Goal: Information Seeking & Learning: Compare options

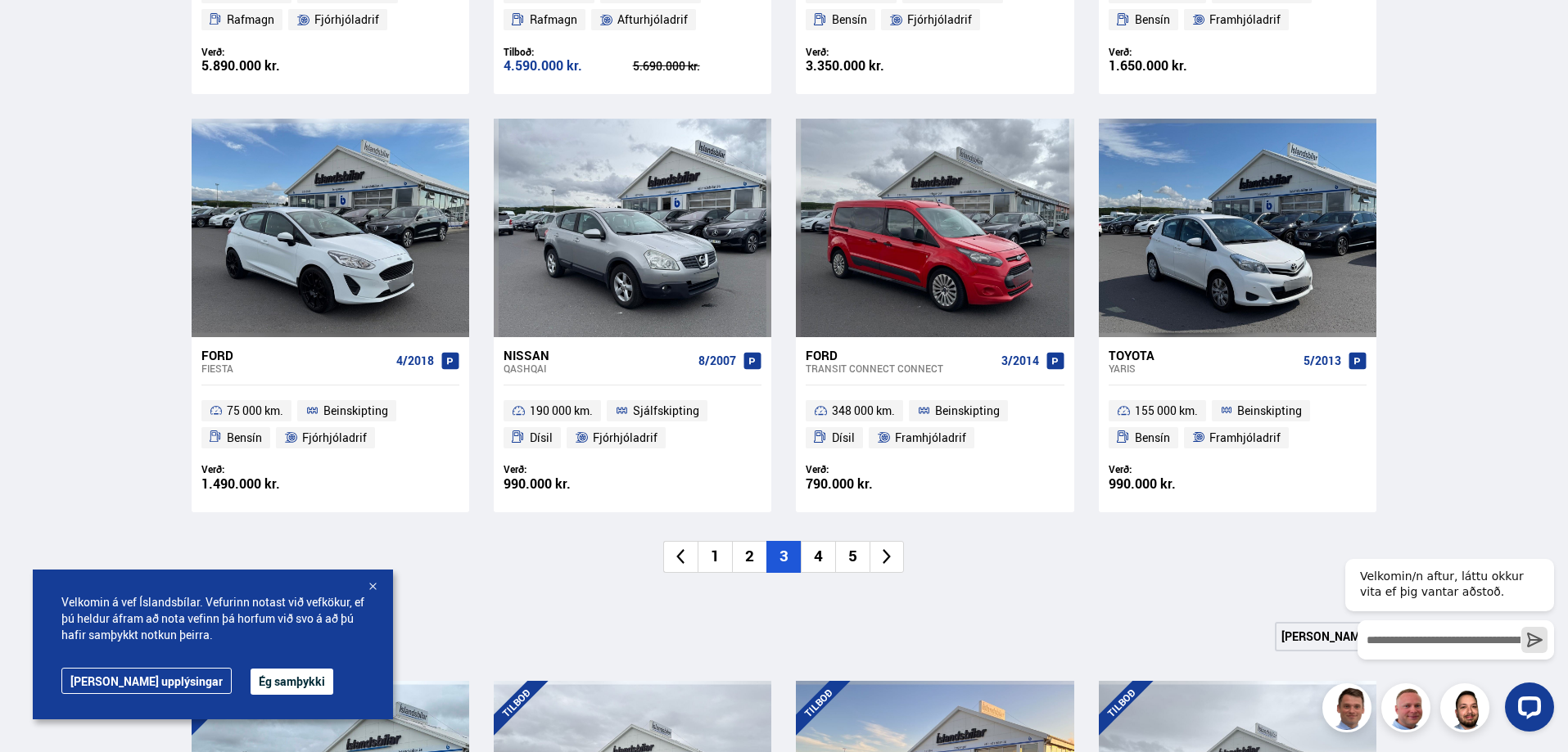
scroll to position [1228, 0]
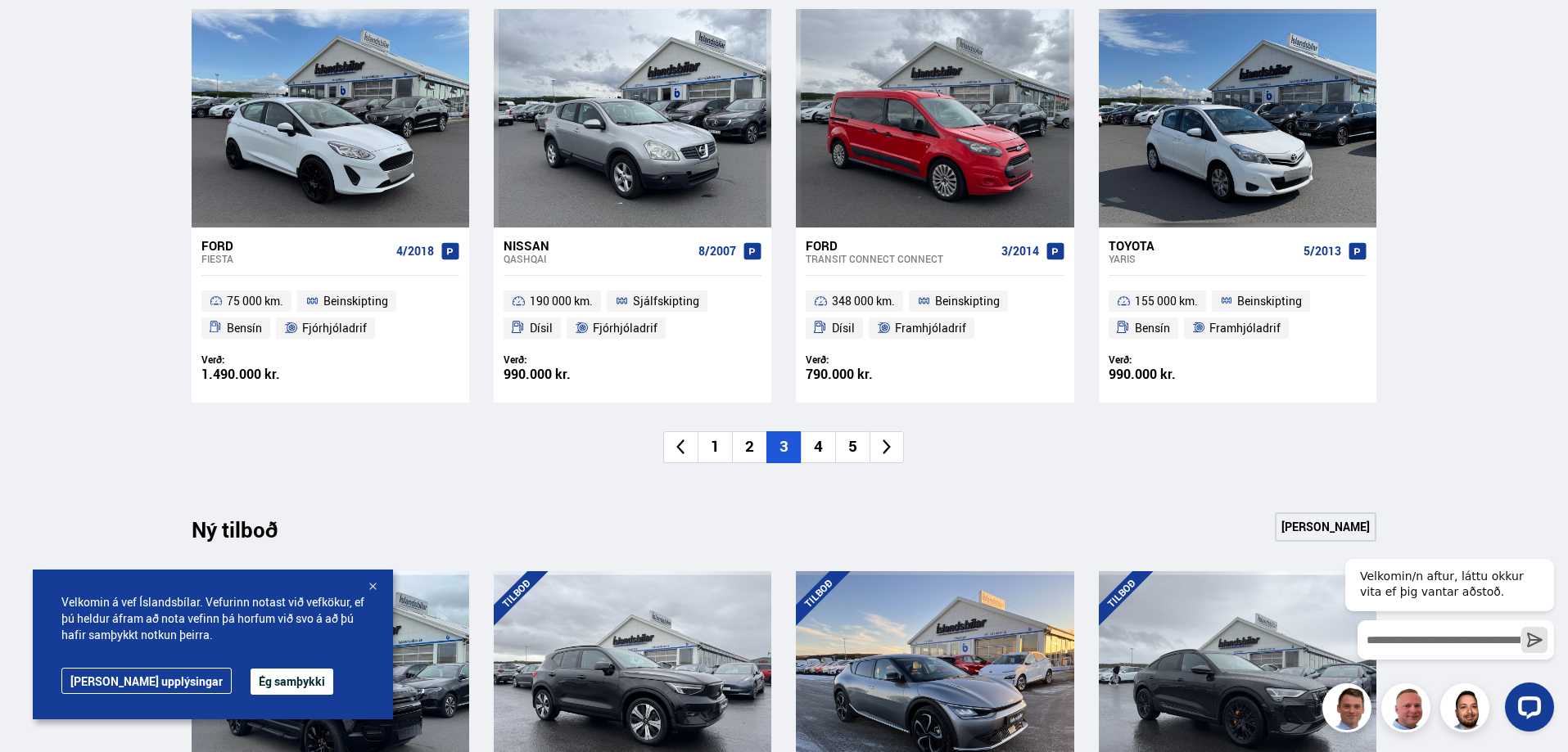
click at [822, 456] on li "4" at bounding box center [817, 447] width 34 height 31
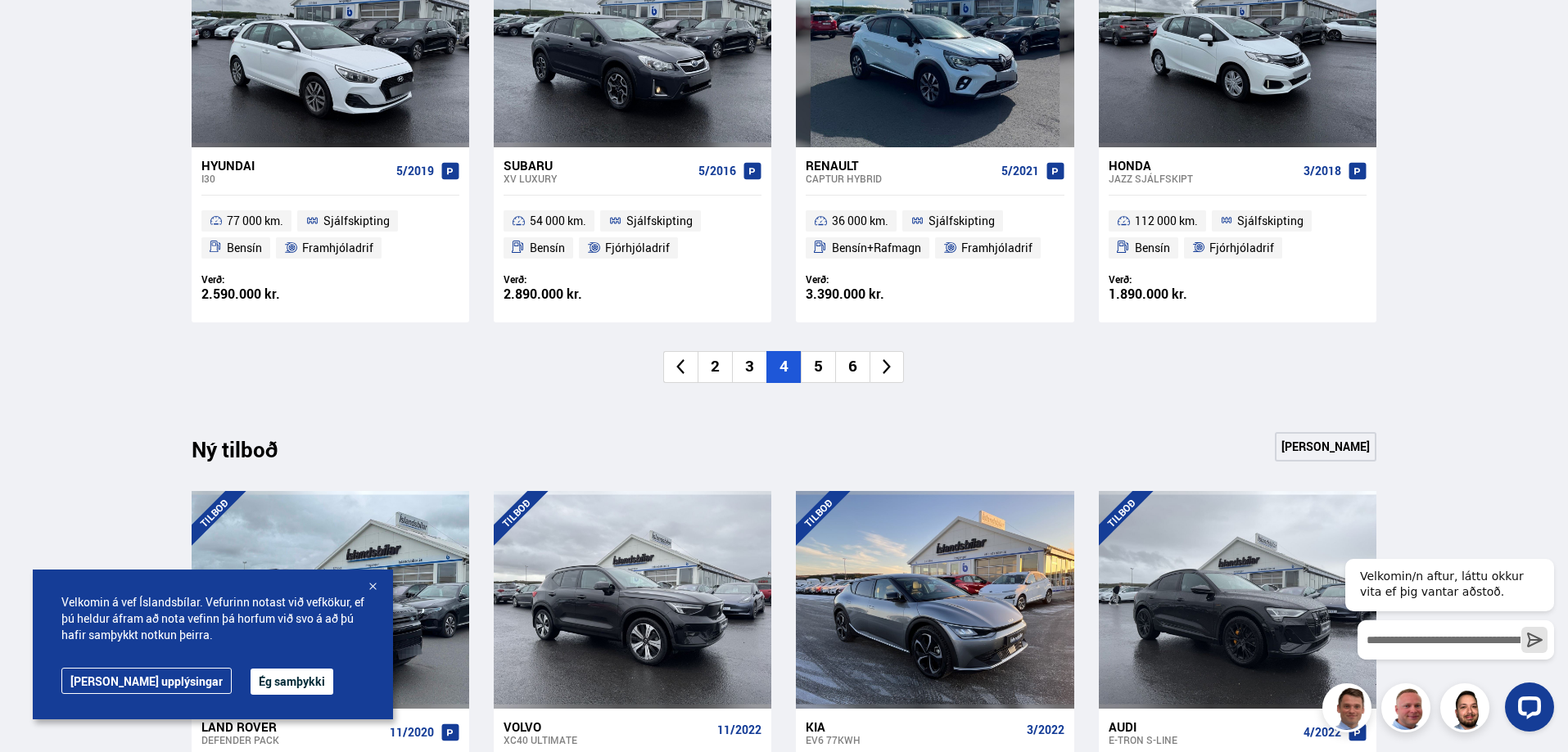
scroll to position [1309, 0]
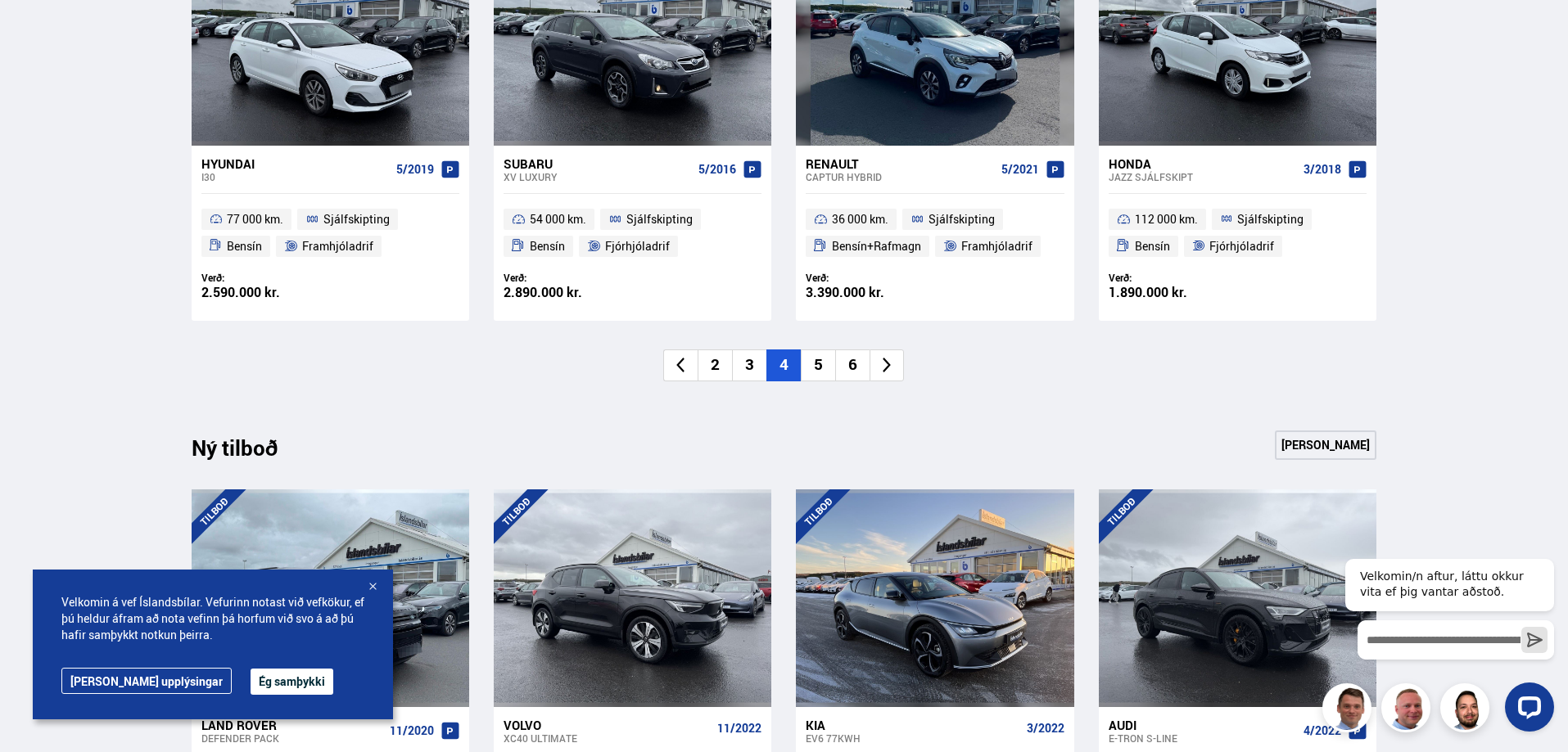
click at [805, 360] on li "5" at bounding box center [817, 366] width 34 height 31
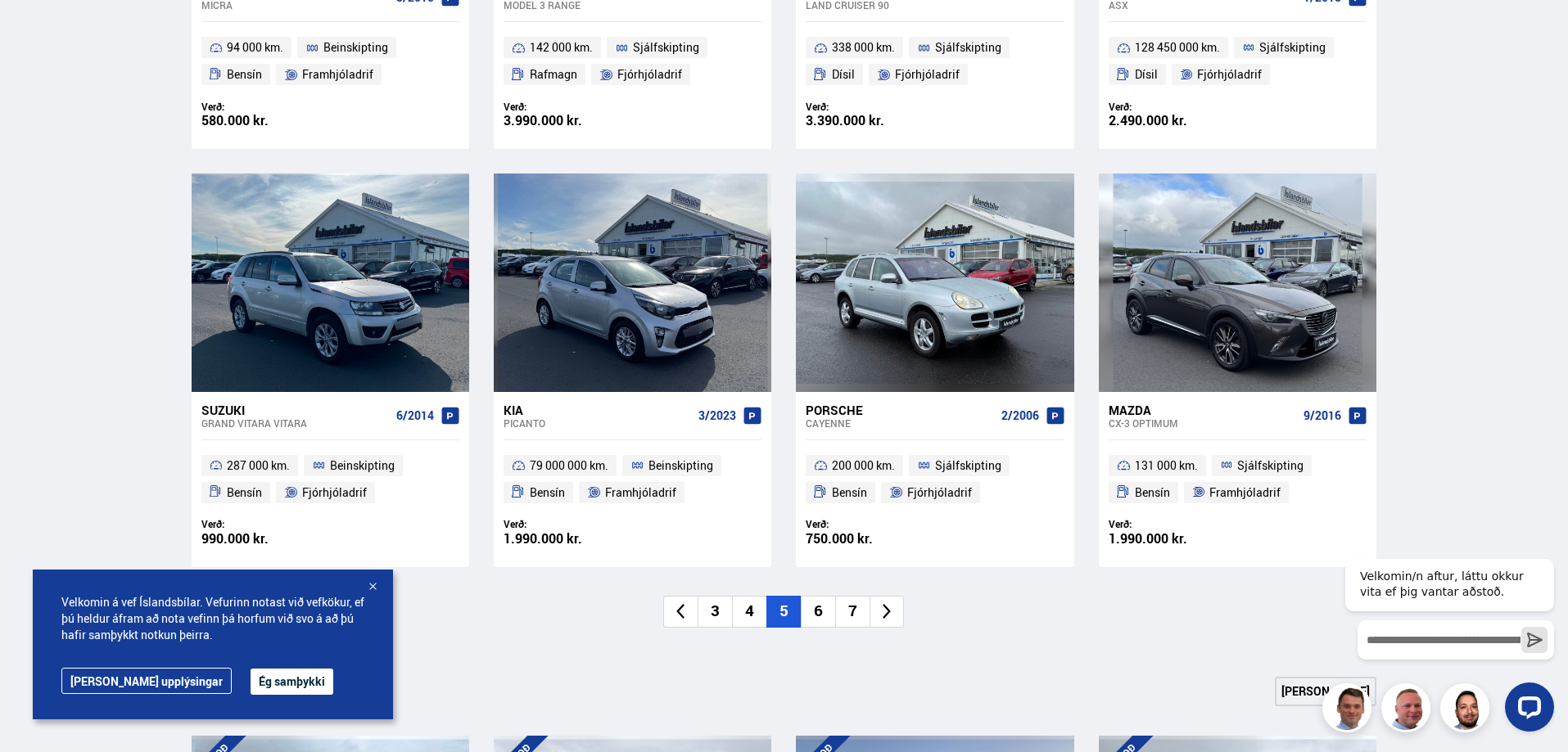
scroll to position [1065, 0]
click at [821, 619] on li "6" at bounding box center [817, 610] width 34 height 31
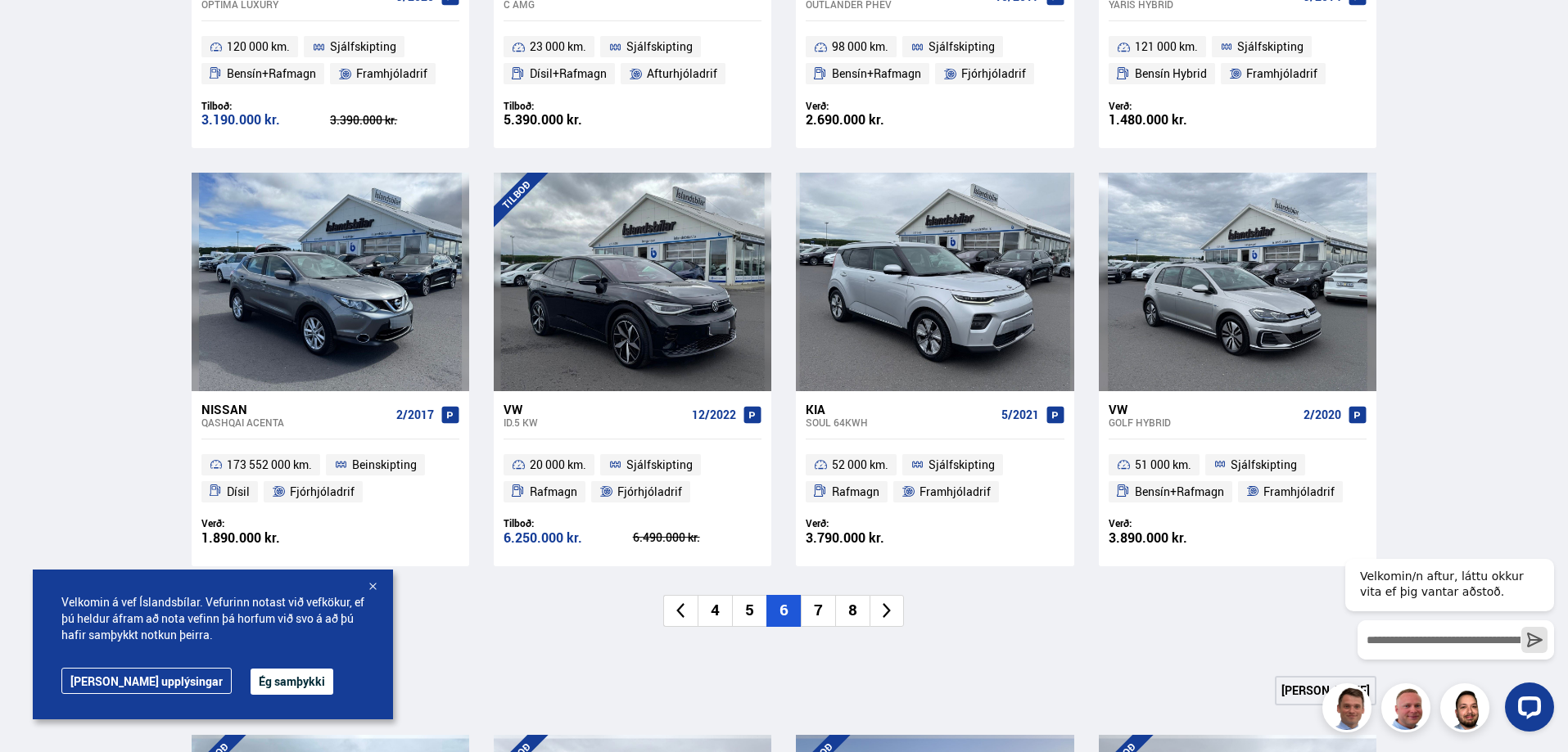
click at [812, 609] on li "7" at bounding box center [817, 610] width 34 height 31
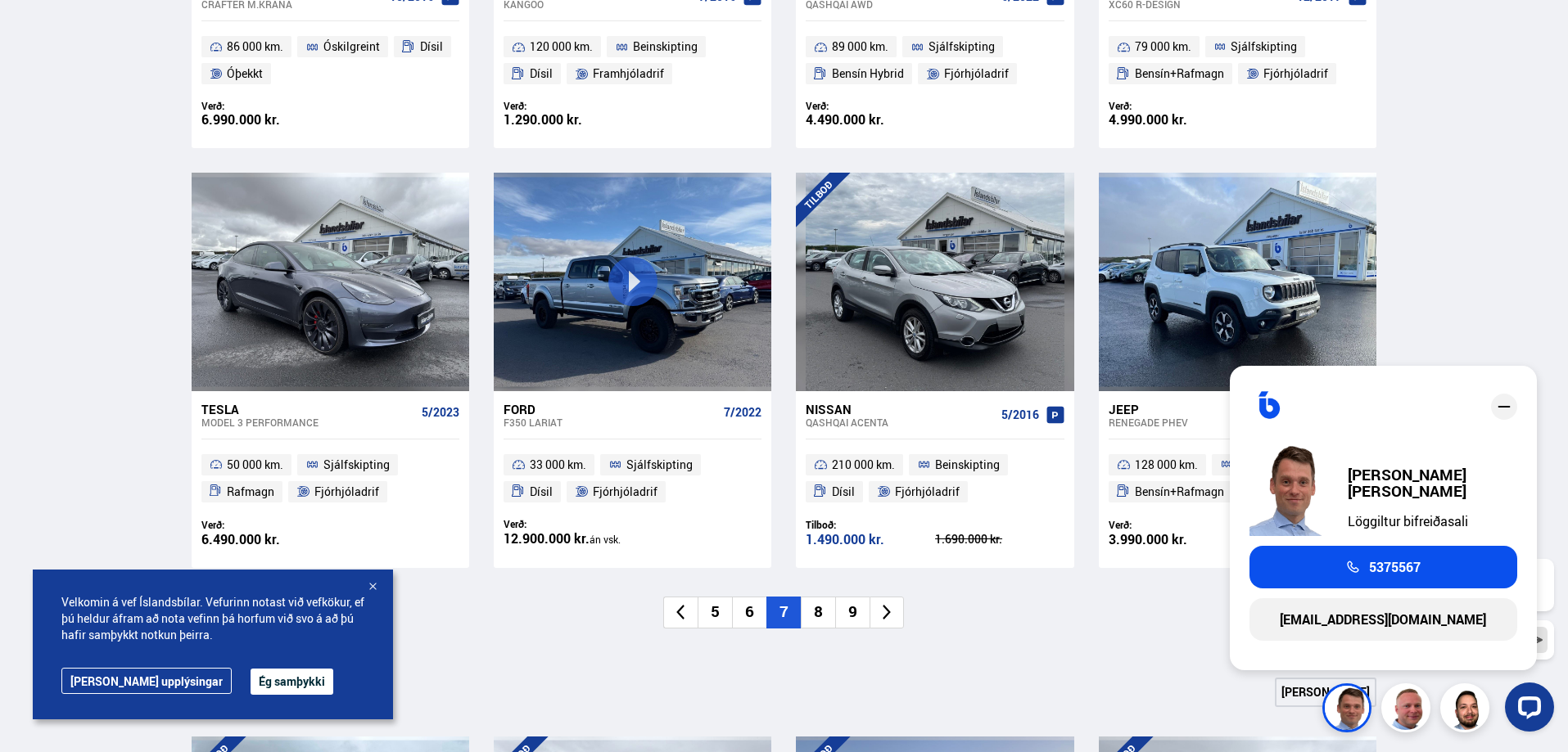
click at [819, 614] on li "8" at bounding box center [817, 612] width 34 height 31
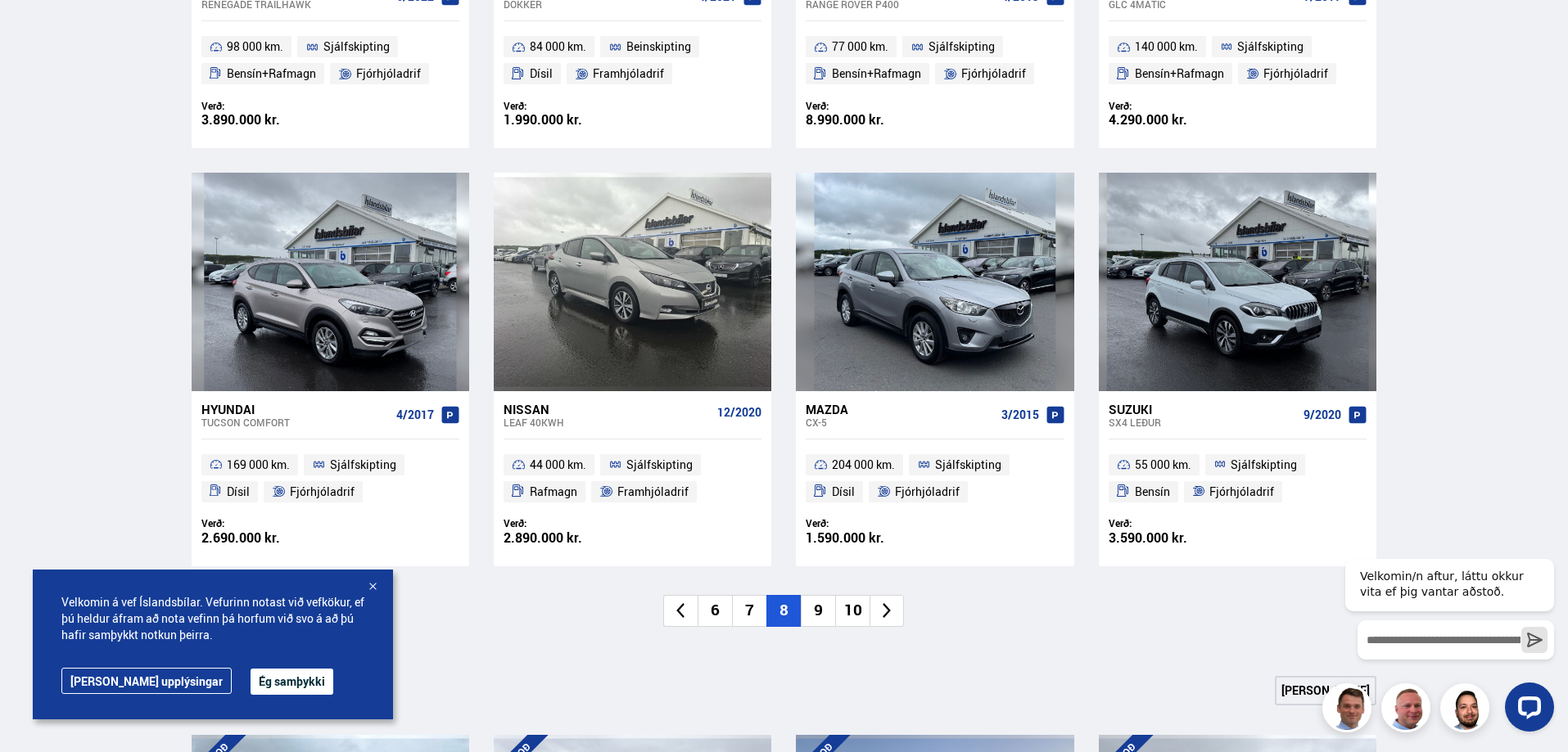
click at [812, 623] on li "9" at bounding box center [817, 610] width 34 height 31
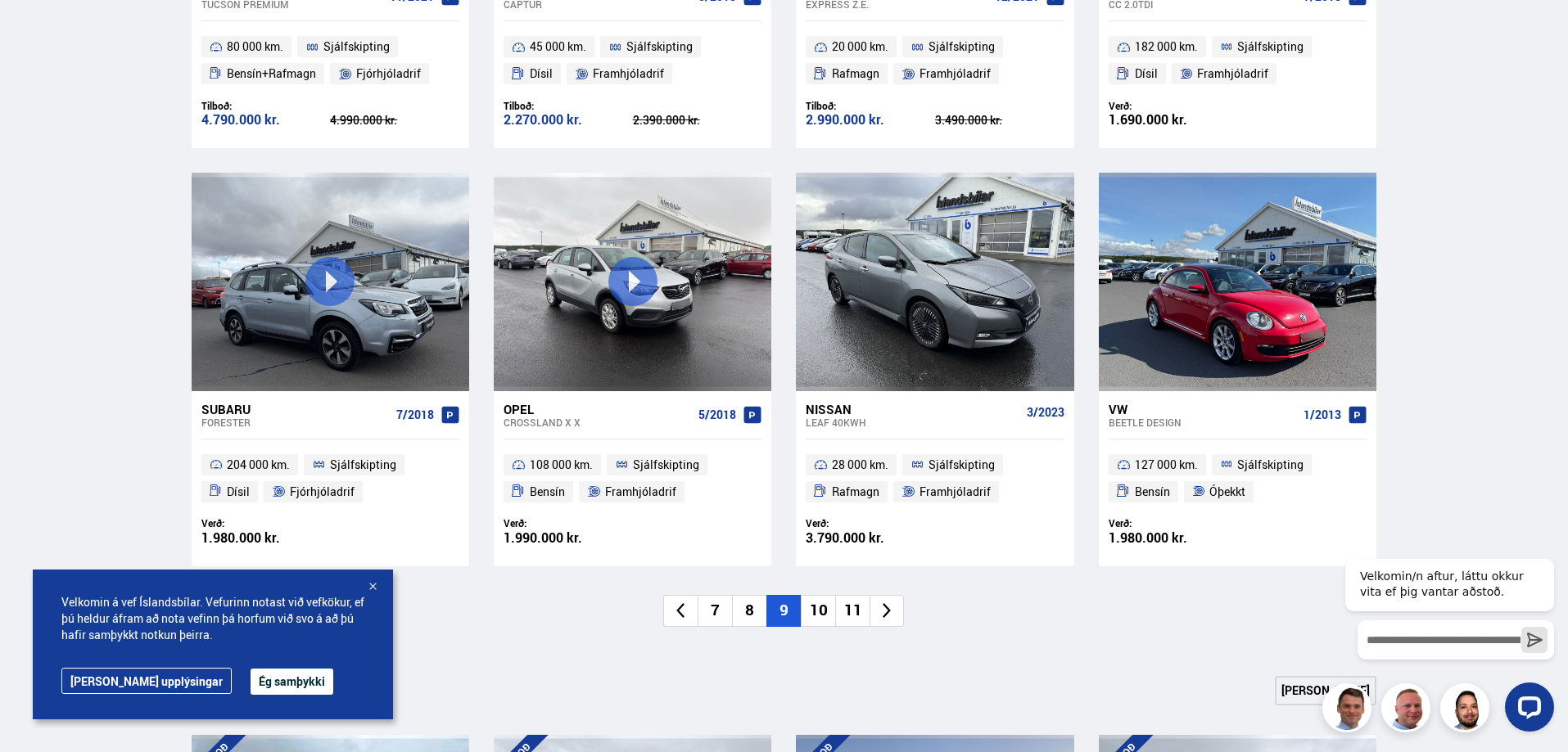
click at [824, 609] on li "10" at bounding box center [817, 610] width 34 height 31
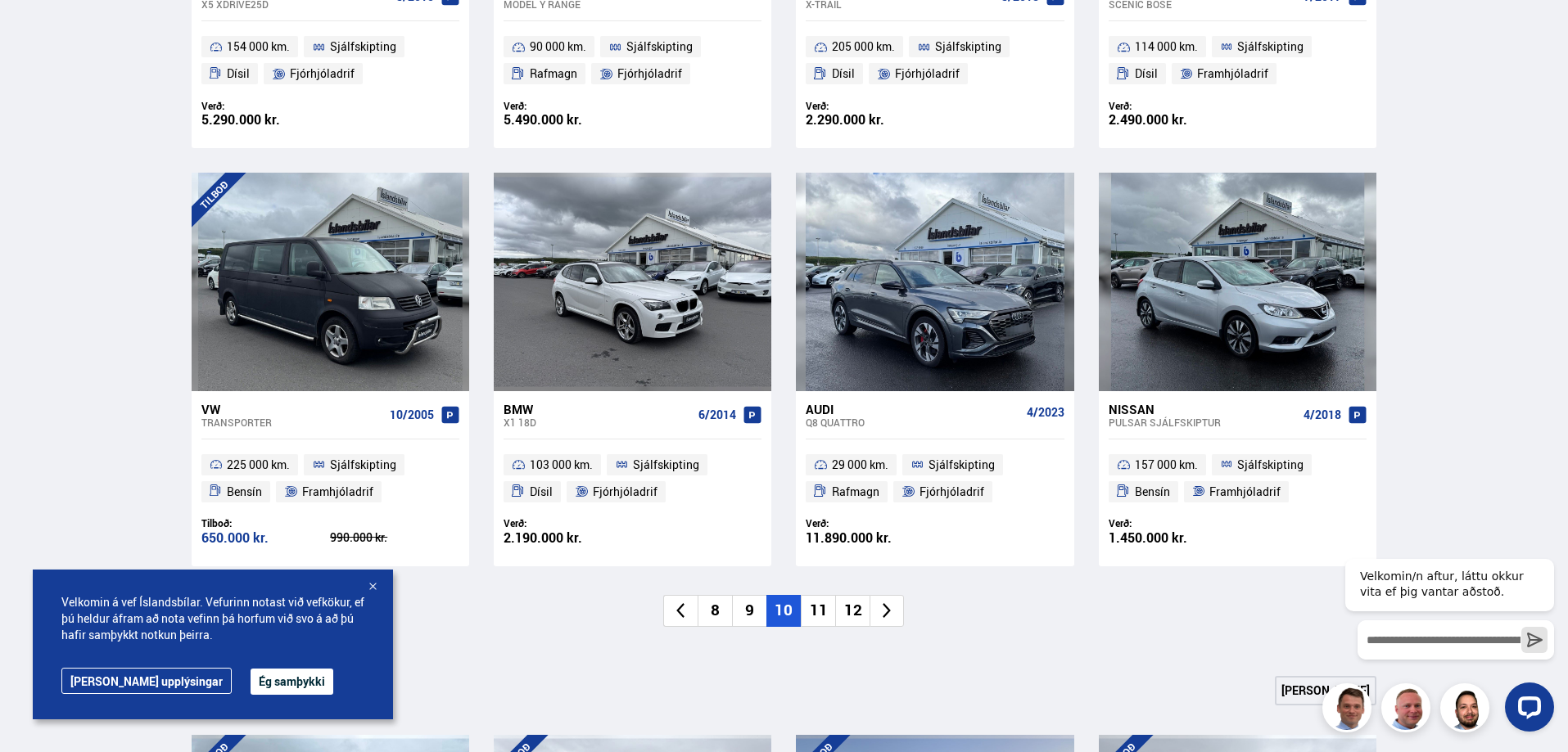
click at [823, 614] on li "11" at bounding box center [817, 610] width 34 height 31
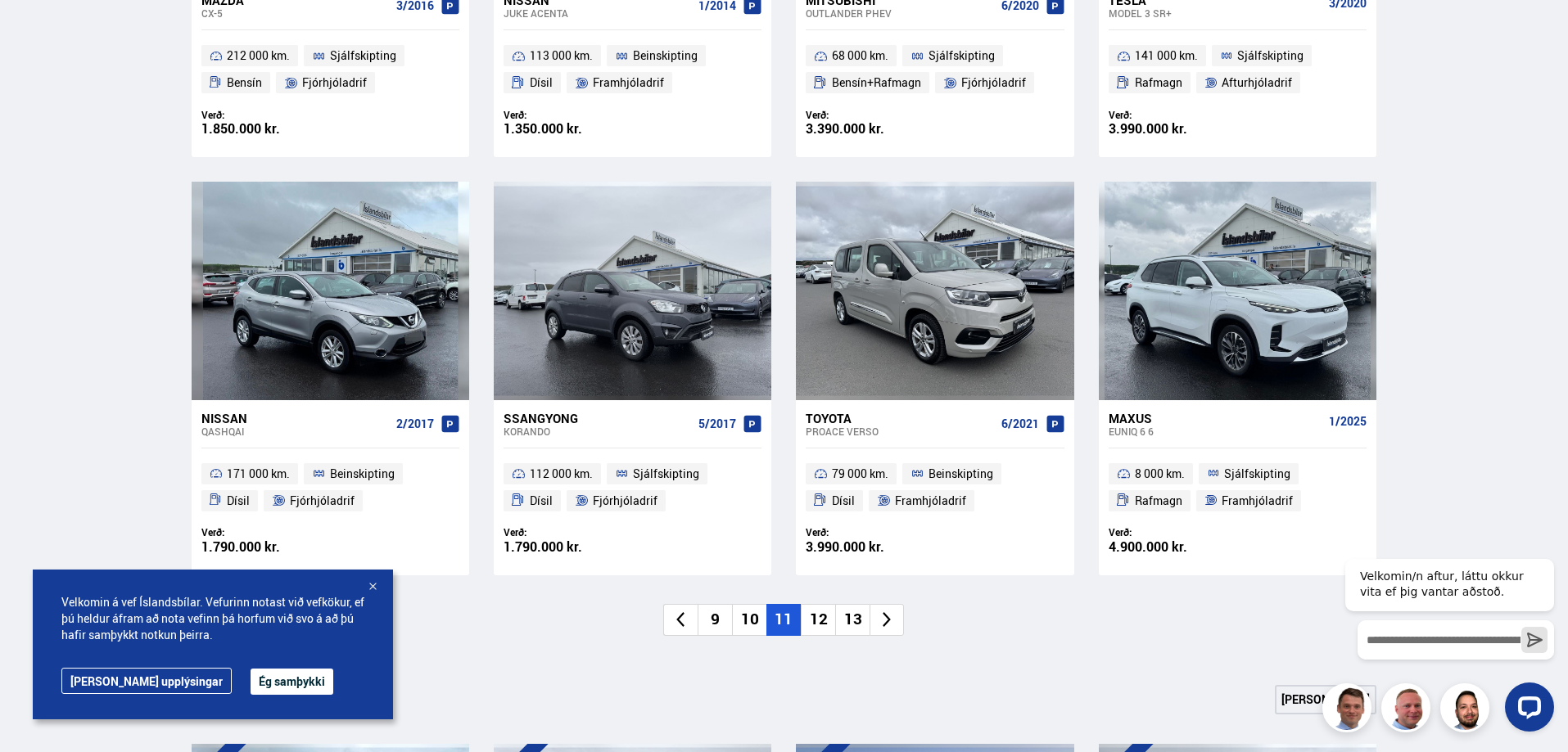
scroll to position [1228, 0]
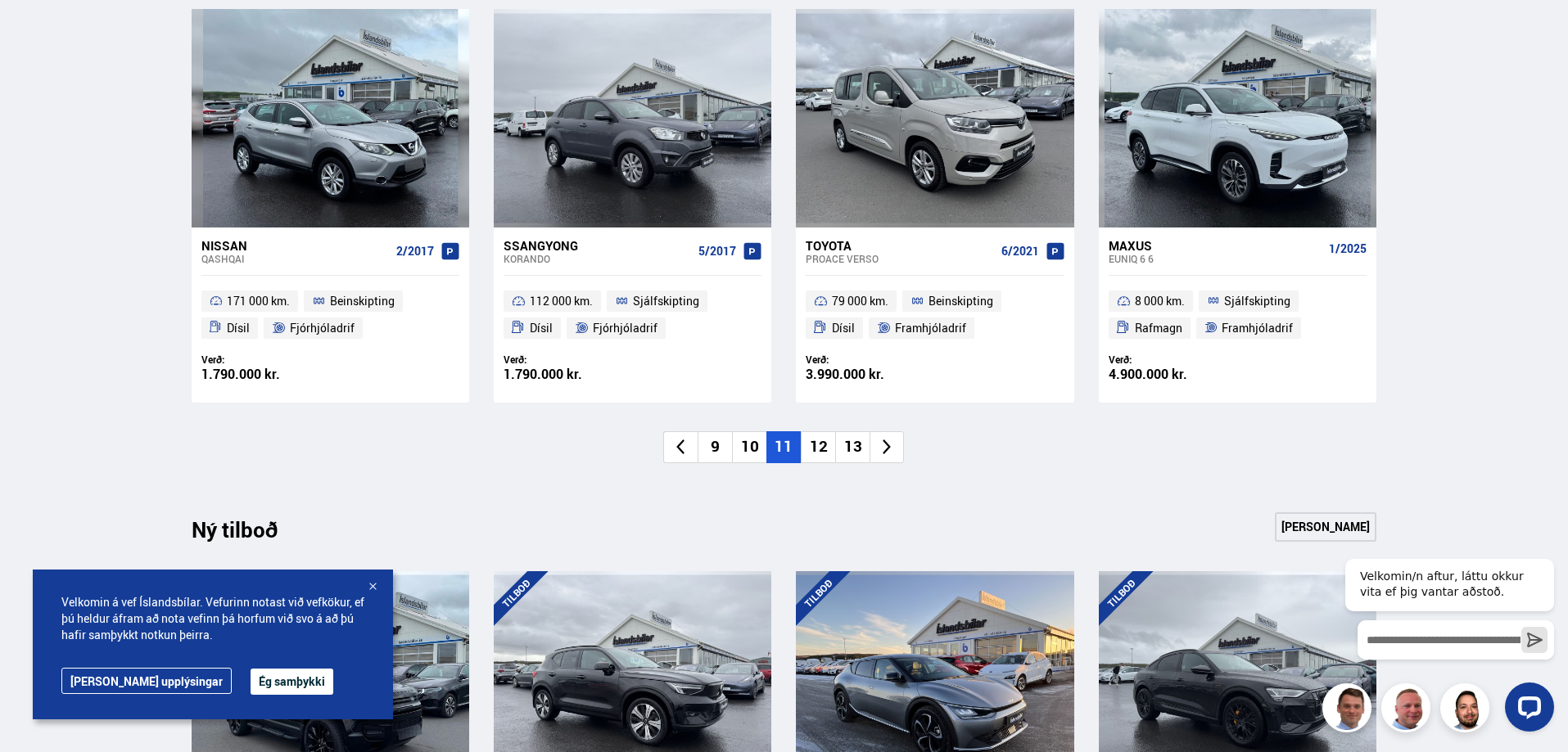
click at [833, 455] on li "12" at bounding box center [817, 447] width 34 height 31
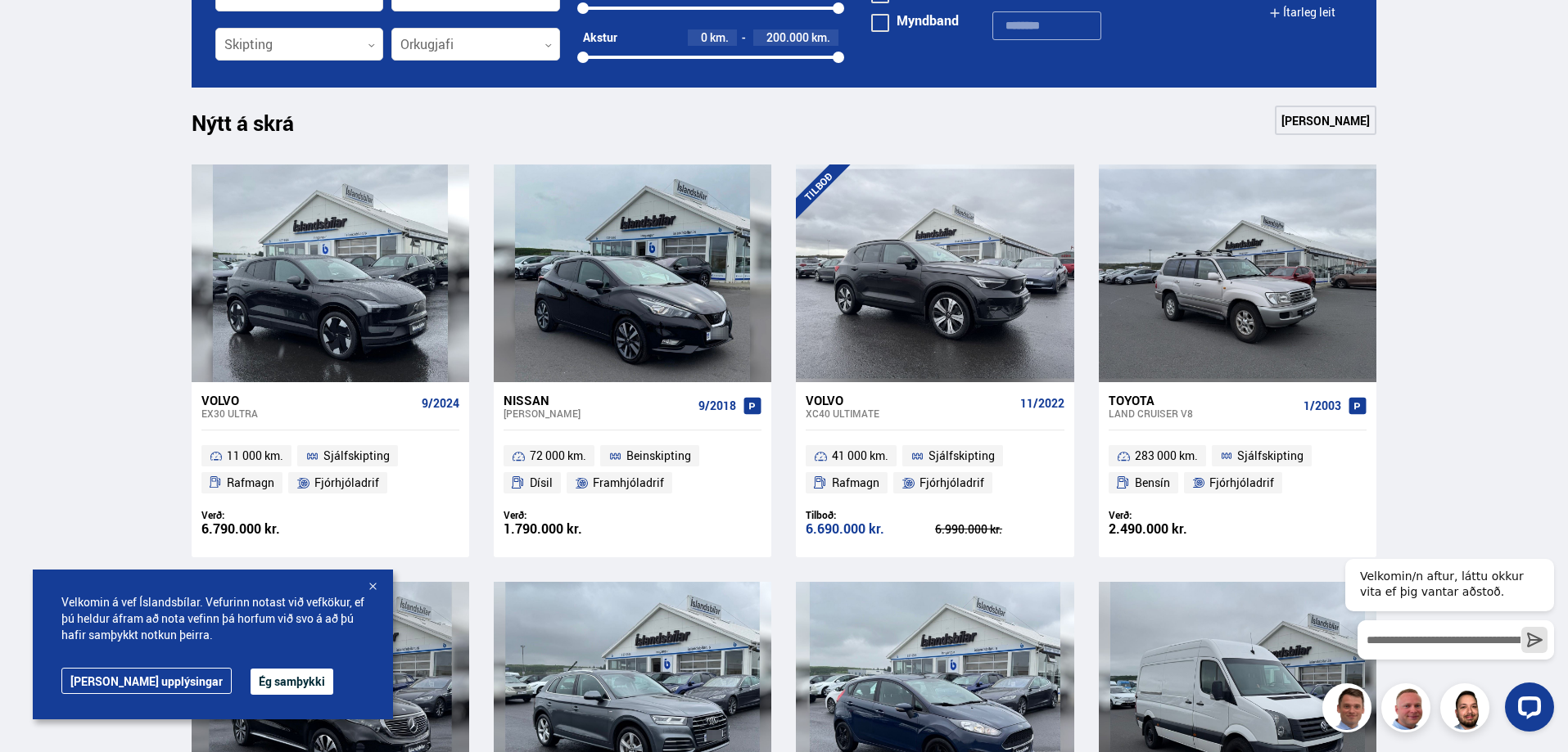
scroll to position [1065, 0]
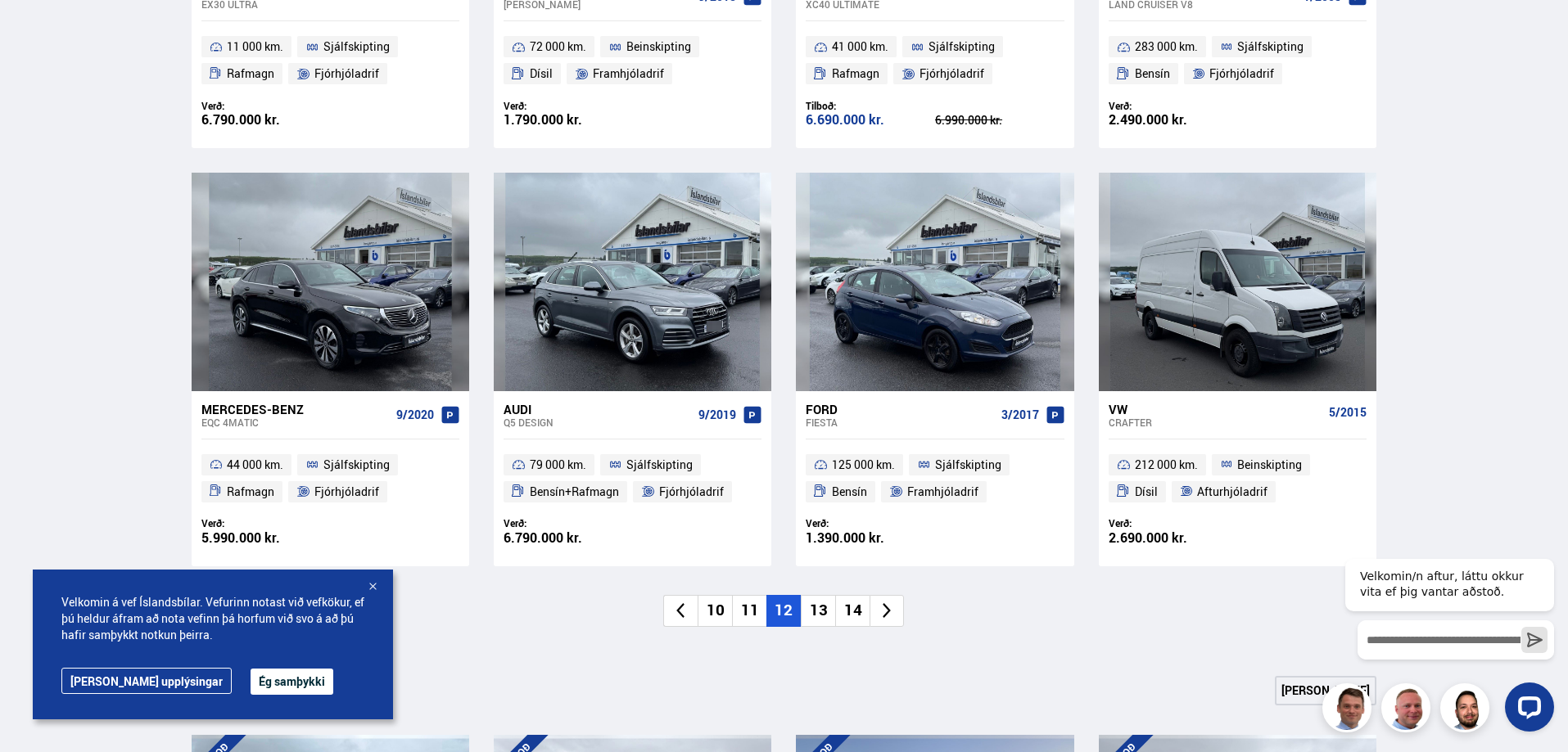
click at [835, 617] on li "14" at bounding box center [851, 610] width 34 height 31
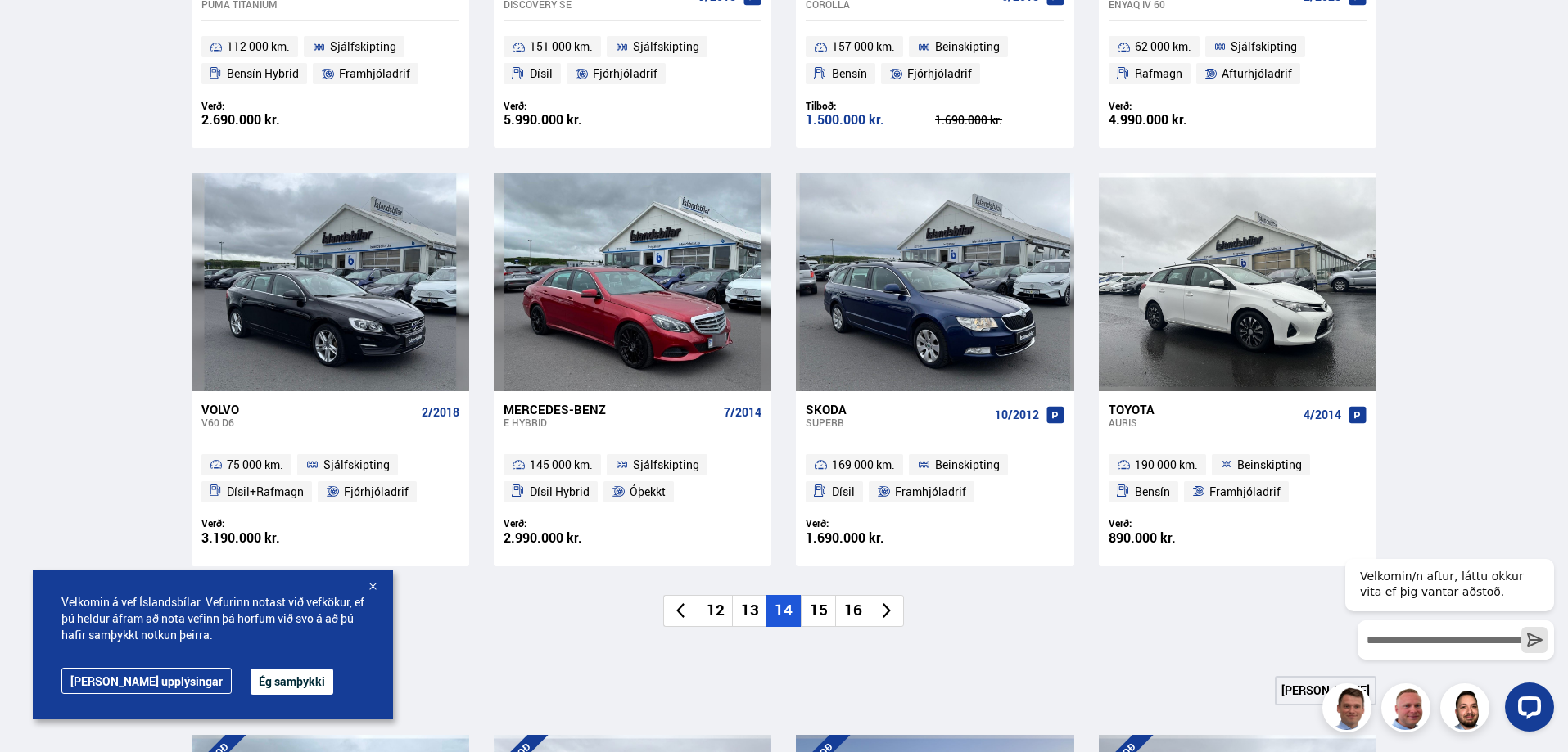
click at [827, 614] on li "15" at bounding box center [817, 610] width 34 height 31
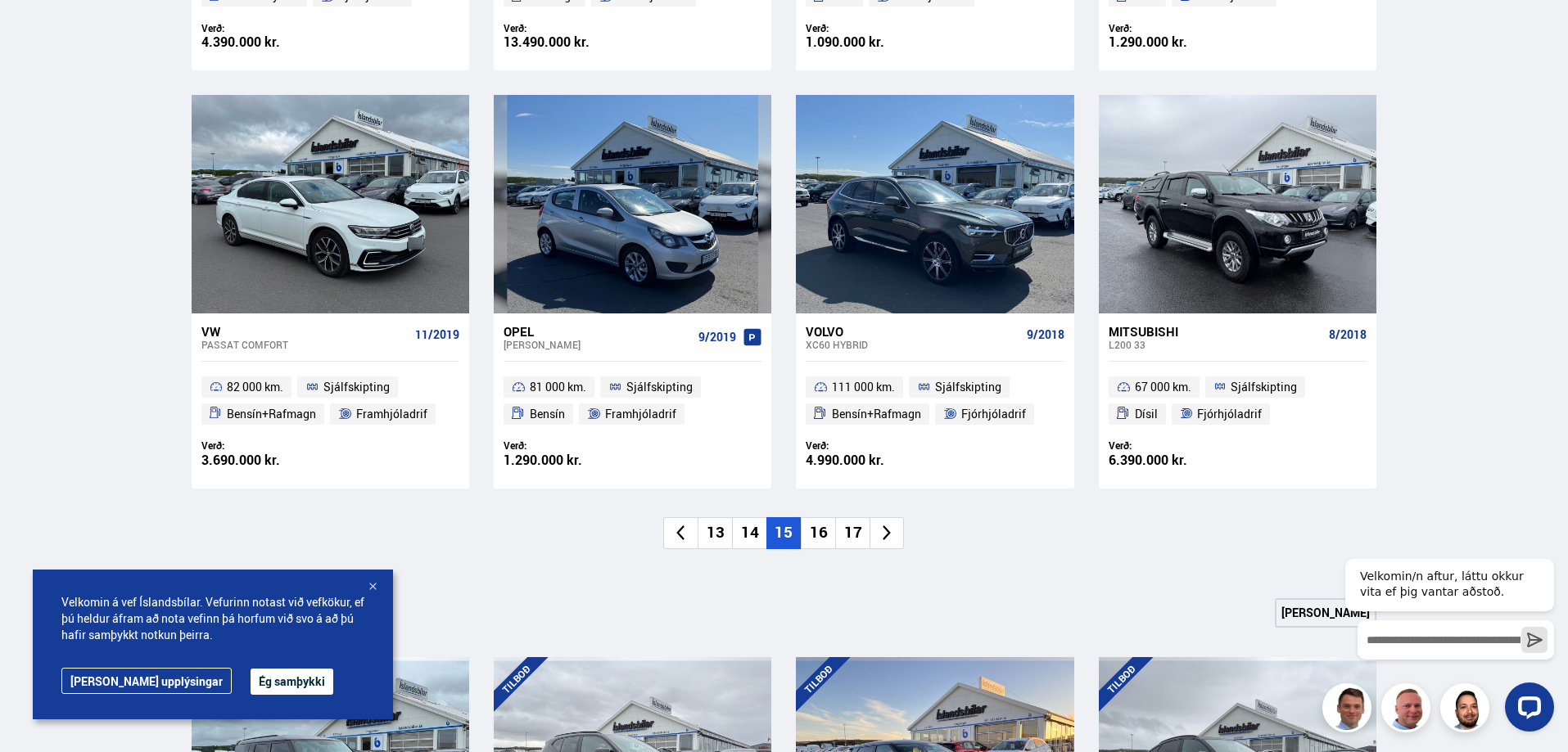
scroll to position [1228, 0]
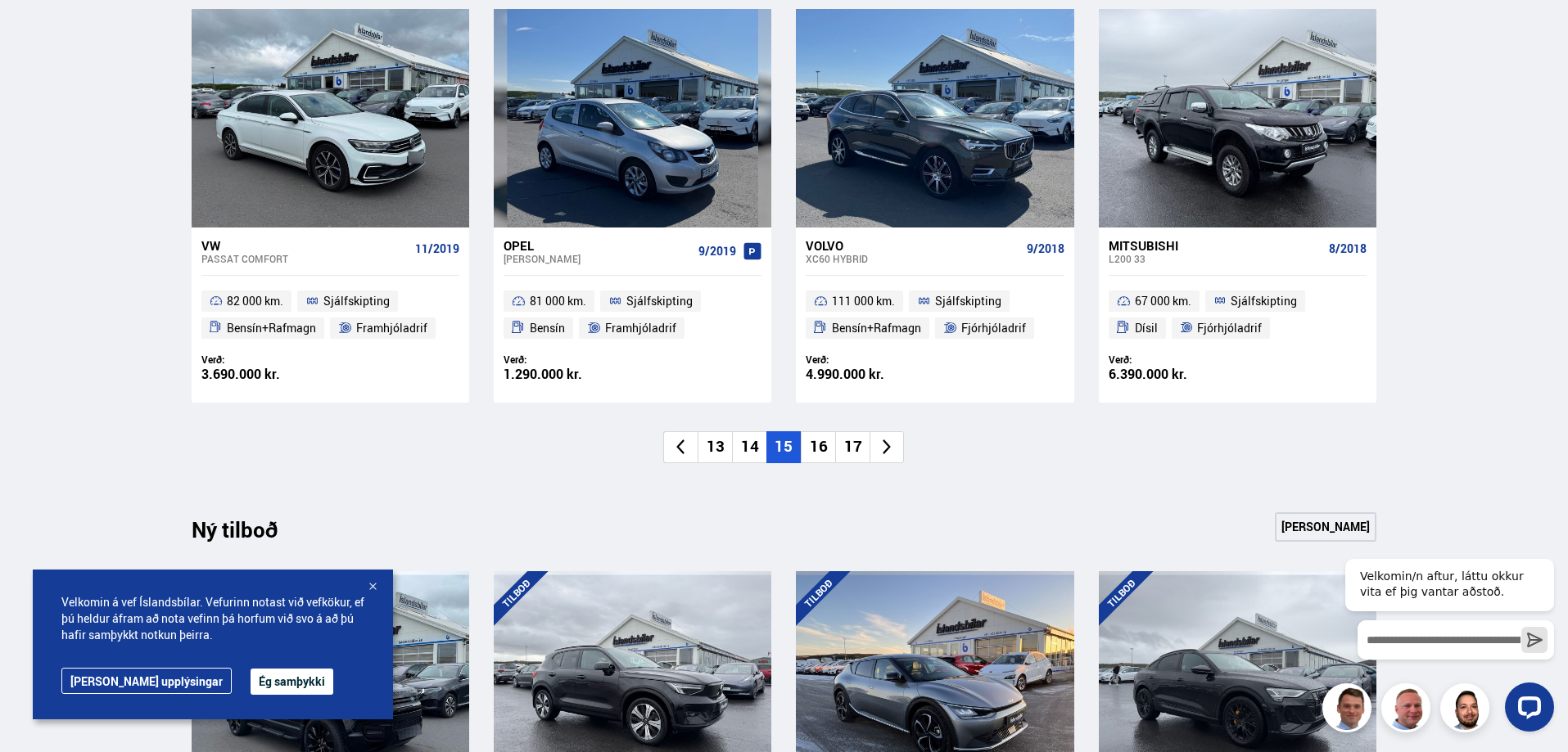
click at [812, 437] on li "16" at bounding box center [817, 447] width 34 height 31
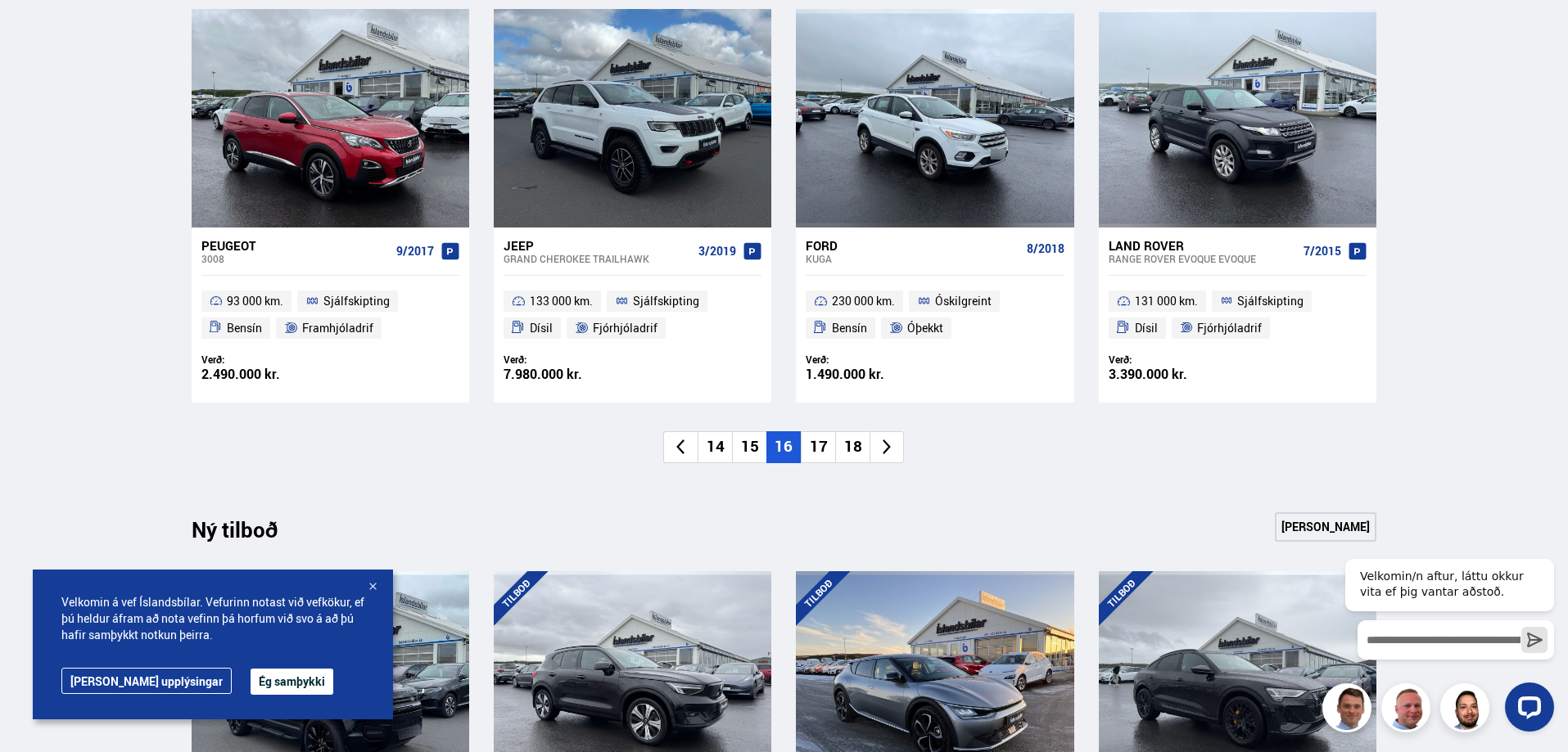
click at [824, 450] on li "17" at bounding box center [817, 447] width 34 height 31
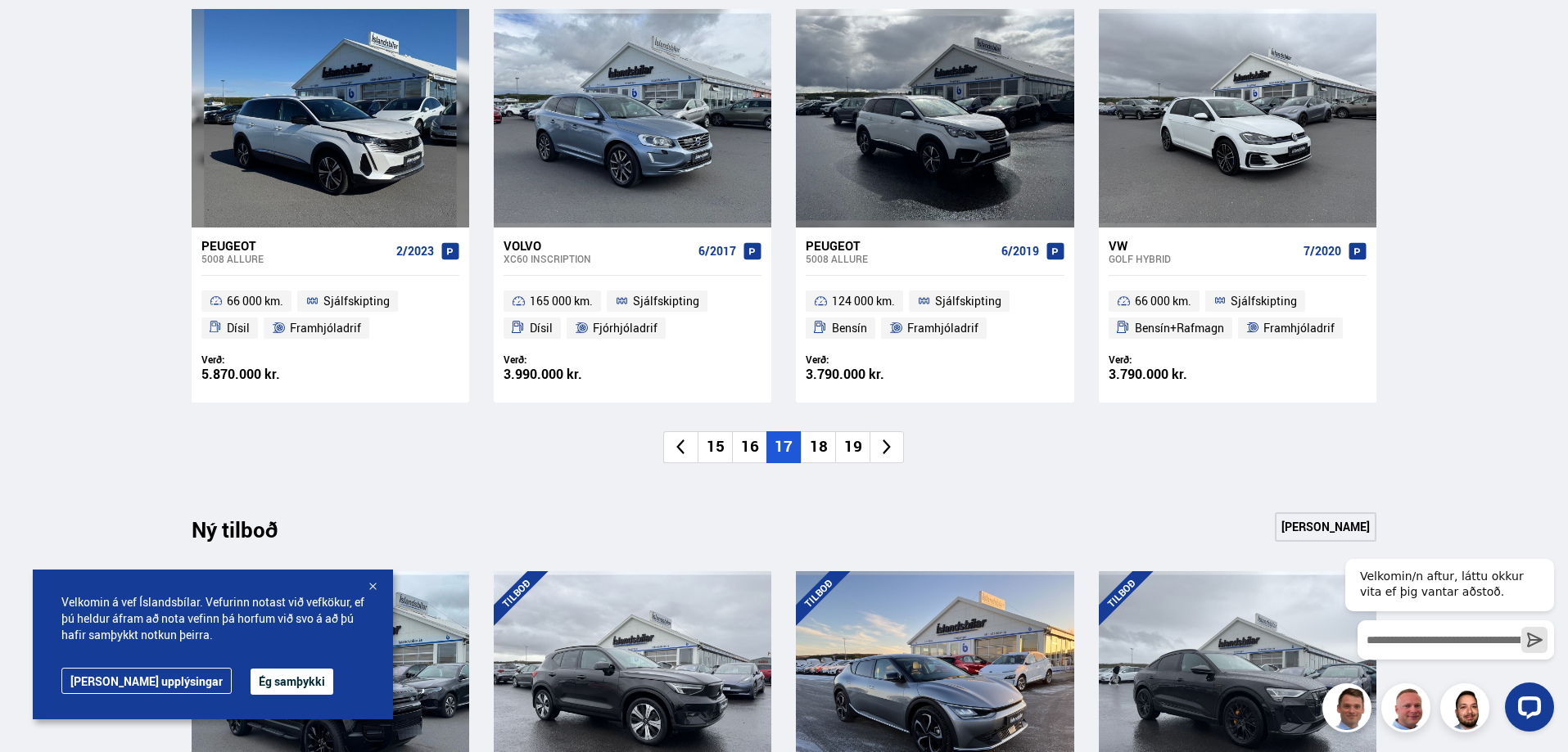
click at [810, 451] on li "18" at bounding box center [817, 447] width 34 height 31
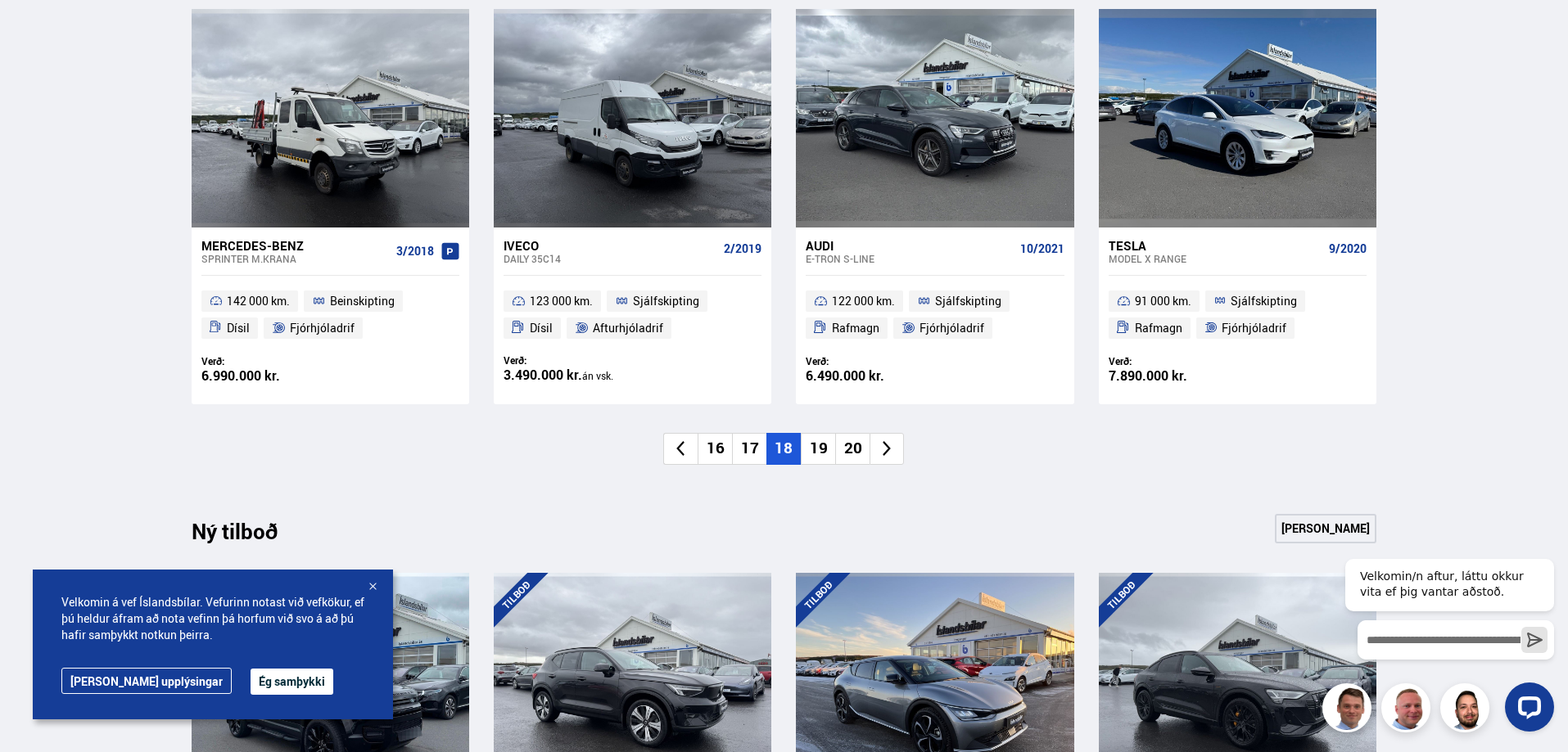
click at [829, 462] on li "19" at bounding box center [817, 449] width 34 height 31
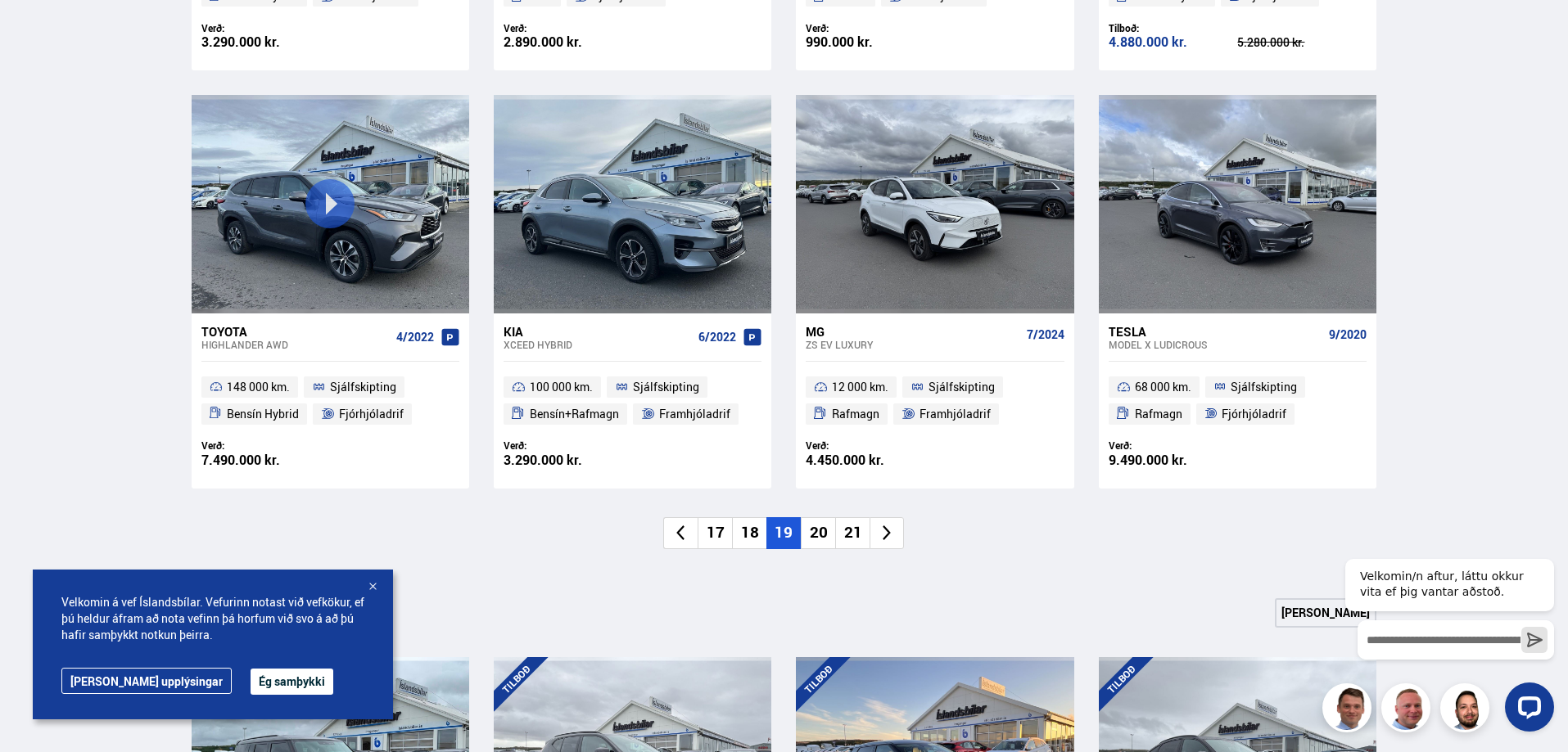
scroll to position [1309, 0]
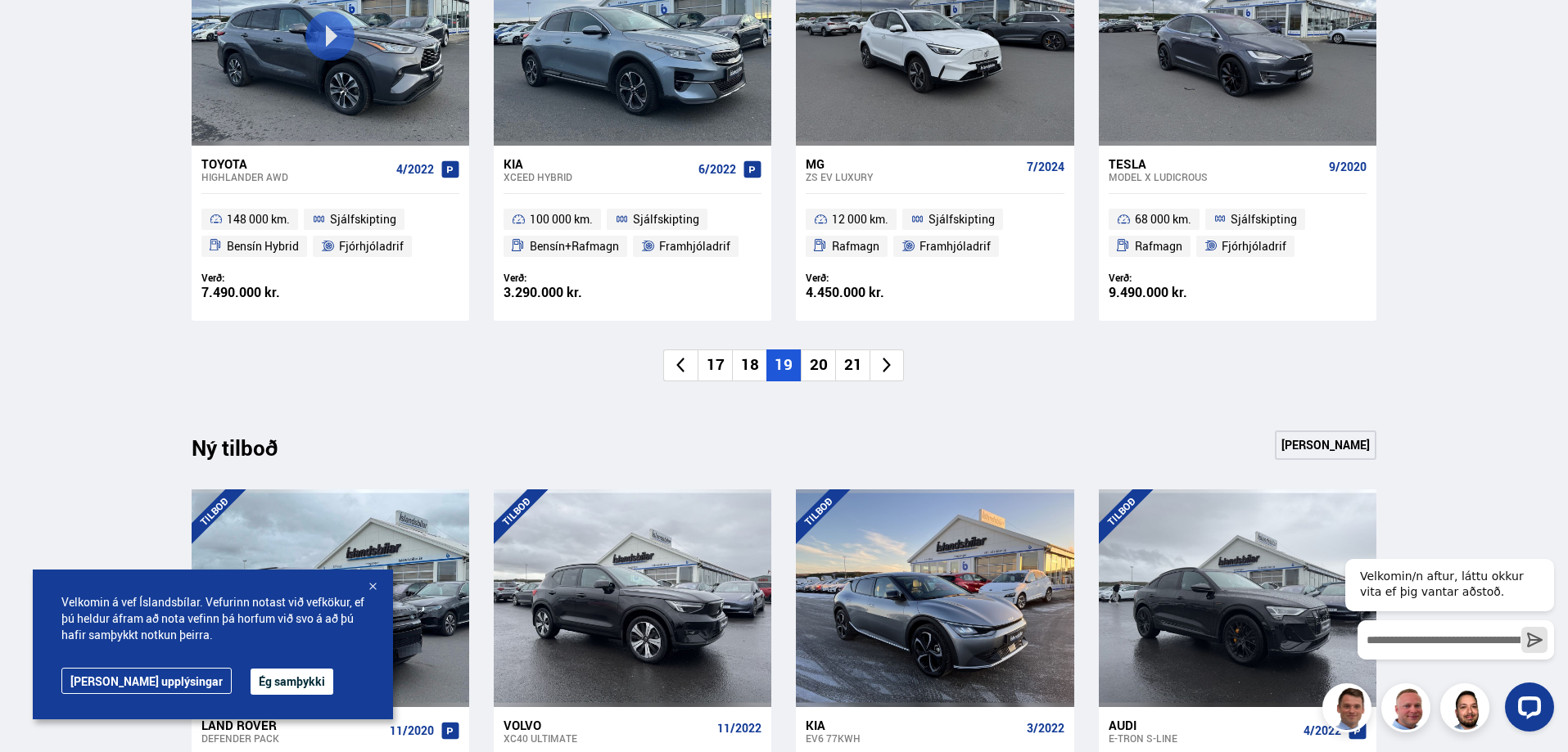
click at [815, 350] on li "20" at bounding box center [817, 366] width 34 height 31
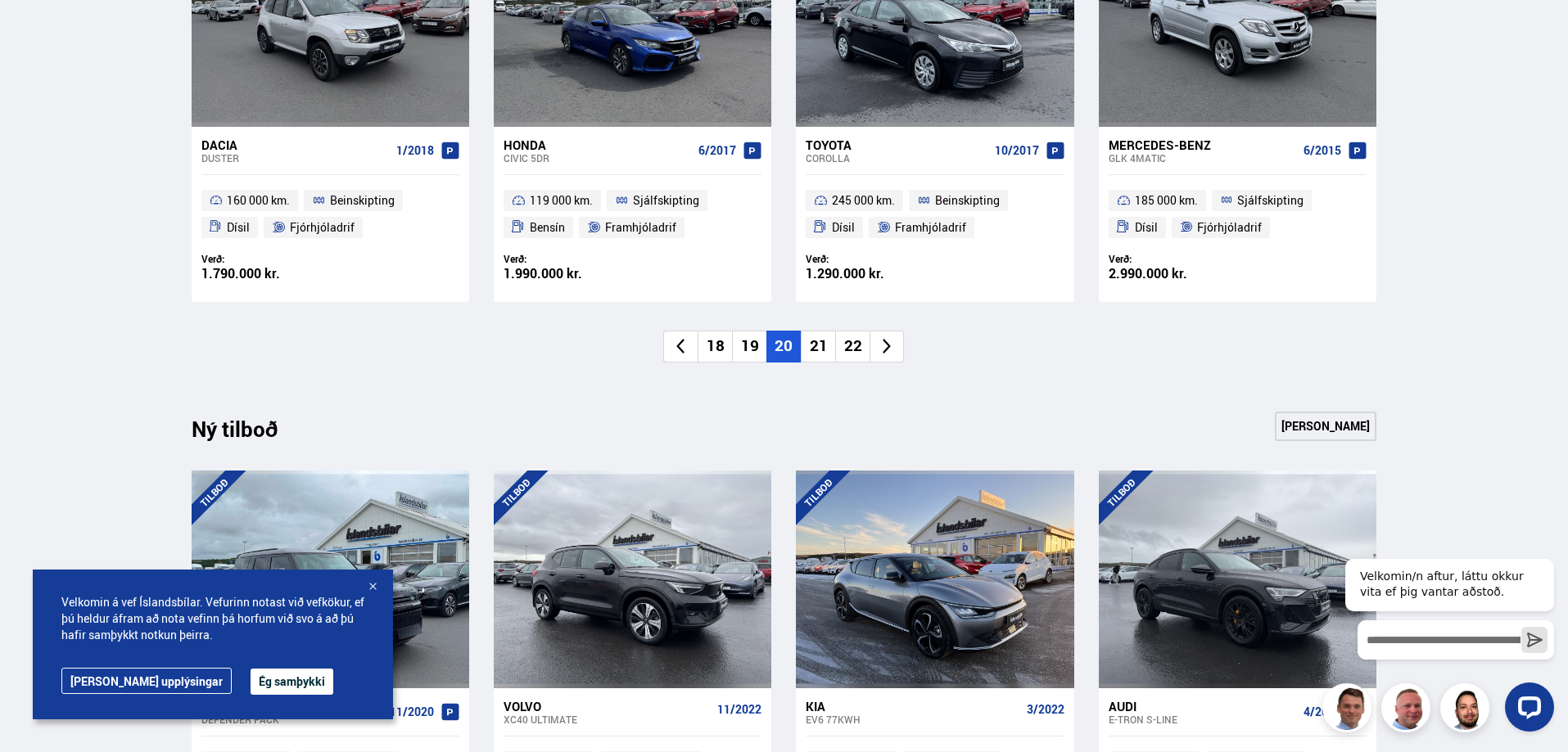
scroll to position [1392, 0]
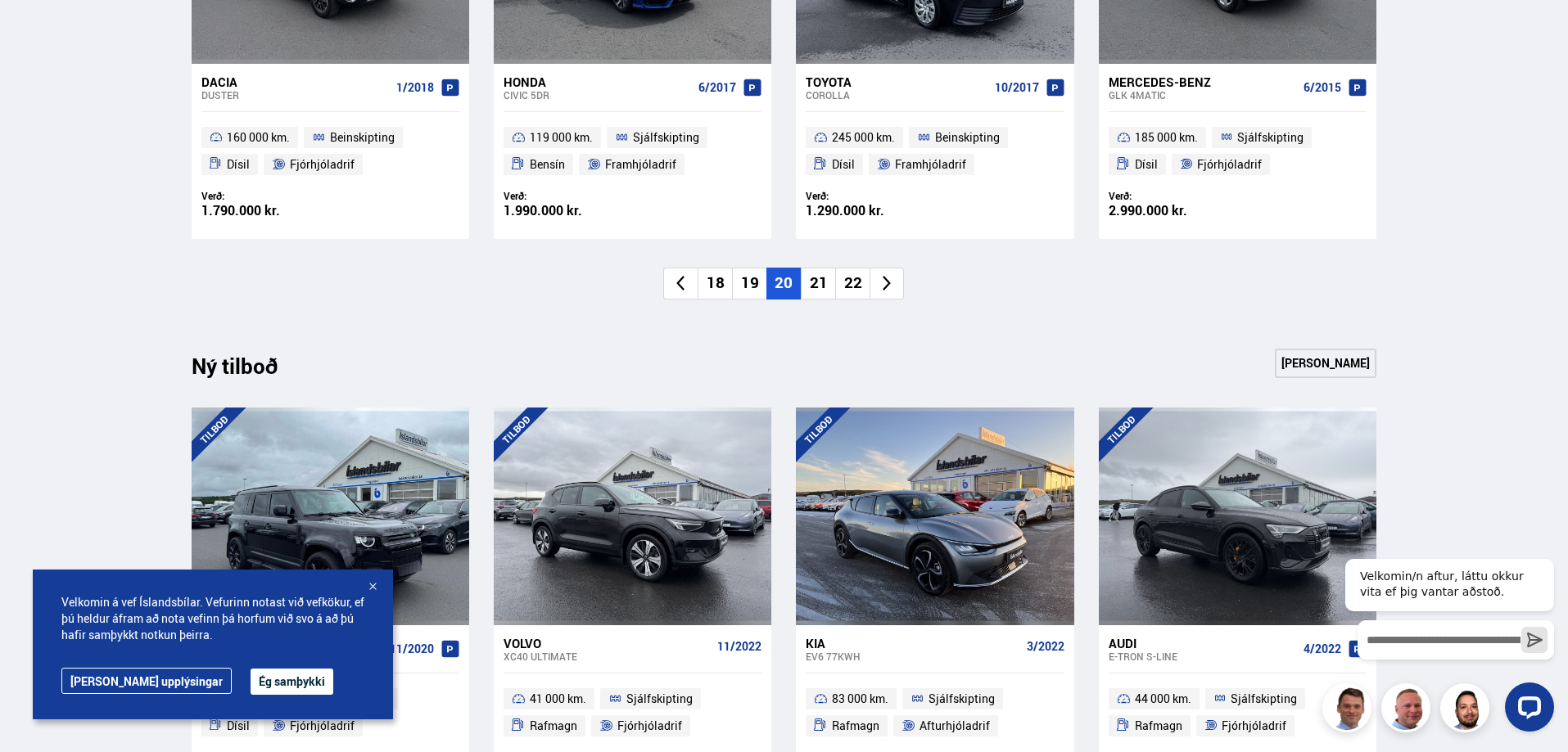
click at [823, 288] on li "21" at bounding box center [817, 283] width 34 height 31
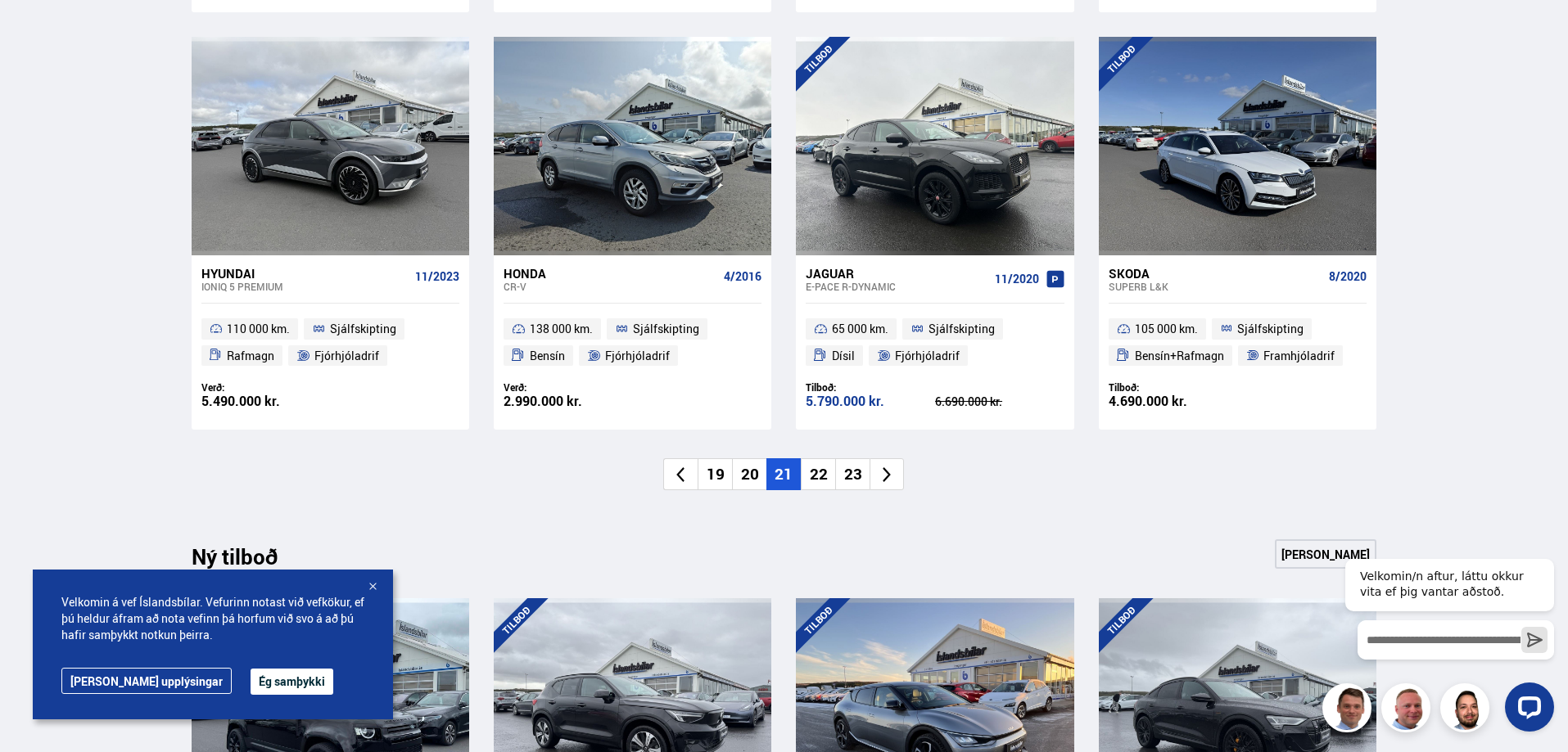
scroll to position [1228, 0]
click at [817, 458] on li "22" at bounding box center [817, 474] width 34 height 31
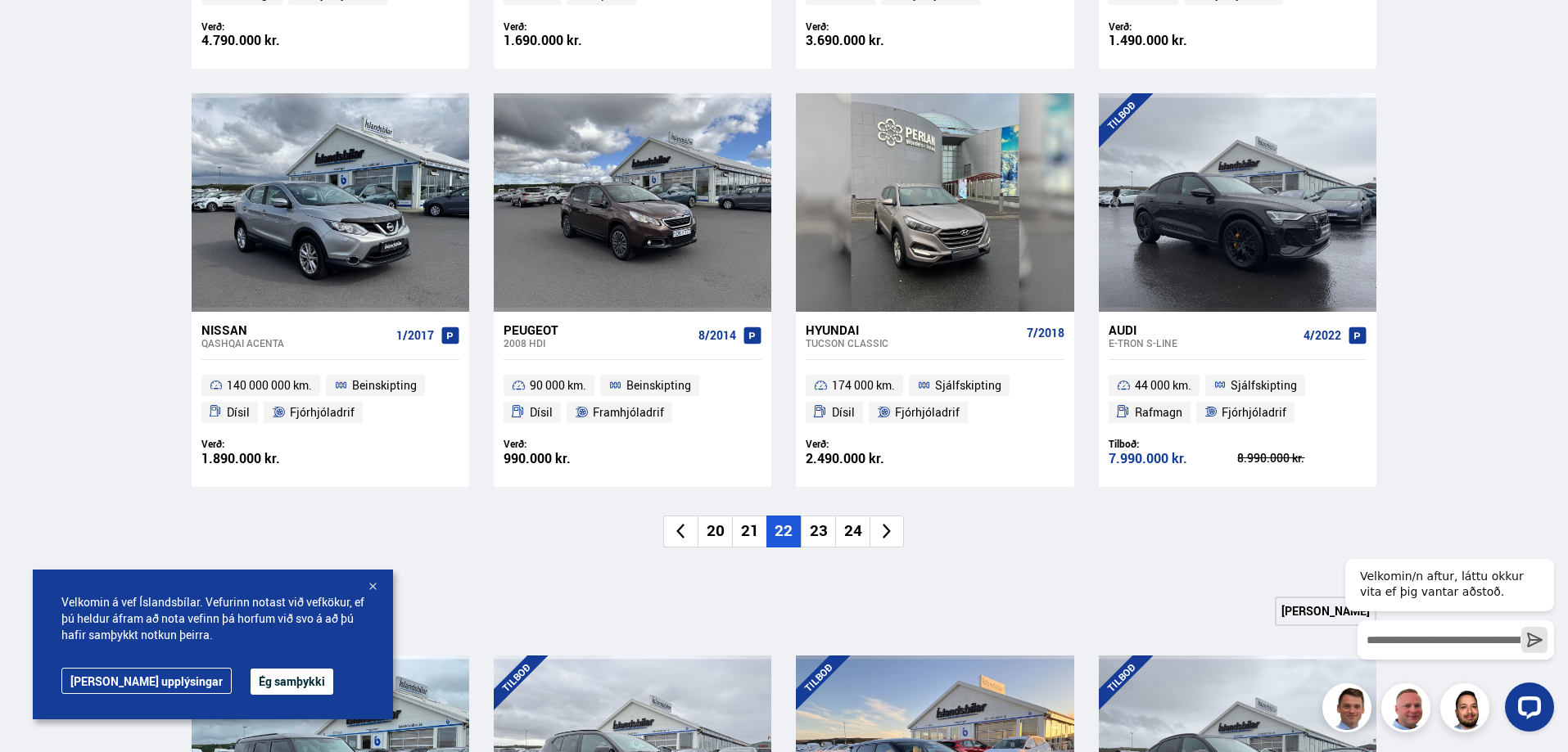
scroll to position [1309, 0]
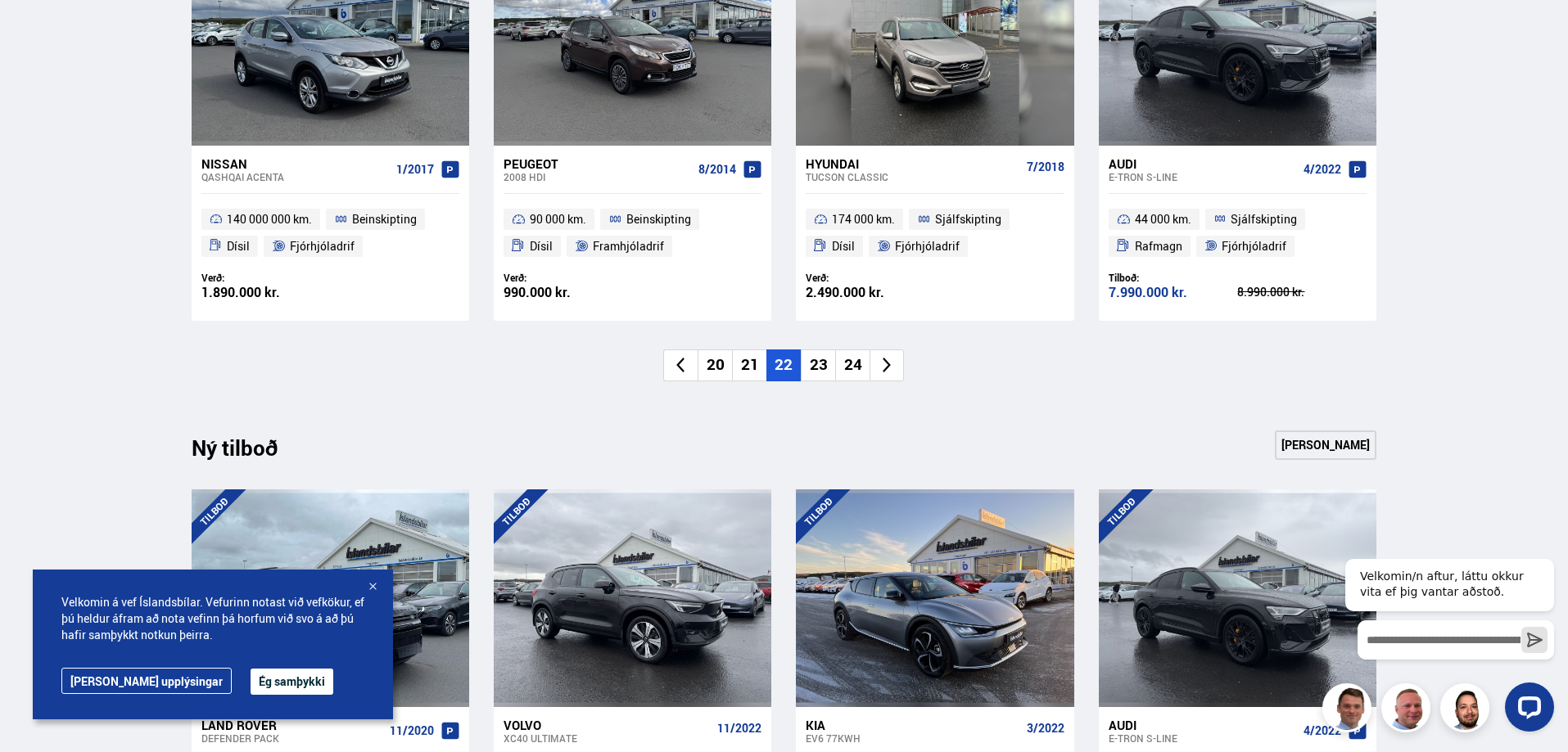
click at [811, 360] on li "23" at bounding box center [817, 366] width 34 height 31
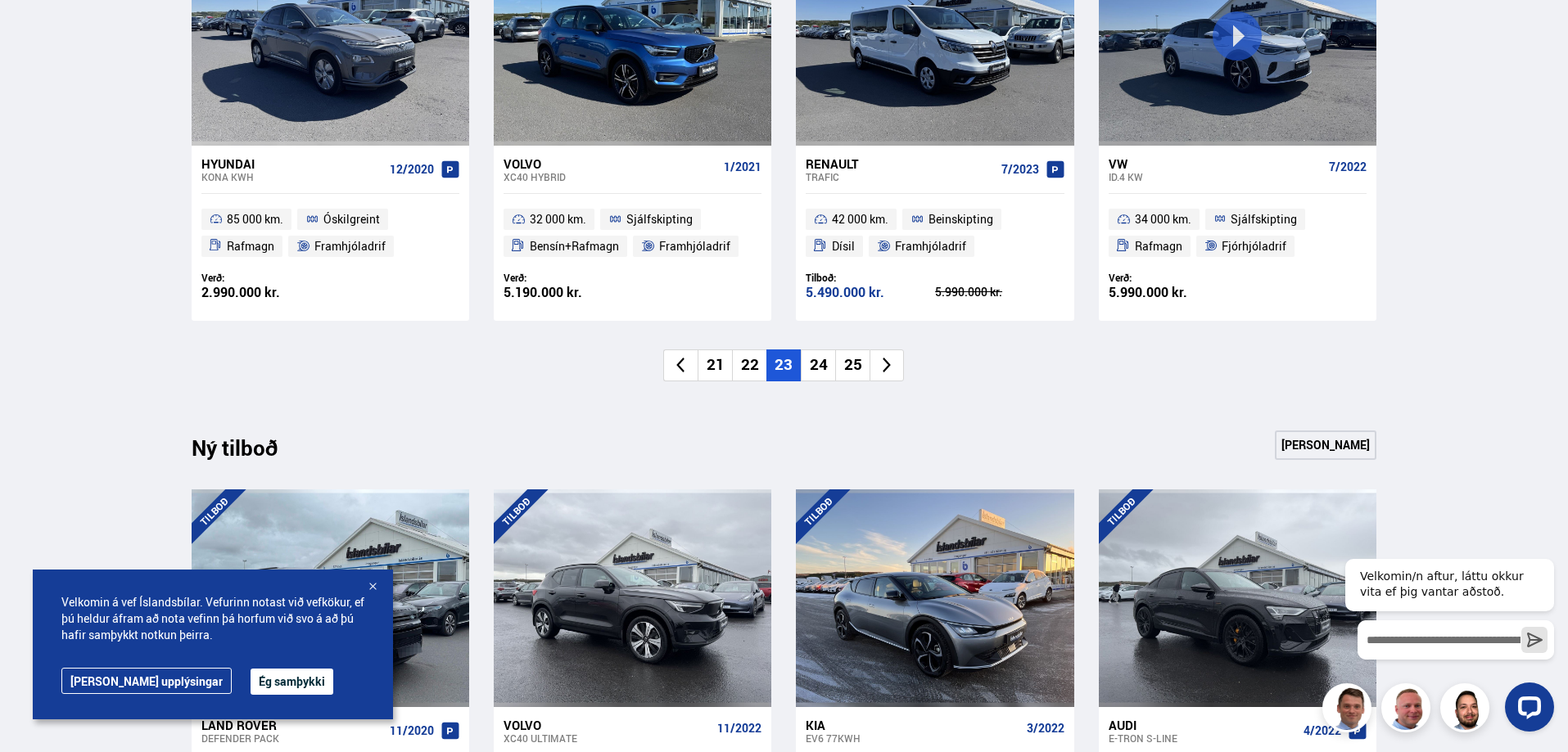
click at [826, 369] on li "24" at bounding box center [817, 366] width 34 height 31
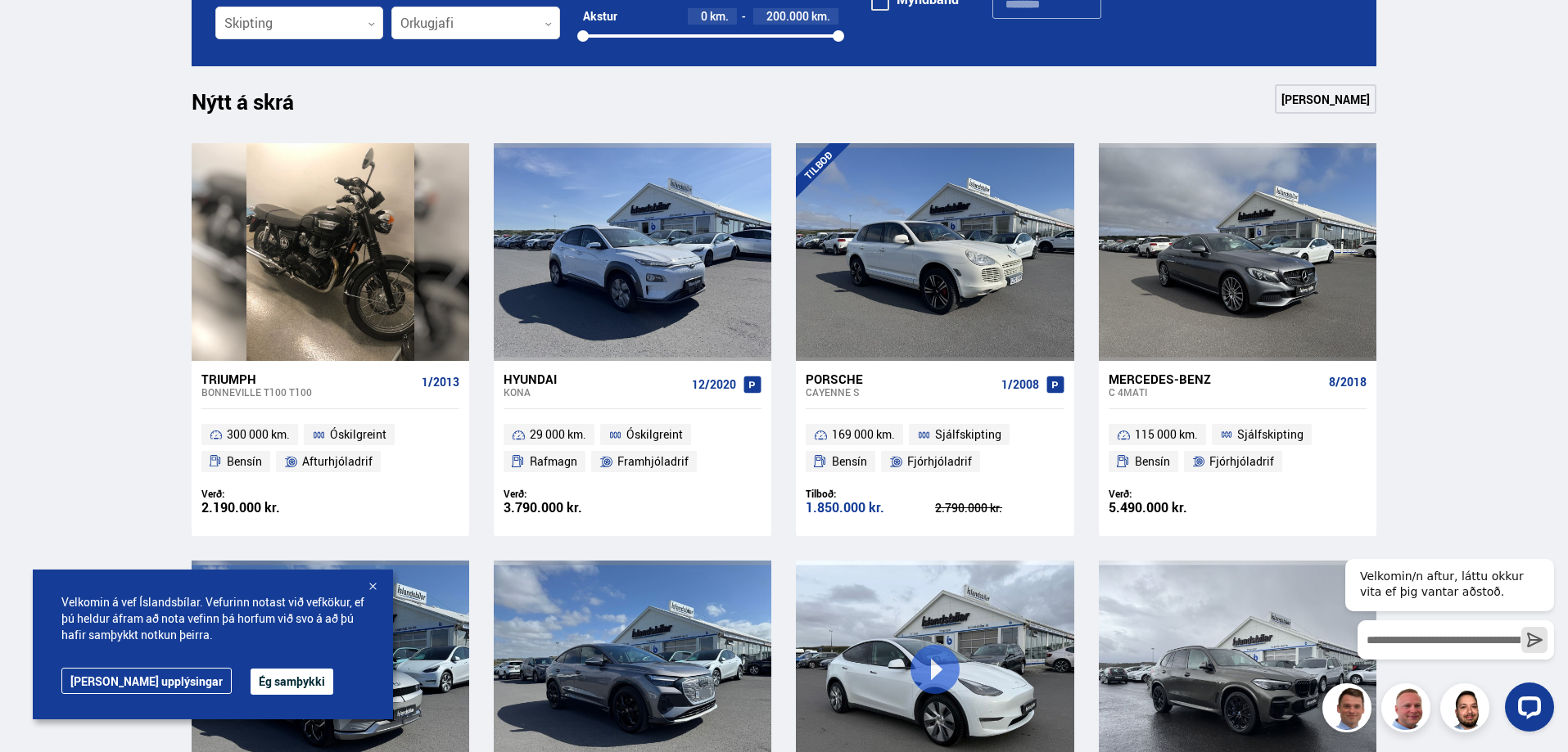
scroll to position [655, 0]
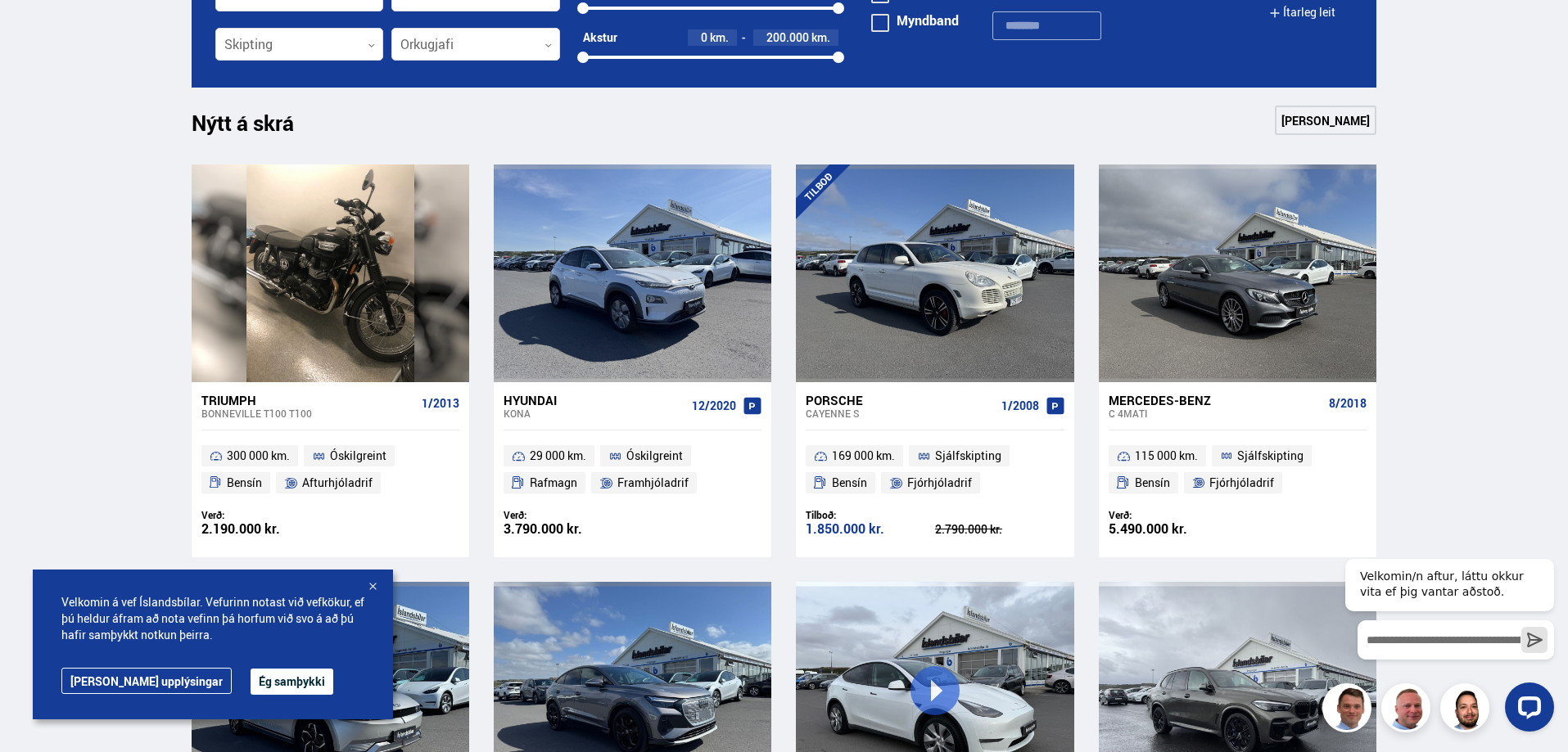
click at [1341, 130] on link "[PERSON_NAME]" at bounding box center [1325, 120] width 101 height 29
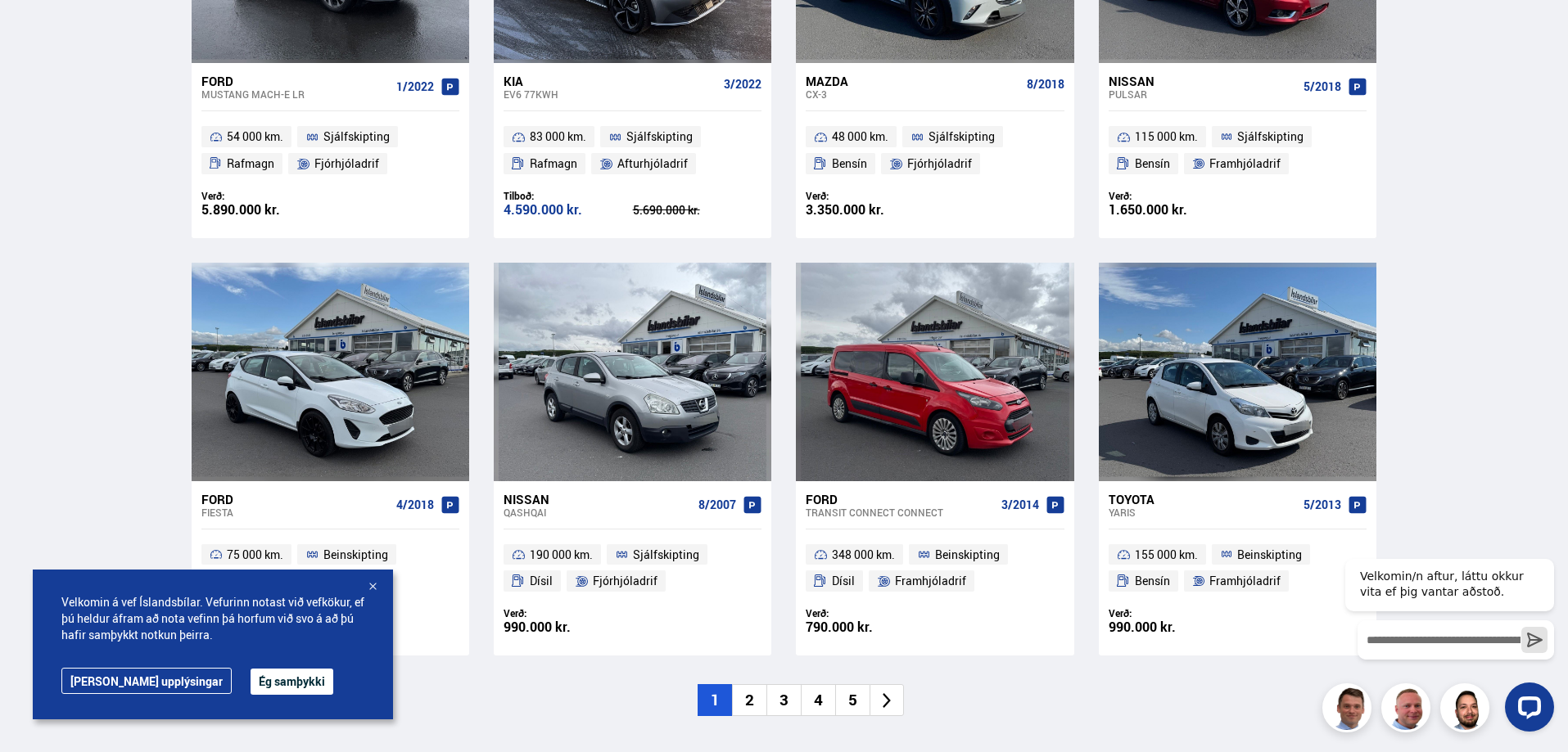
scroll to position [2374, 0]
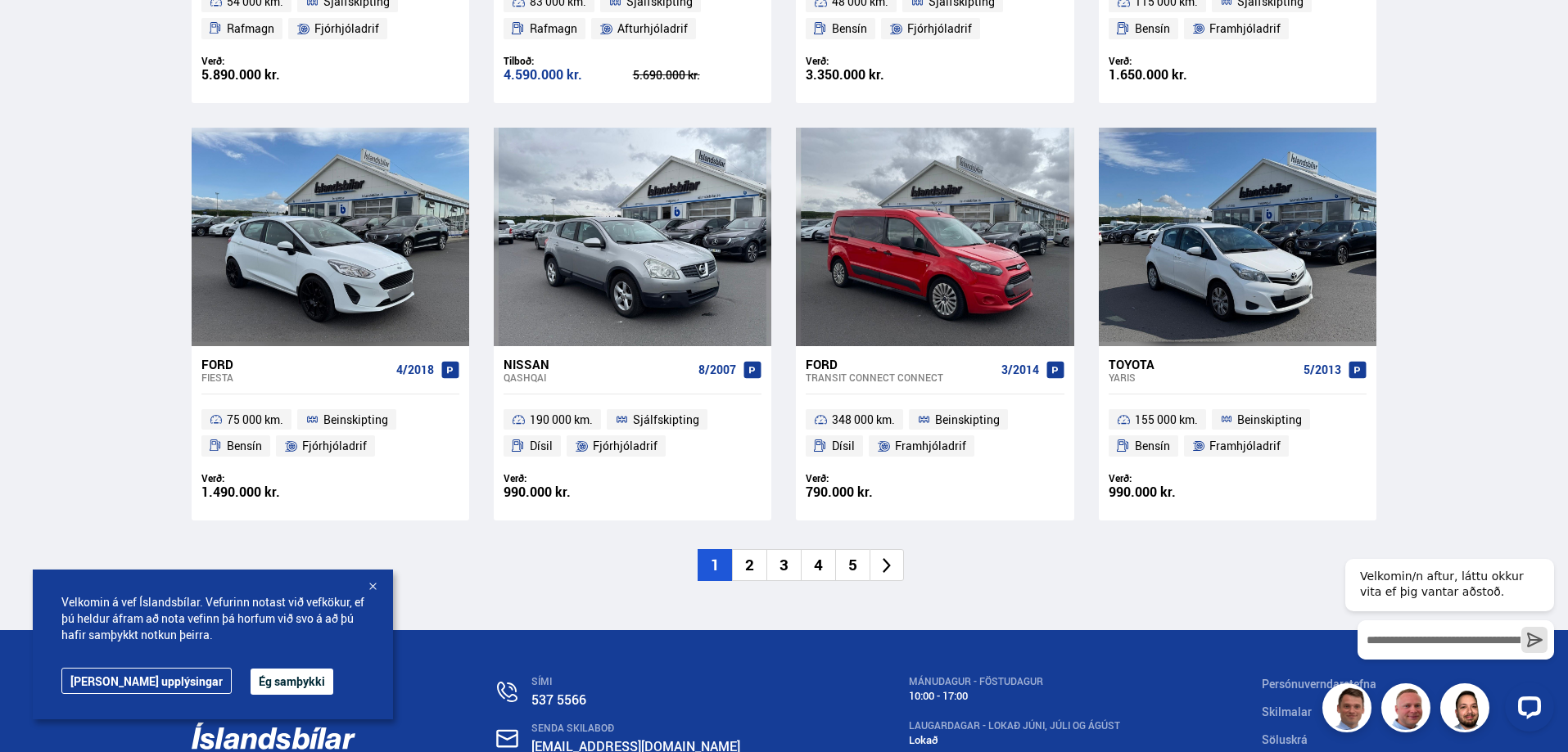
click at [894, 550] on li at bounding box center [886, 565] width 34 height 31
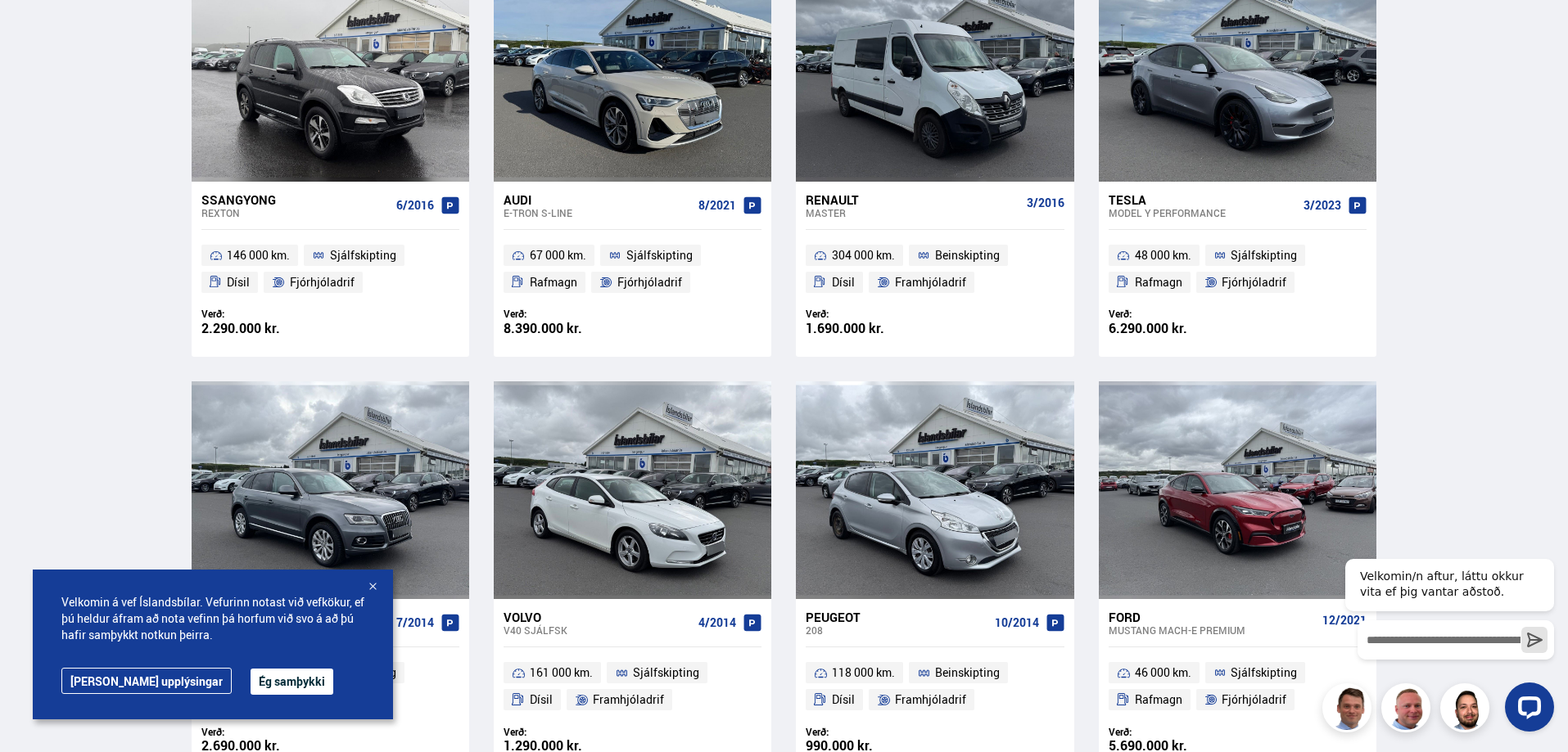
scroll to position [0, 0]
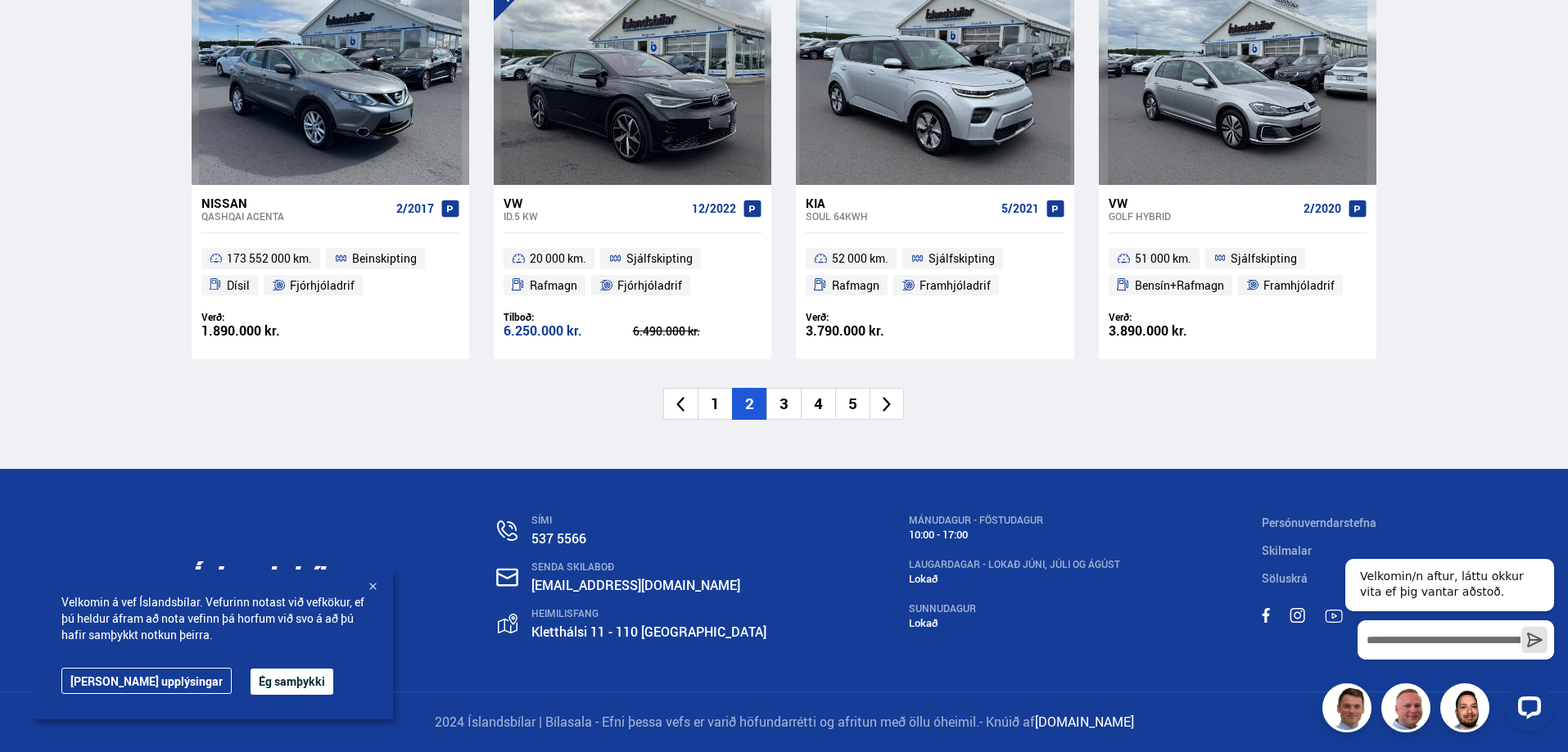
click at [887, 412] on icon at bounding box center [887, 404] width 19 height 19
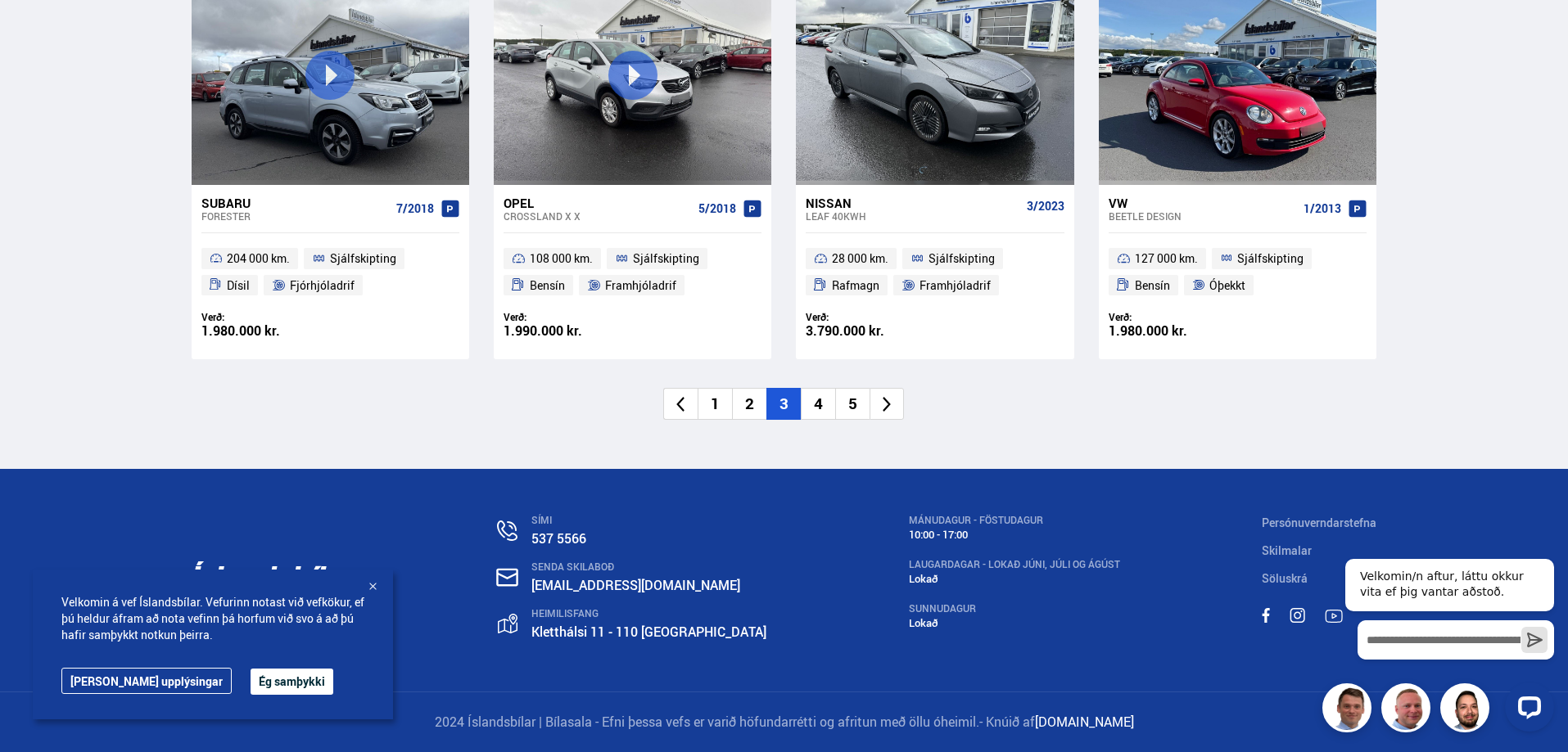
click at [892, 394] on li at bounding box center [886, 404] width 34 height 31
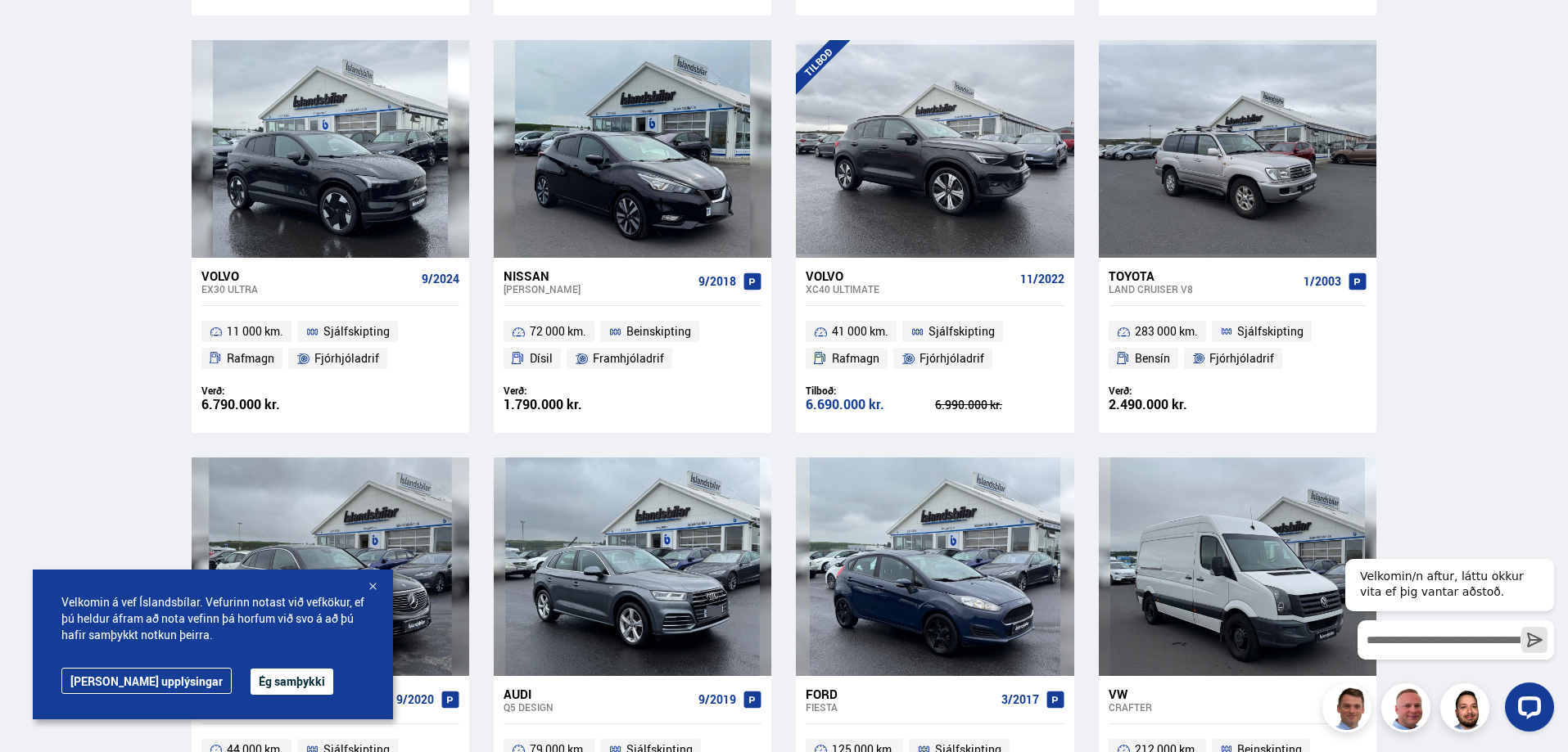
scroll to position [2509, 0]
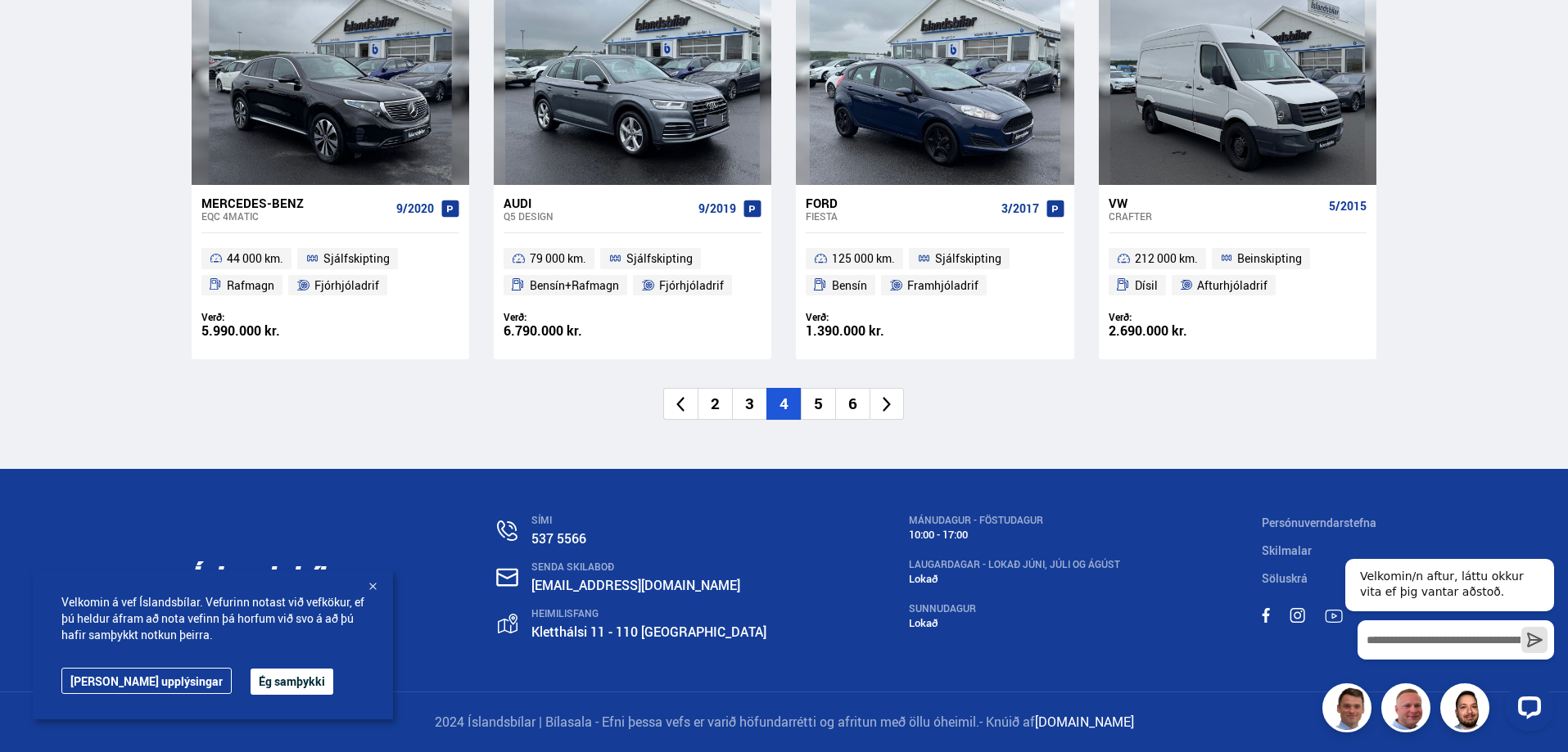
click at [833, 414] on li "5" at bounding box center [817, 404] width 34 height 31
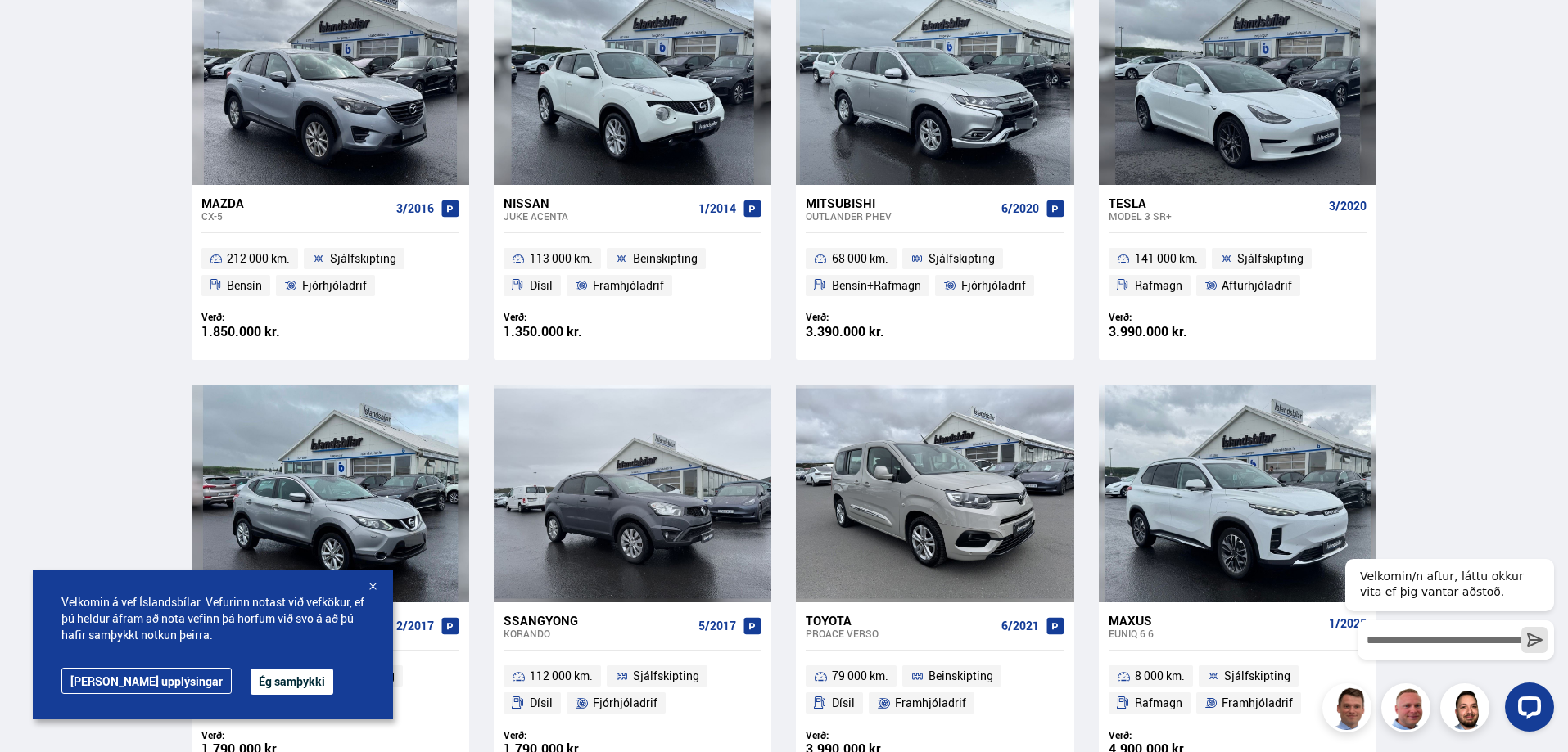
scroll to position [582, 0]
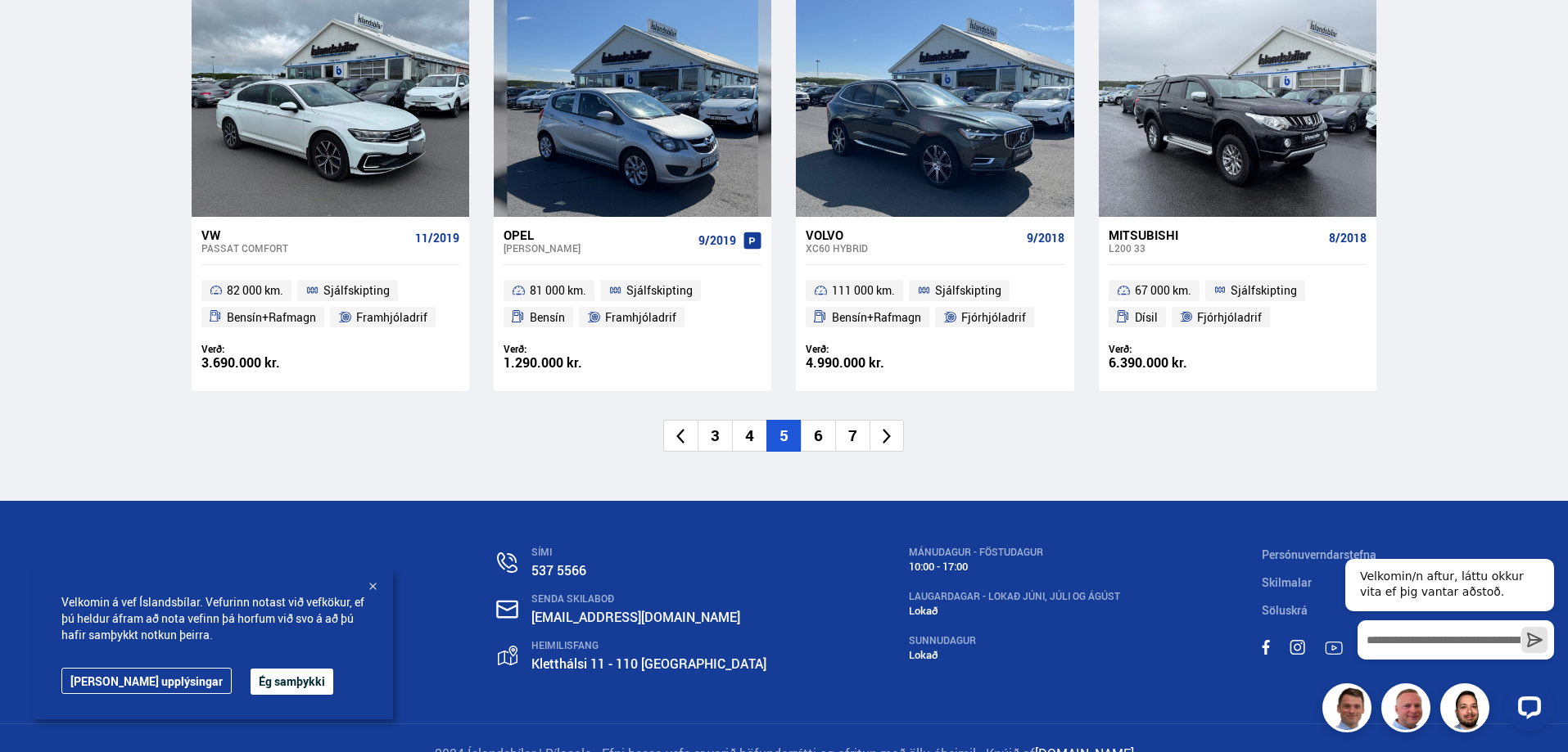
scroll to position [2509, 0]
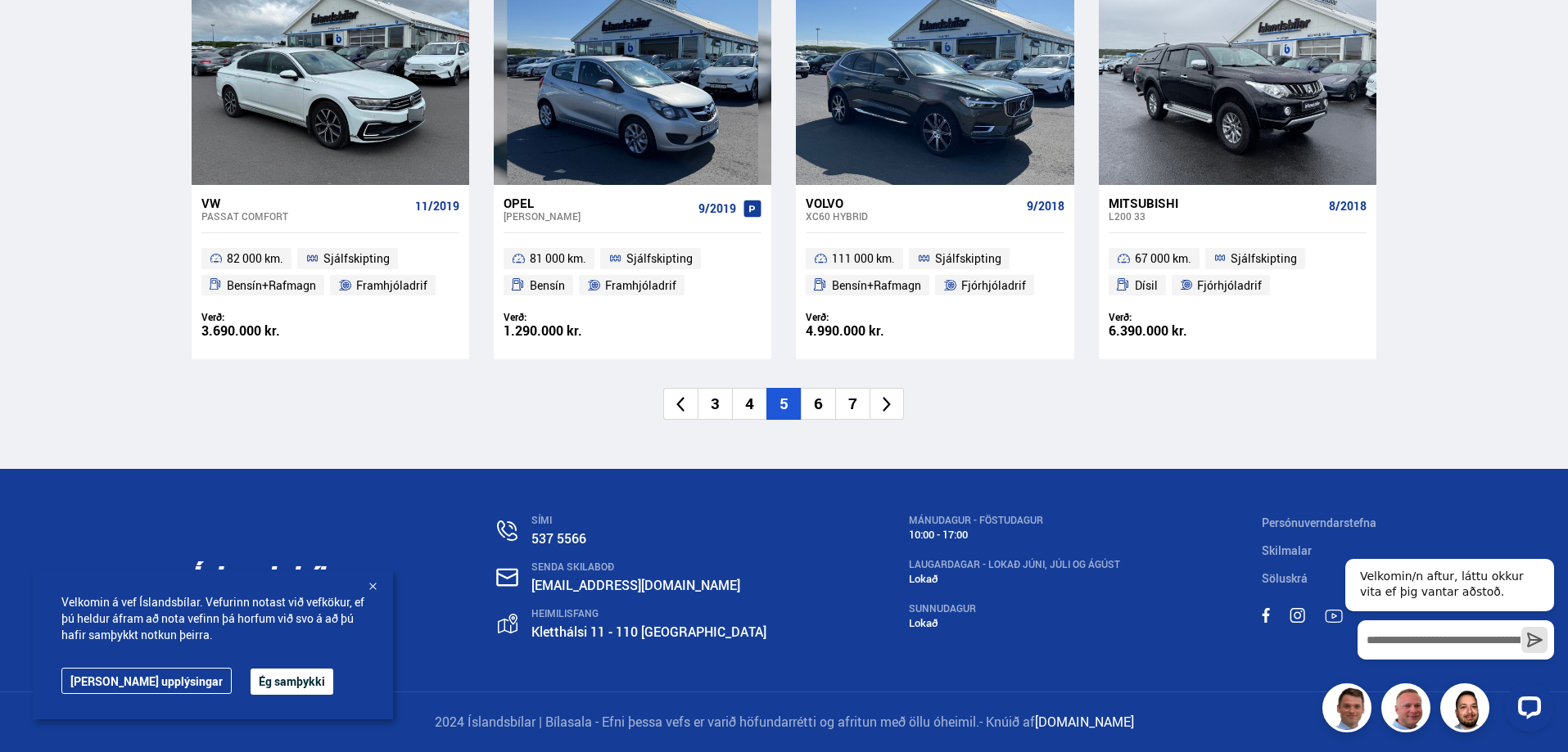
click at [808, 404] on li "6" at bounding box center [817, 404] width 34 height 31
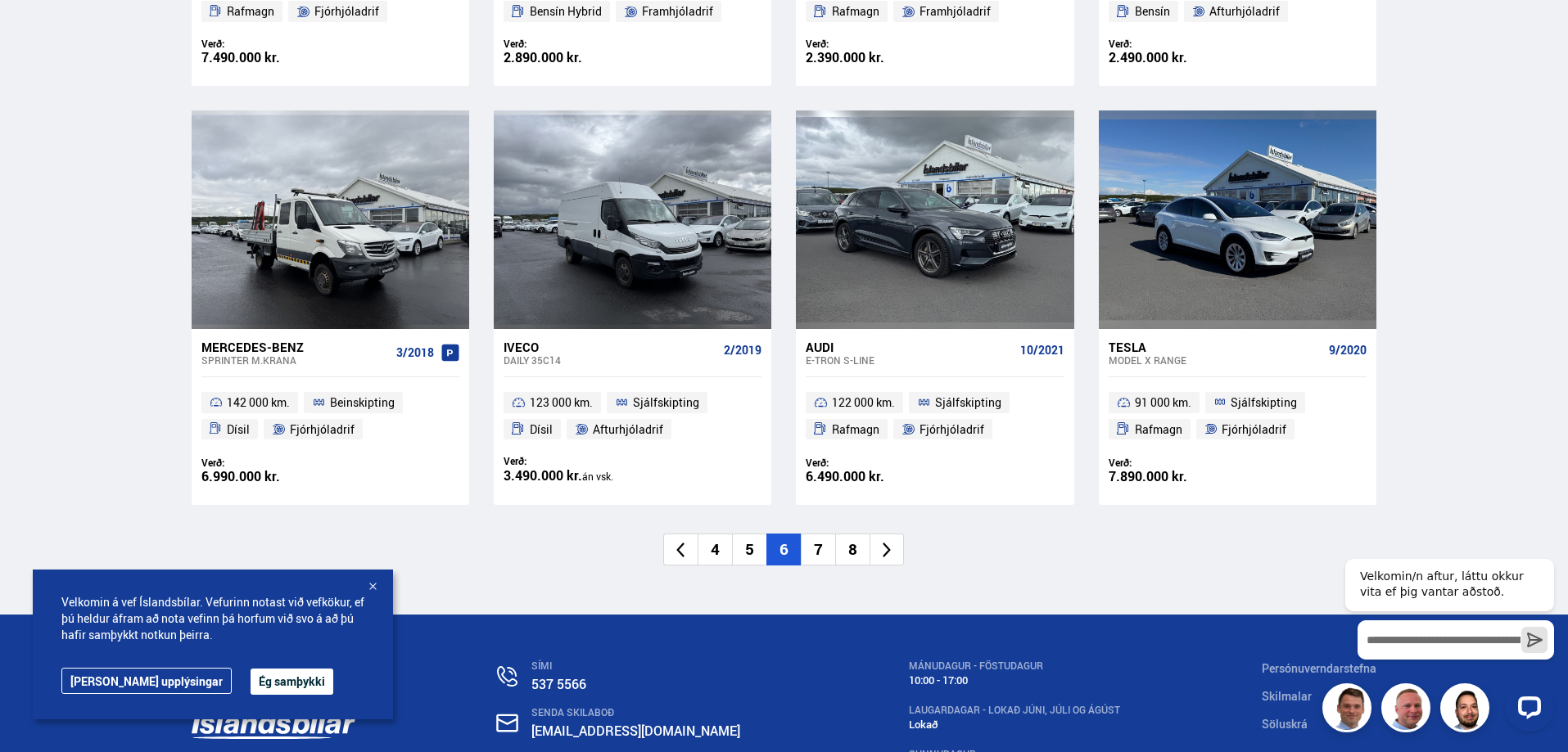
scroll to position [2456, 0]
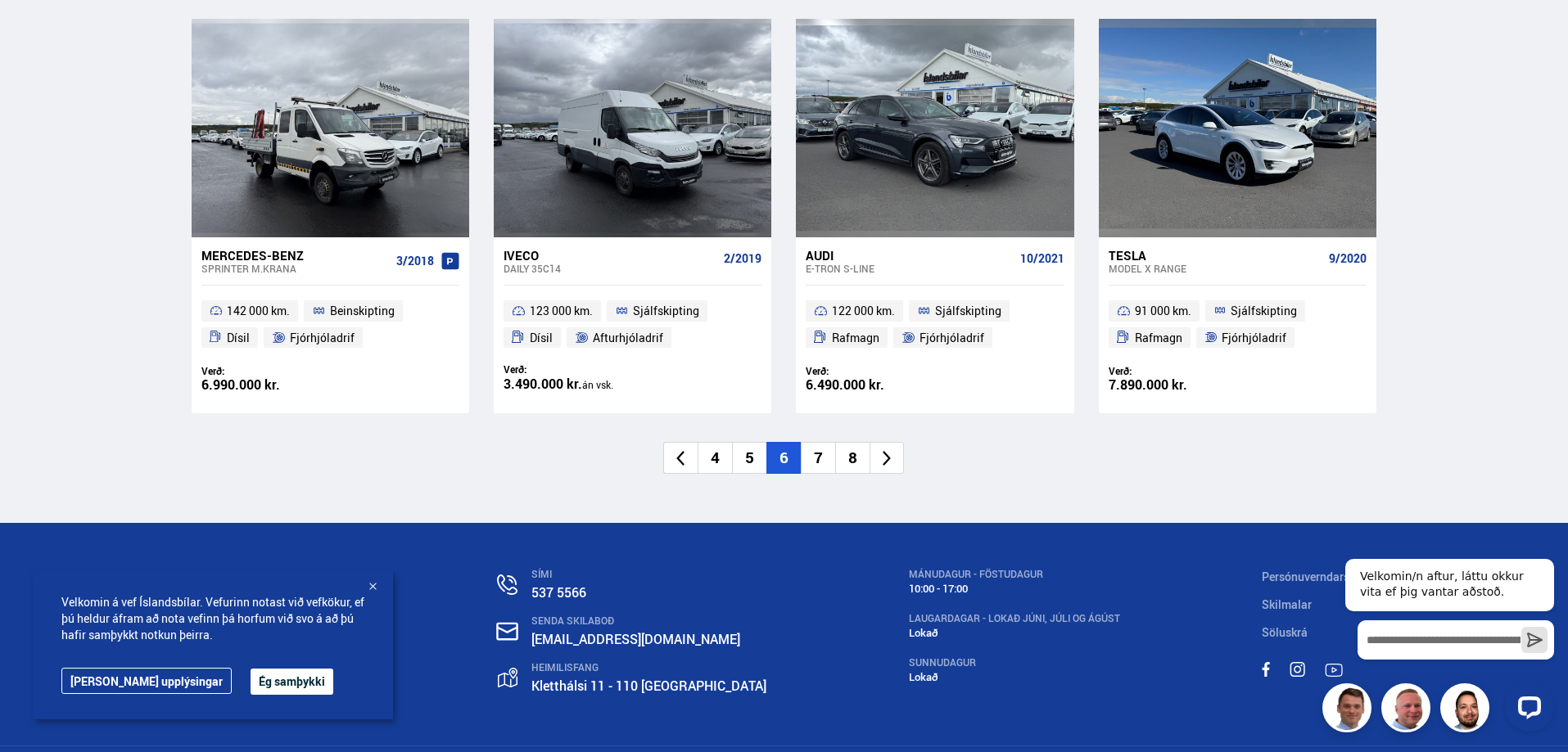
click at [826, 451] on li "7" at bounding box center [817, 458] width 34 height 31
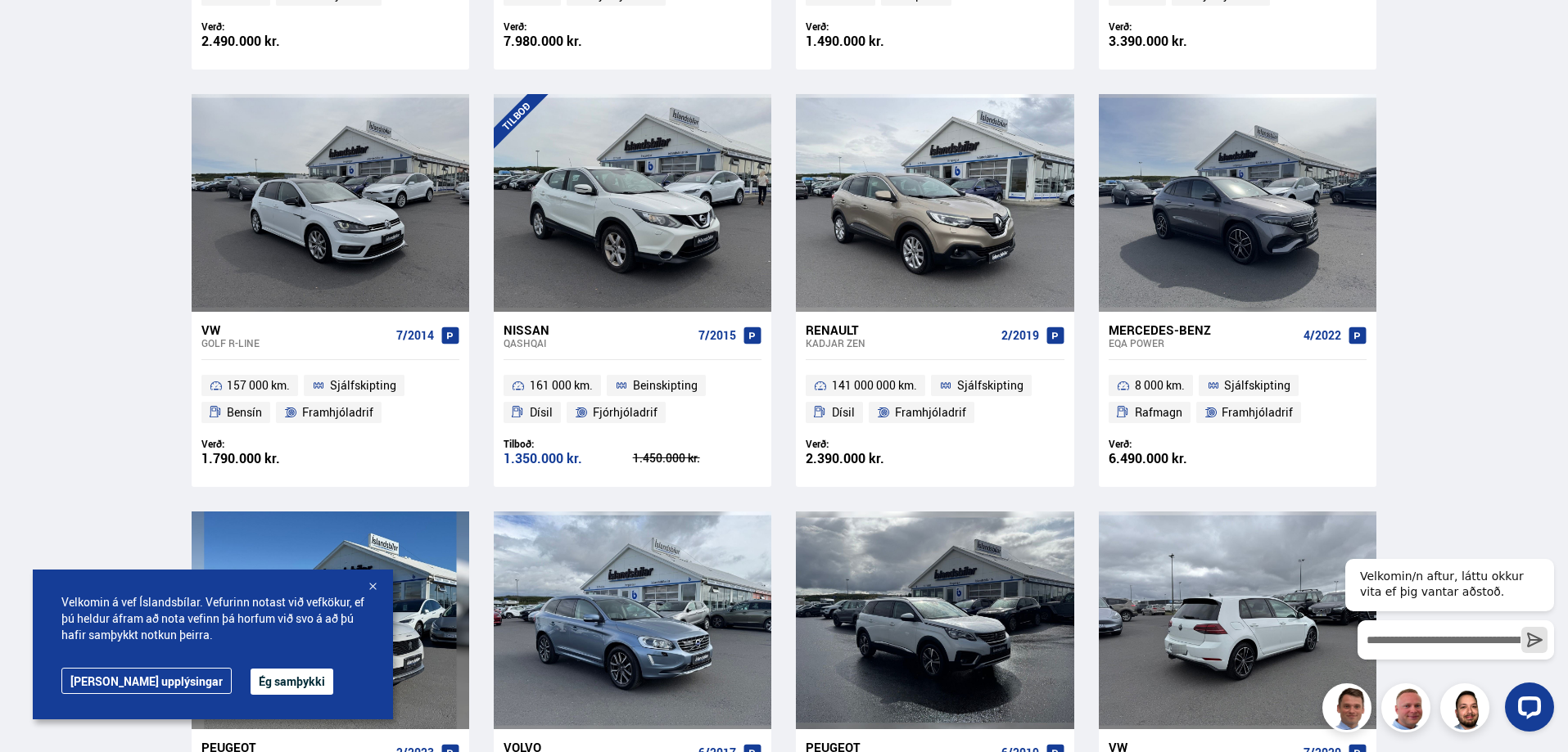
scroll to position [492, 0]
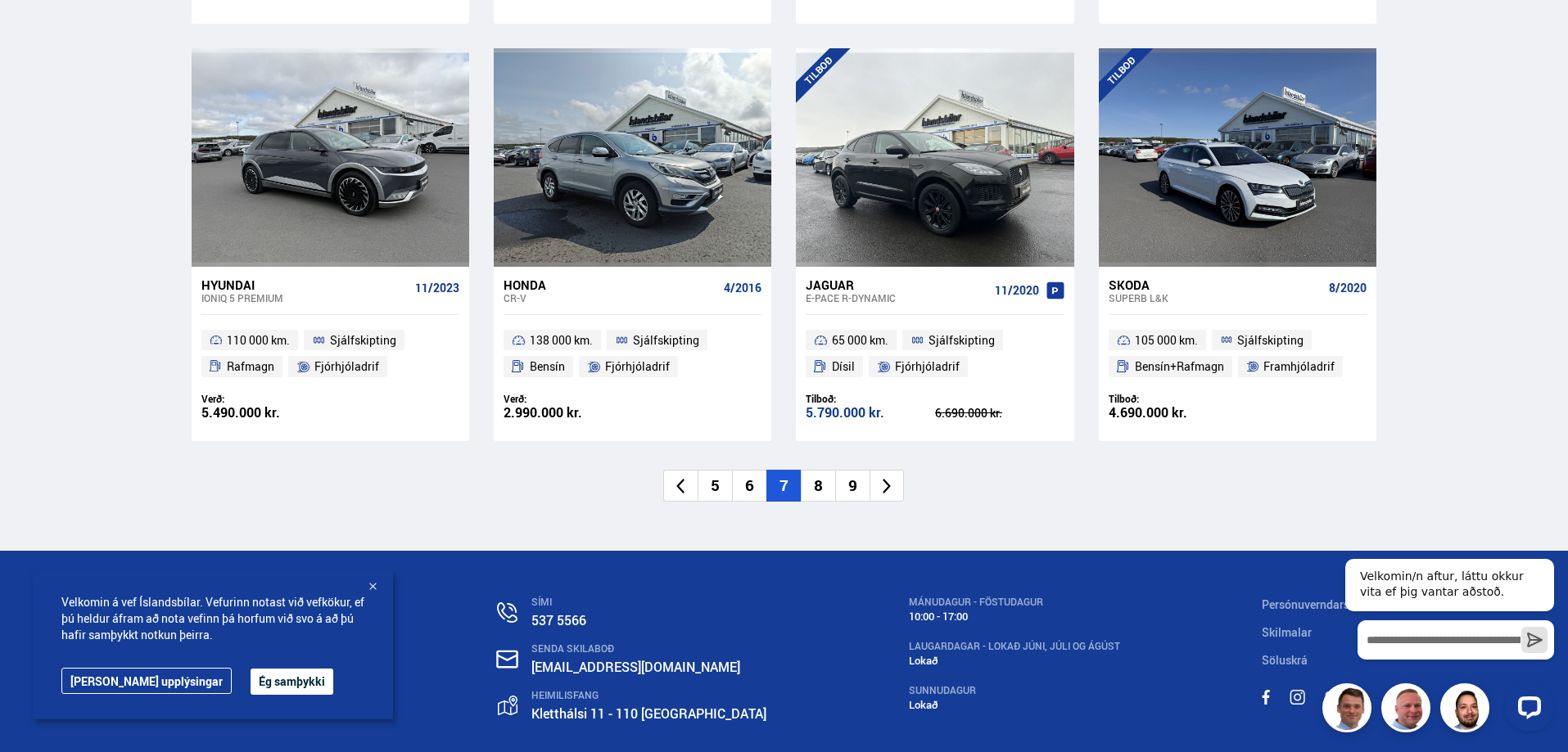
scroll to position [2509, 0]
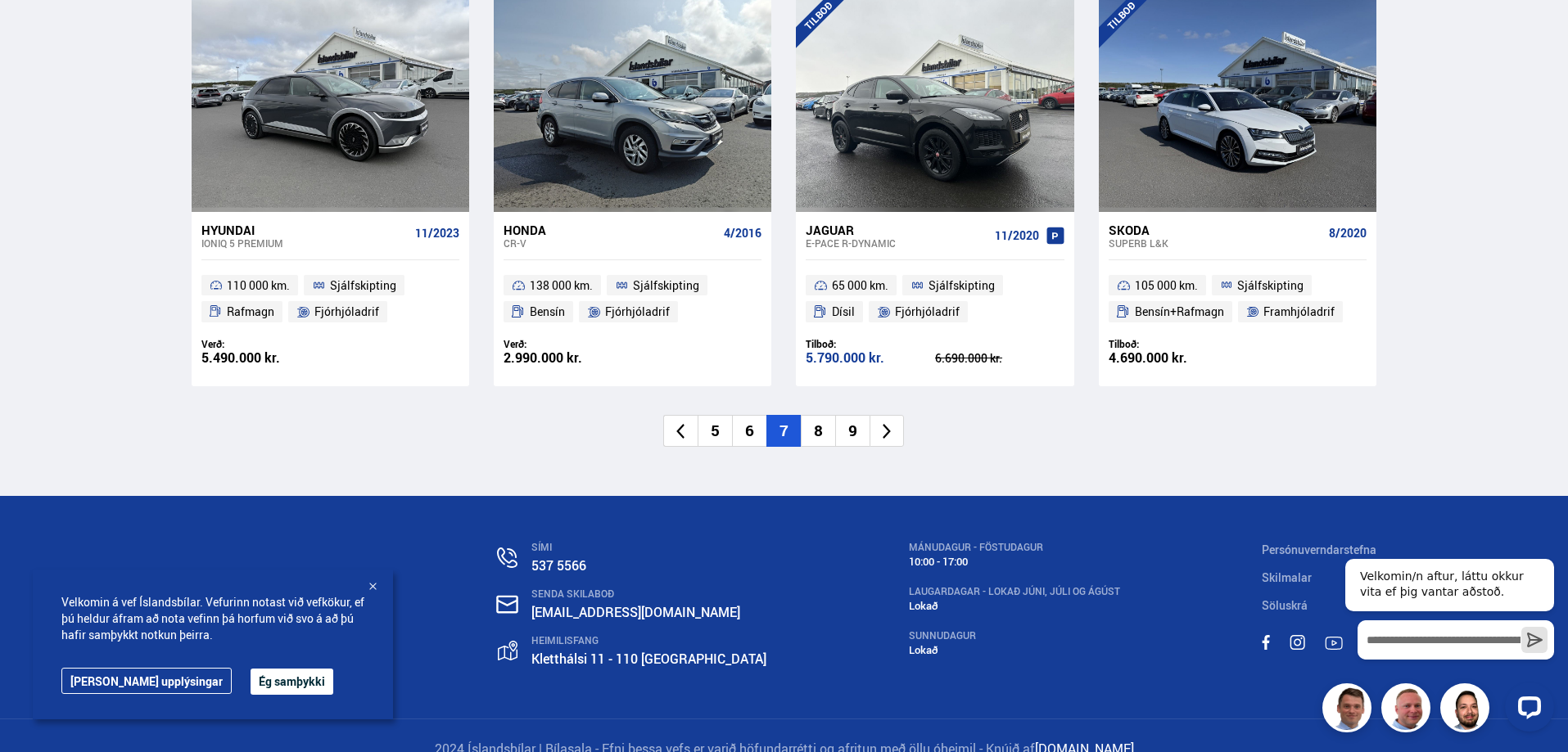
click at [819, 415] on li "8" at bounding box center [817, 431] width 34 height 31
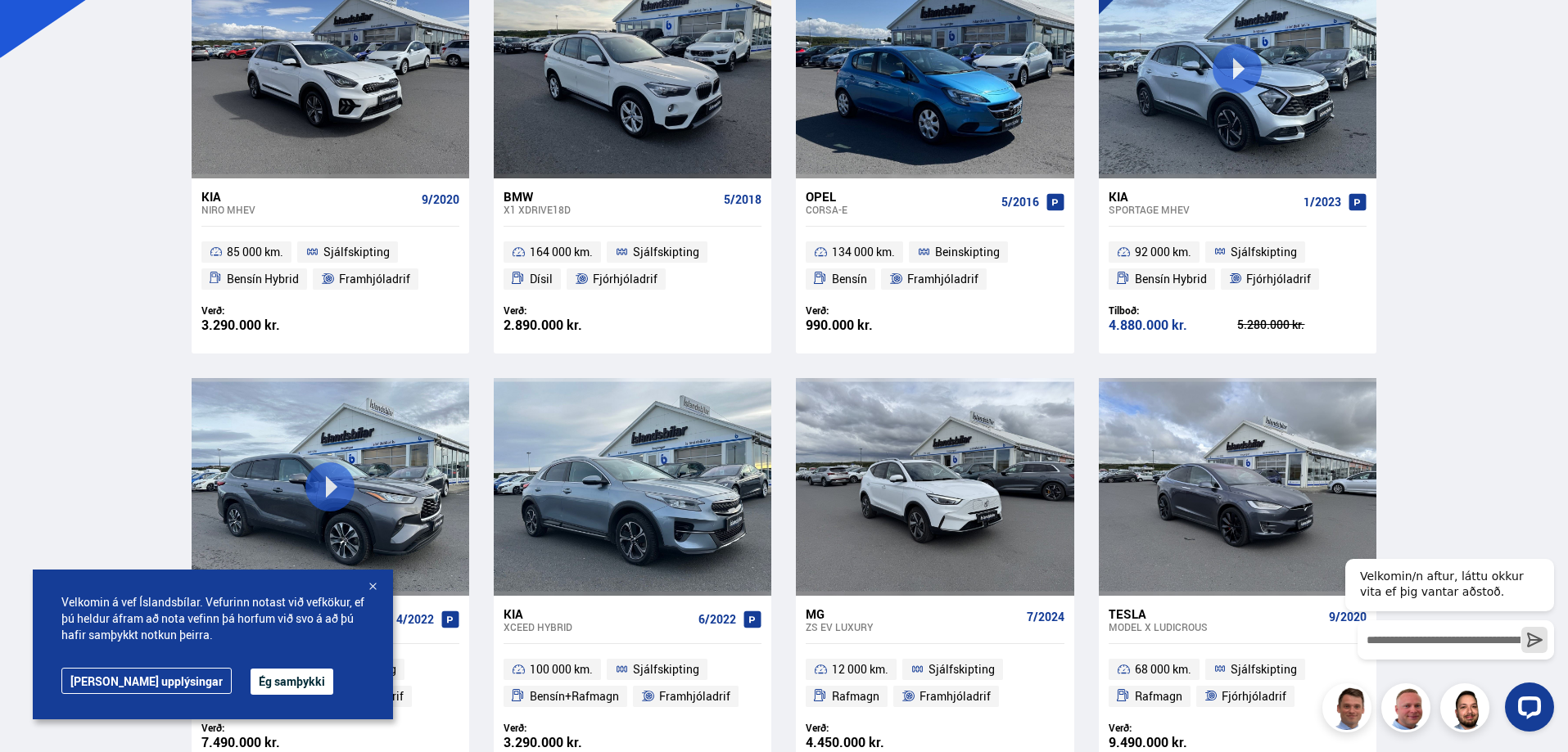
scroll to position [71, 0]
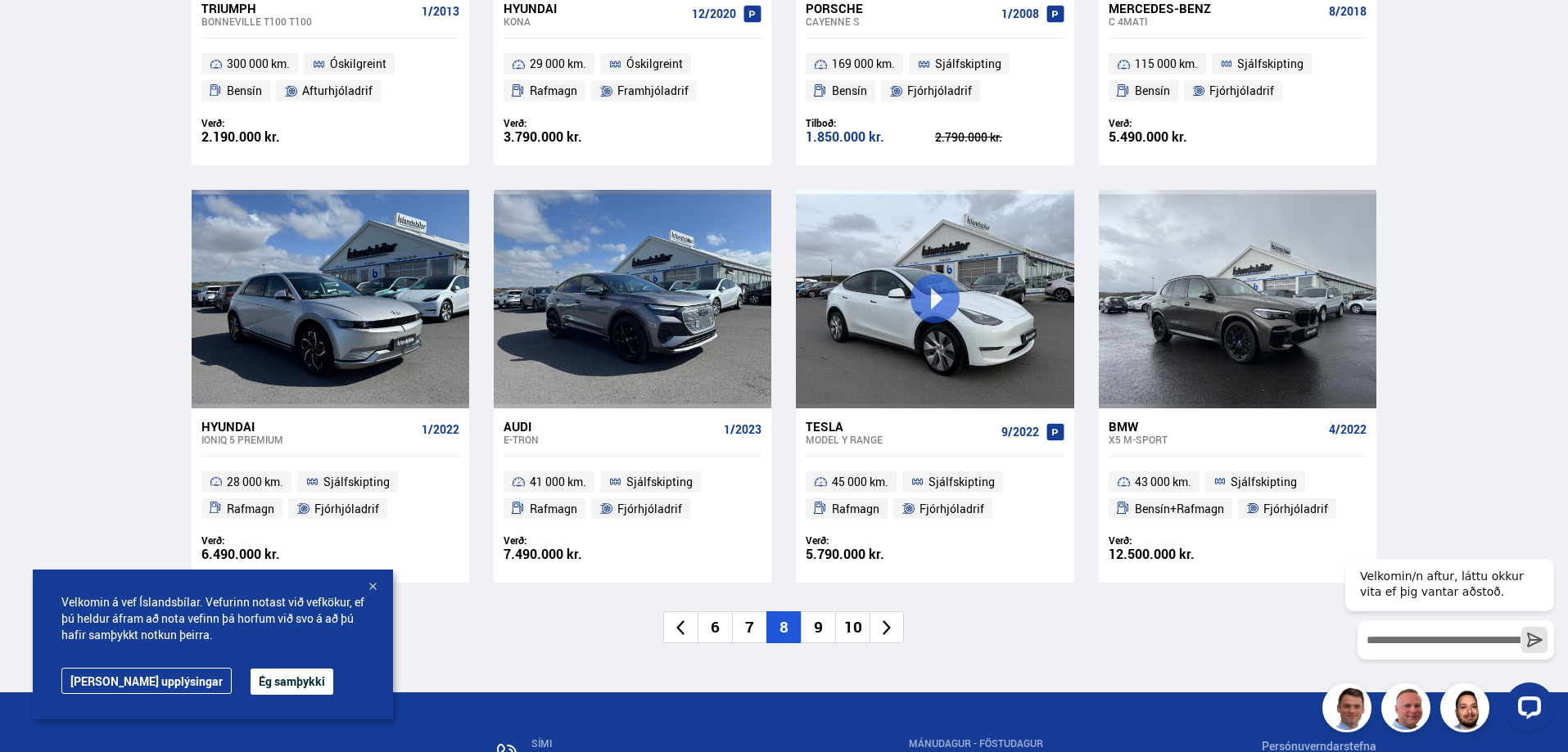
scroll to position [2292, 0]
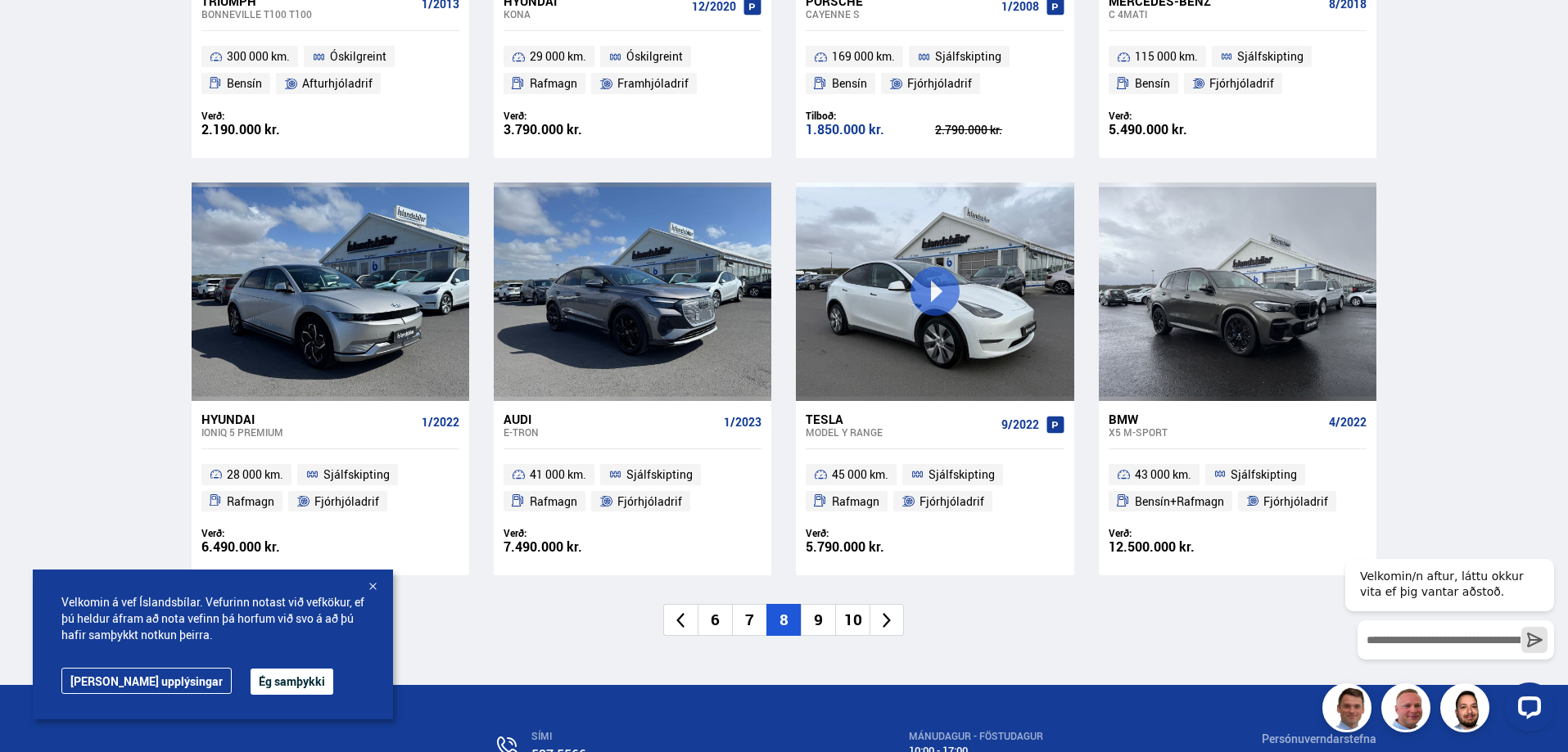
click at [822, 627] on li "9" at bounding box center [817, 620] width 34 height 31
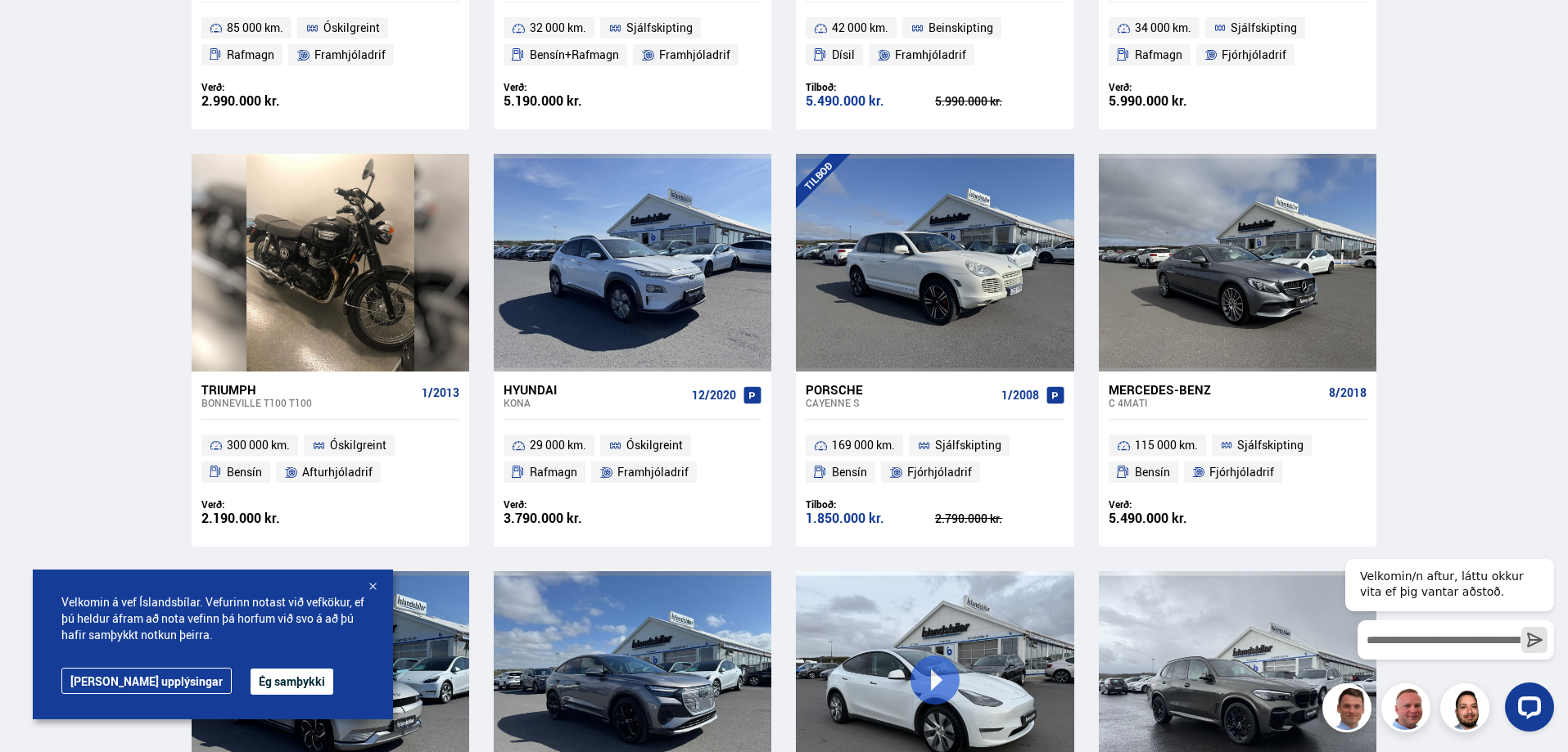
scroll to position [0, 0]
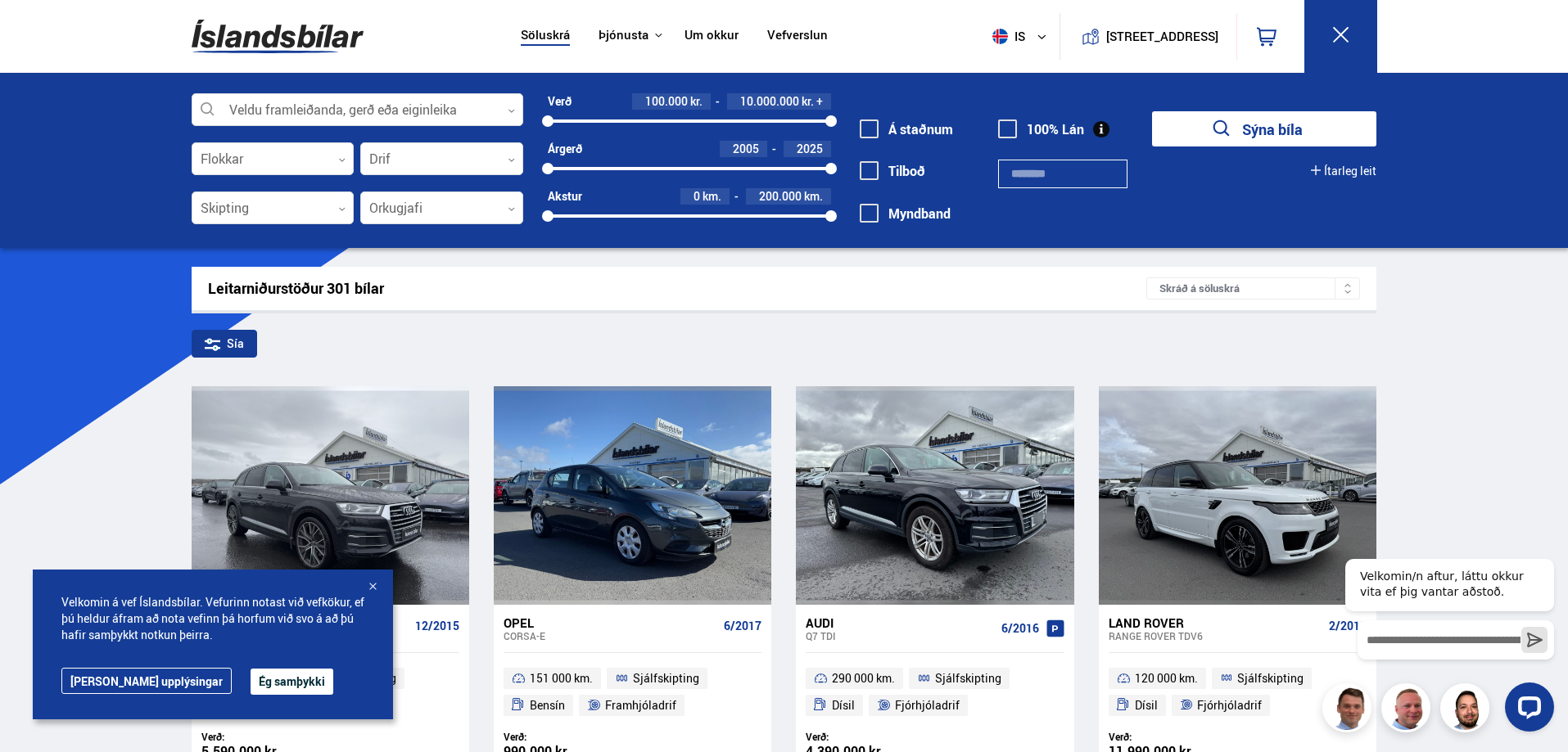
click at [285, 34] on img at bounding box center [277, 36] width 172 height 53
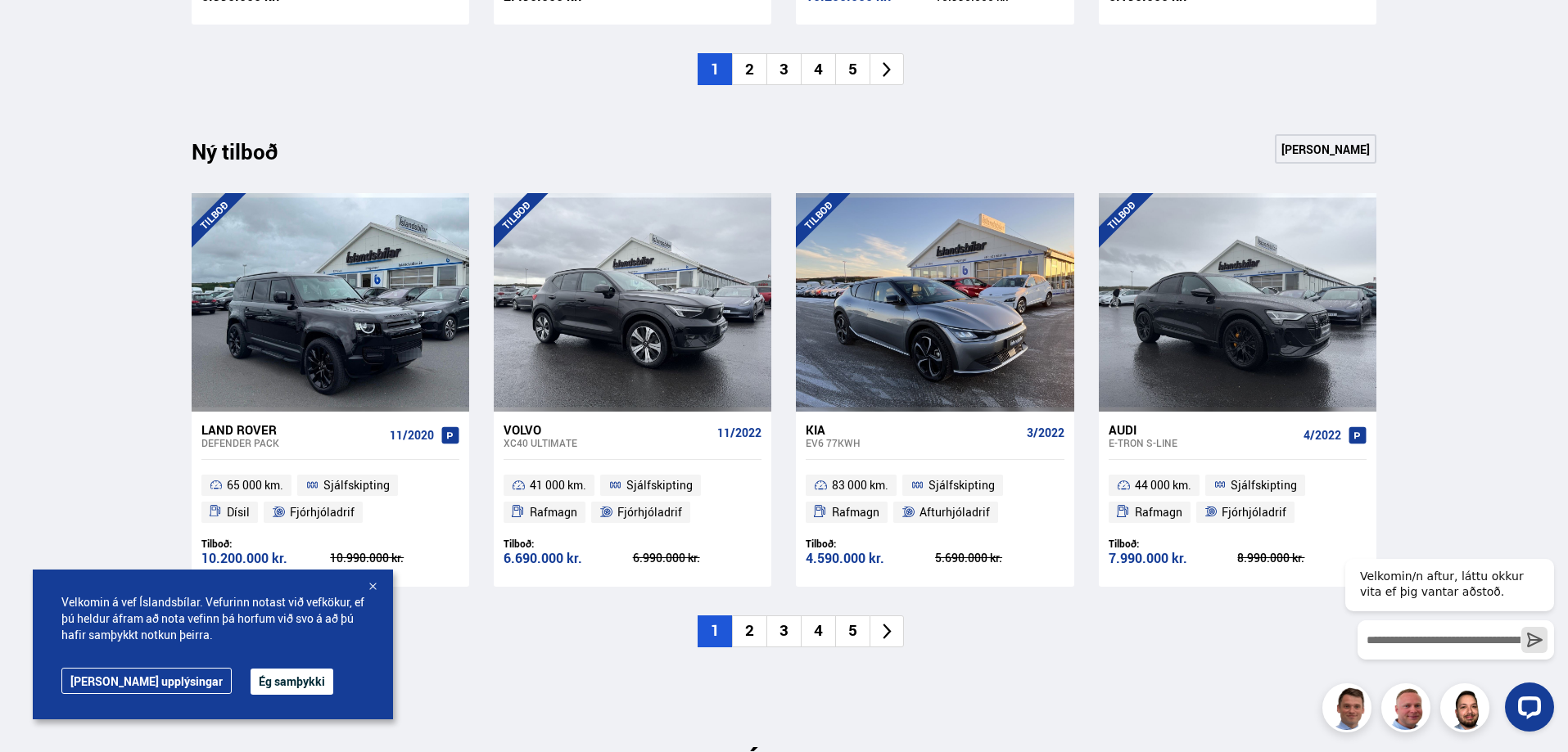
scroll to position [1719, 0]
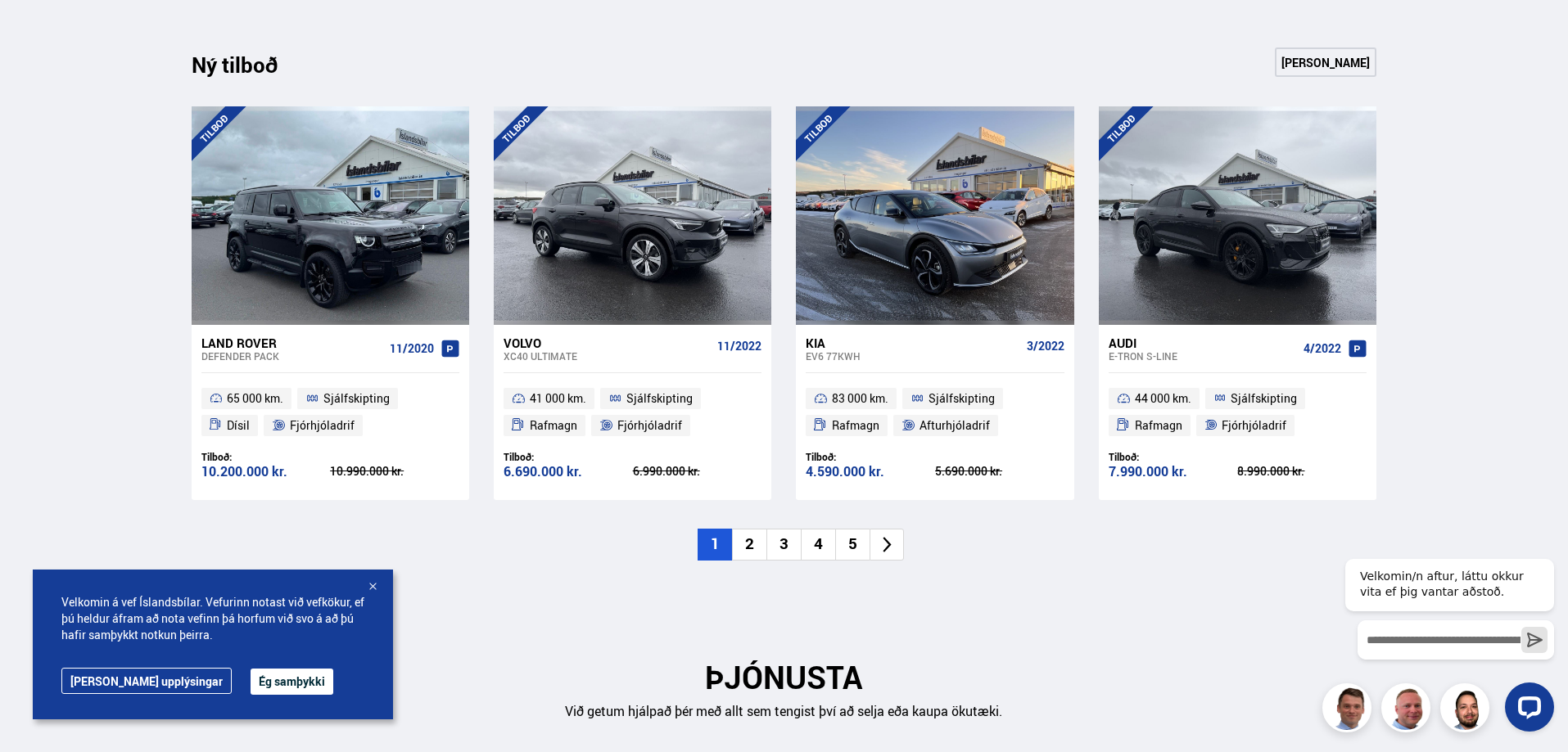
click at [753, 529] on li "2" at bounding box center [748, 545] width 34 height 31
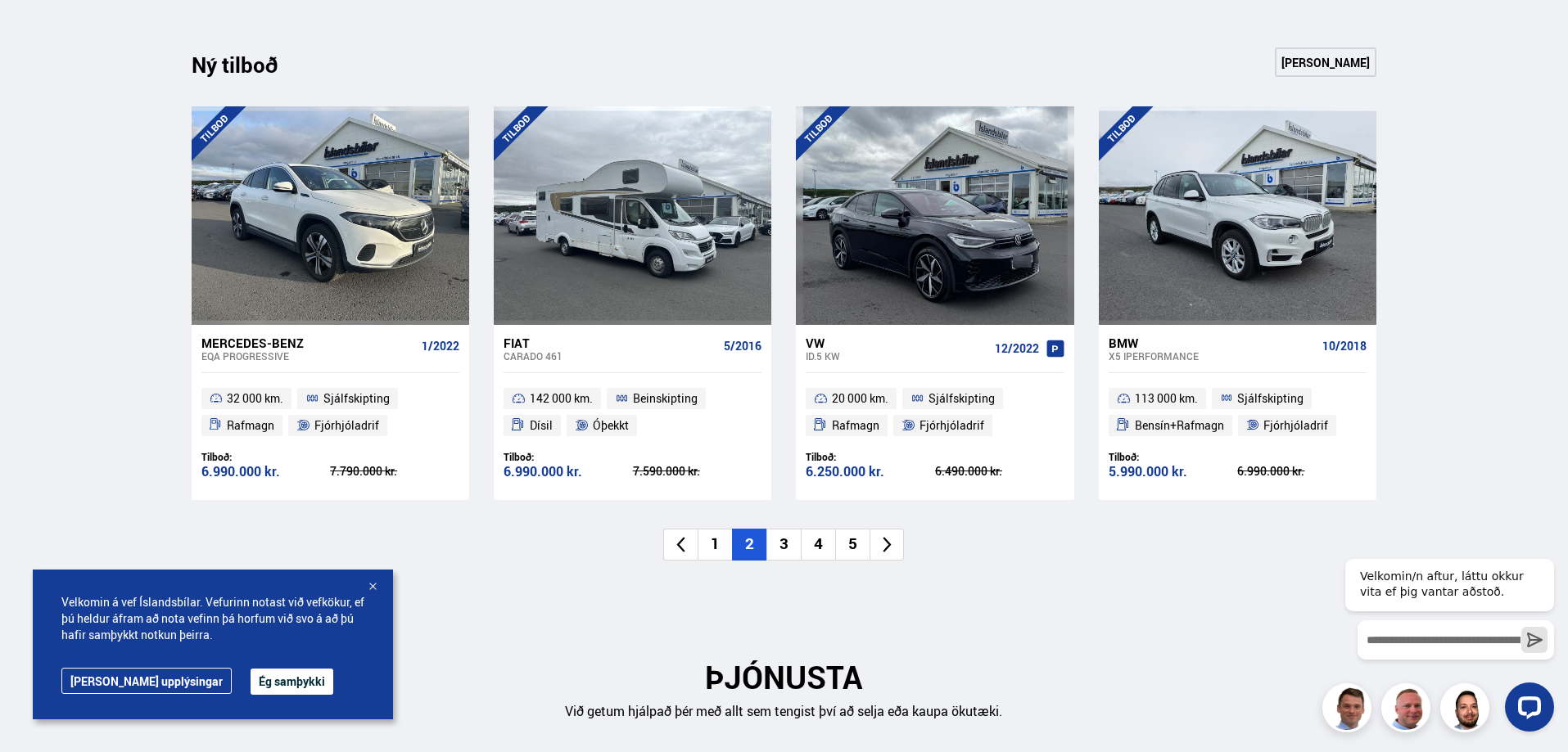
click at [789, 529] on li "3" at bounding box center [783, 545] width 34 height 31
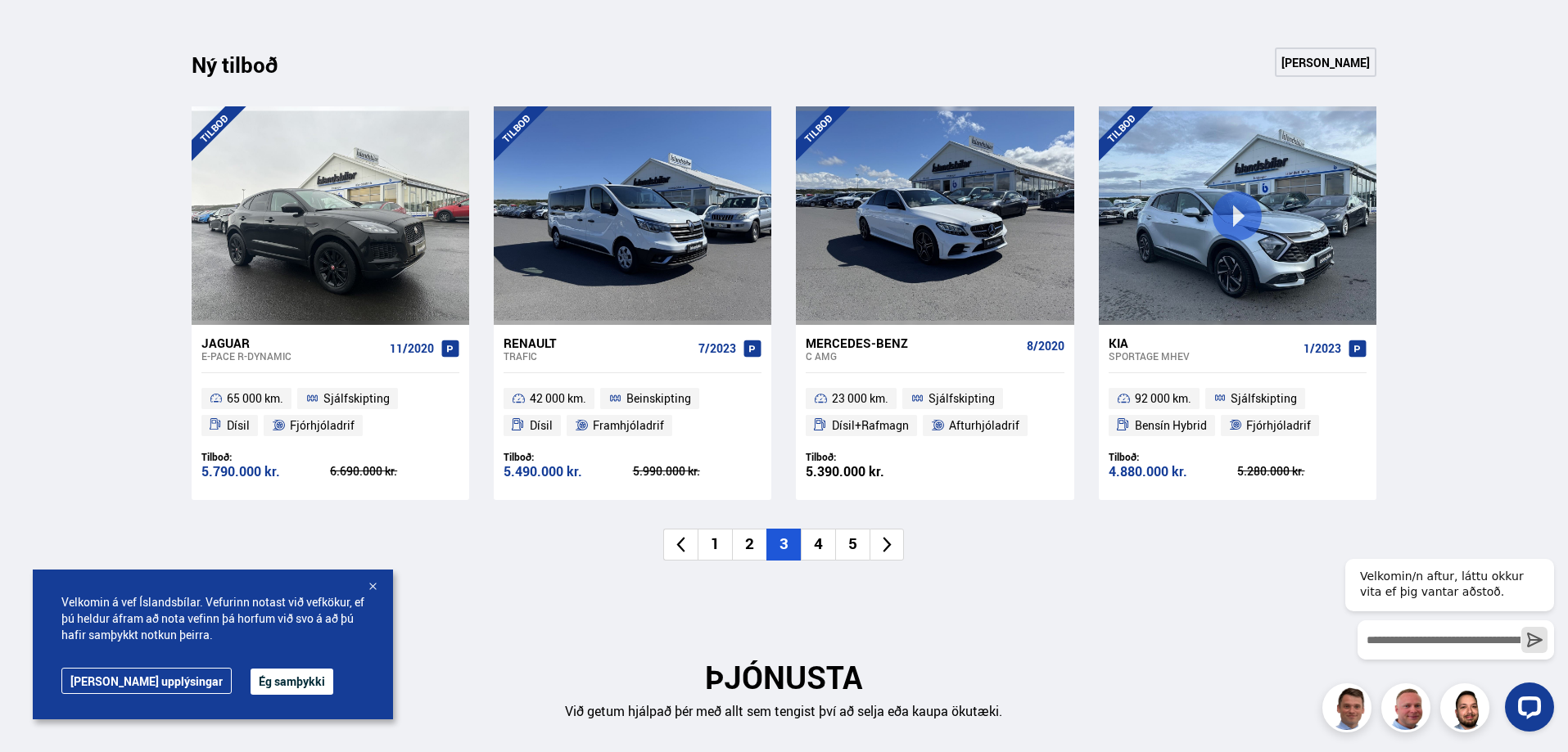
click at [814, 529] on li "4" at bounding box center [817, 545] width 34 height 31
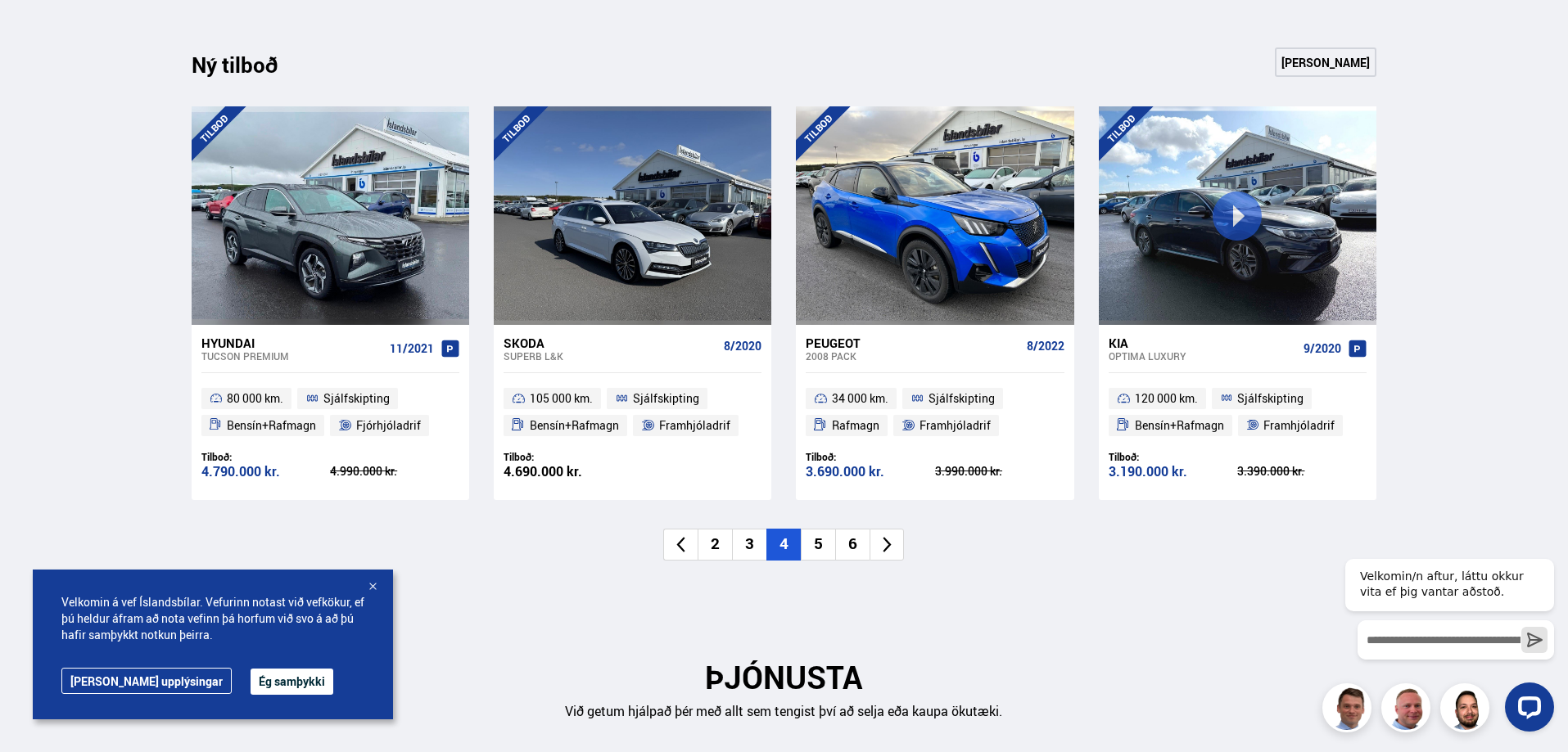
click at [810, 529] on li "5" at bounding box center [817, 545] width 34 height 31
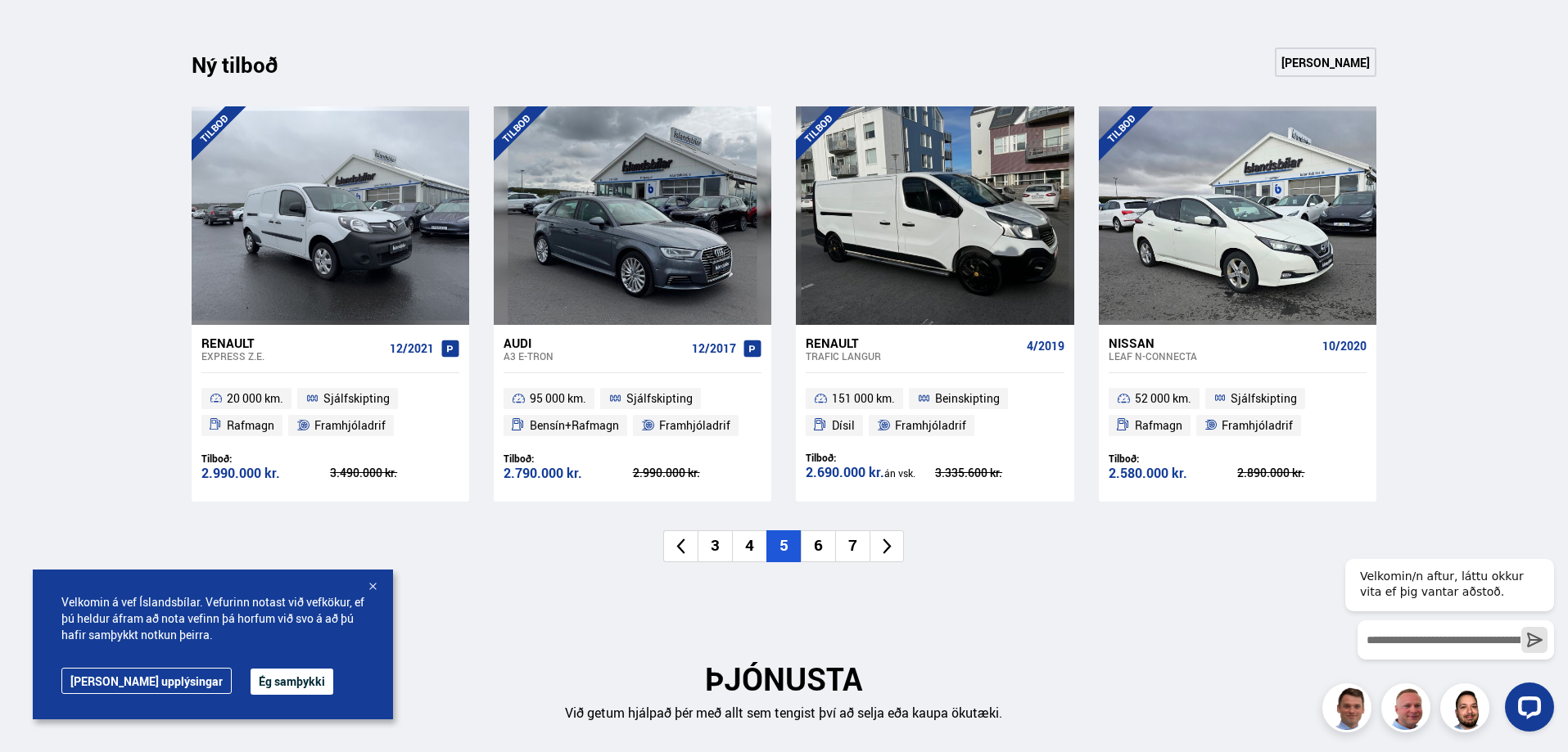
click at [800, 531] on li "6" at bounding box center [817, 547] width 34 height 31
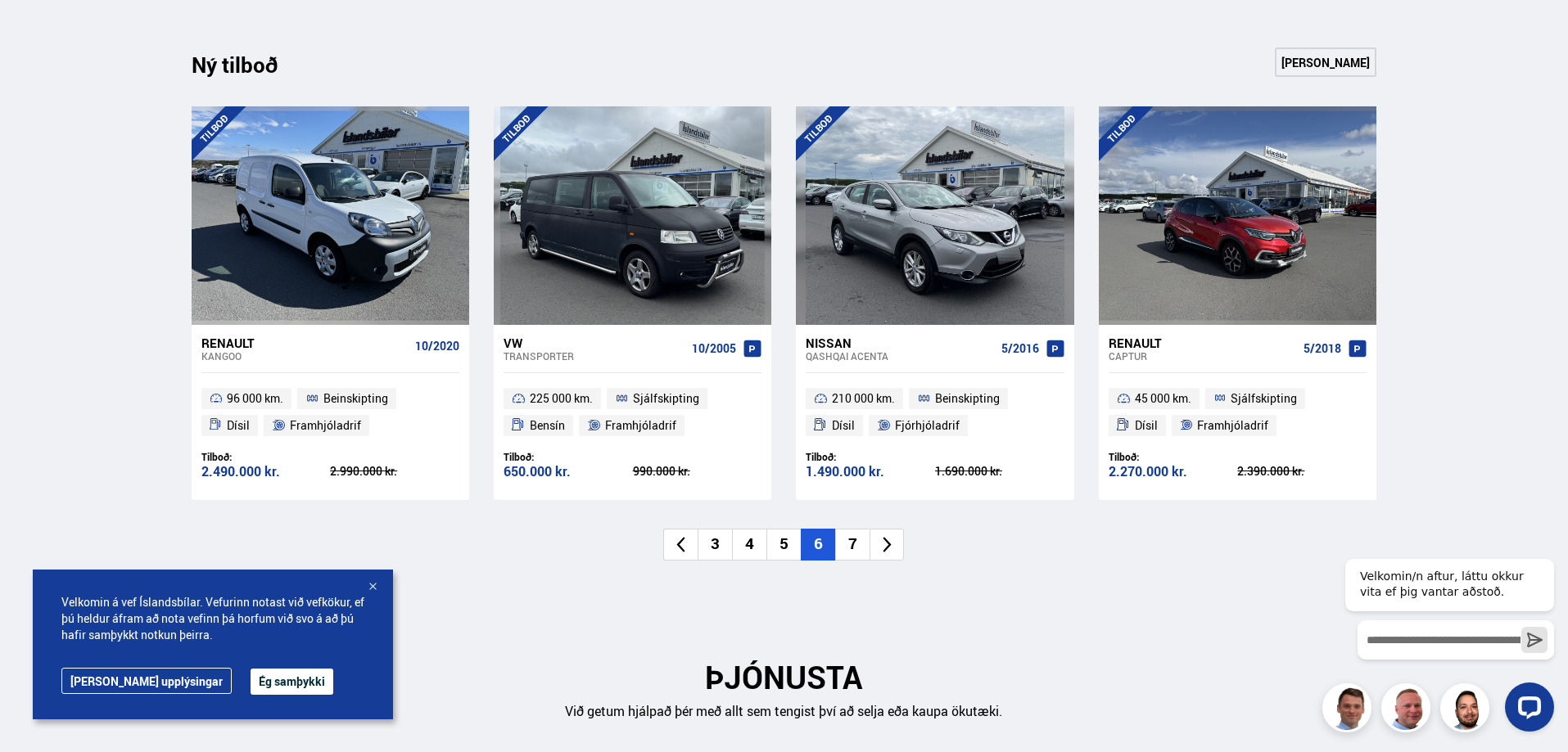
click at [850, 531] on li "7" at bounding box center [851, 545] width 34 height 31
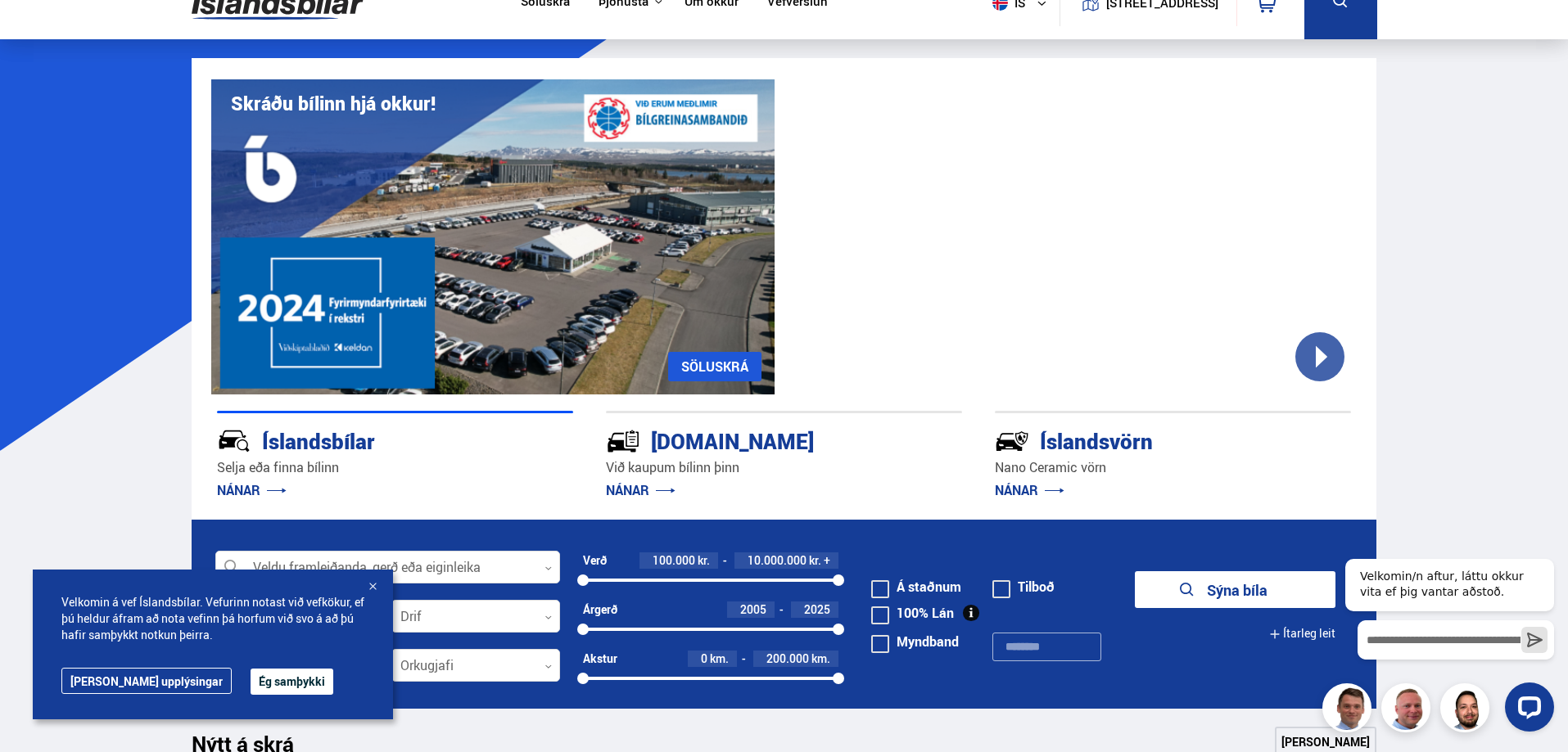
scroll to position [0, 0]
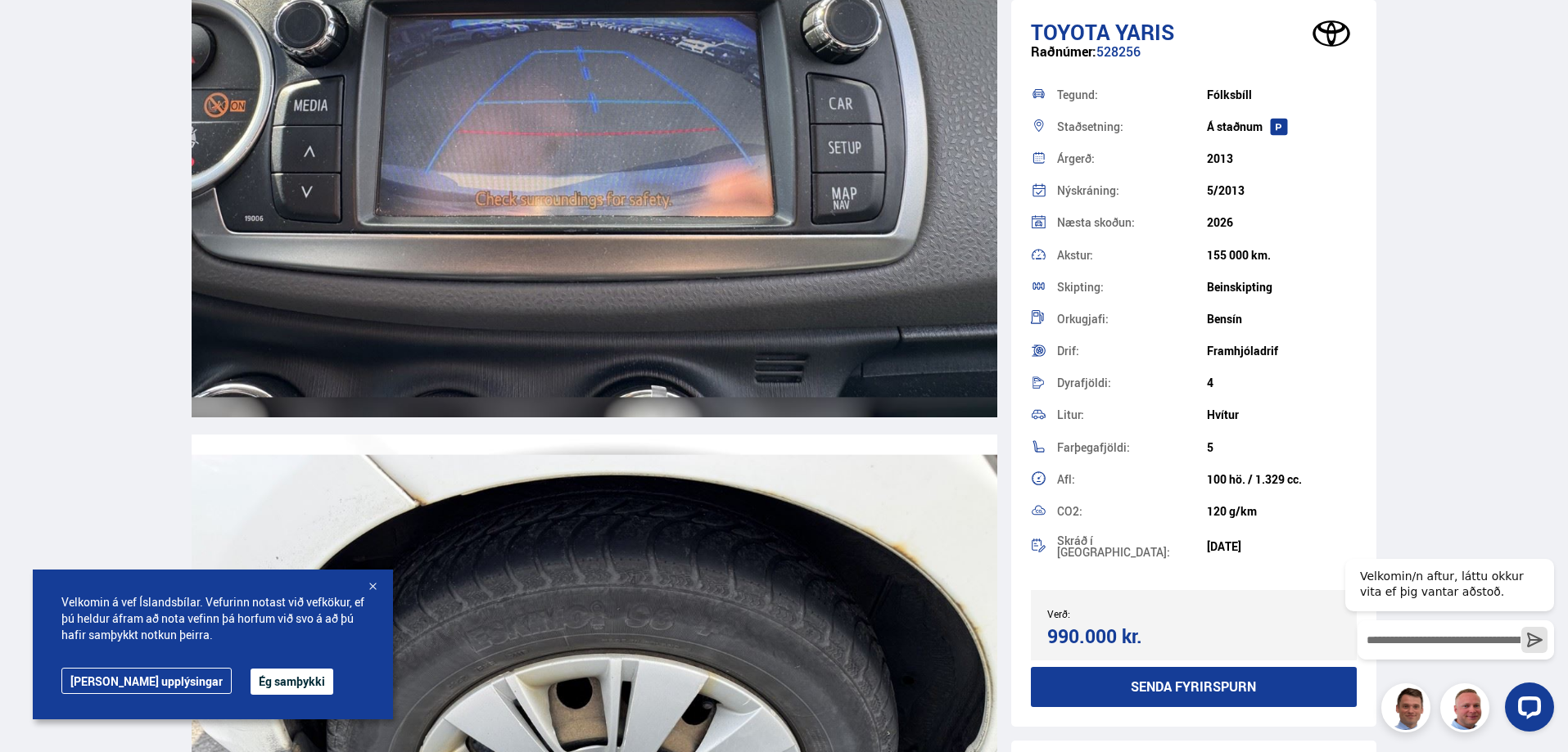
scroll to position [16618, 0]
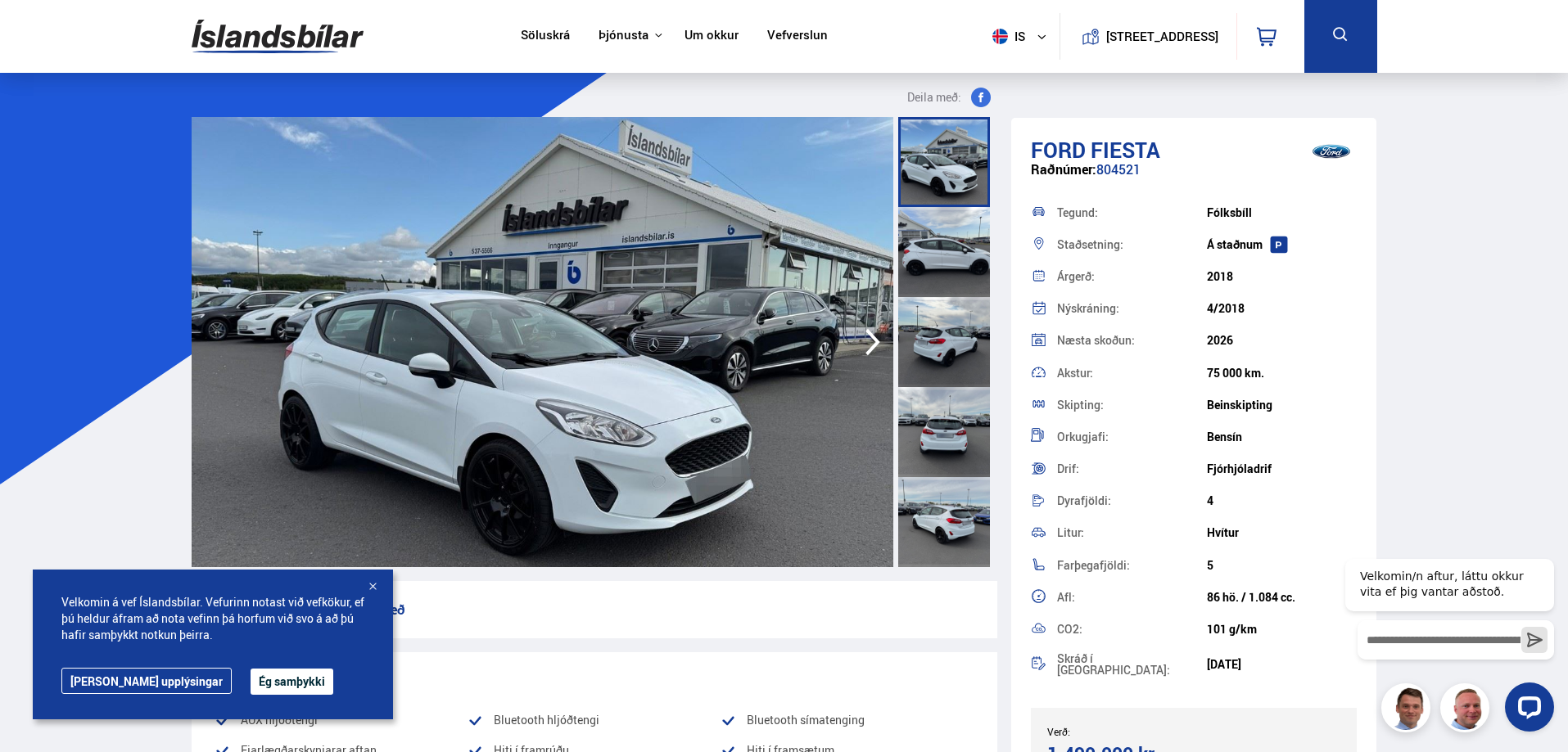
click at [859, 325] on icon "button" at bounding box center [872, 342] width 32 height 39
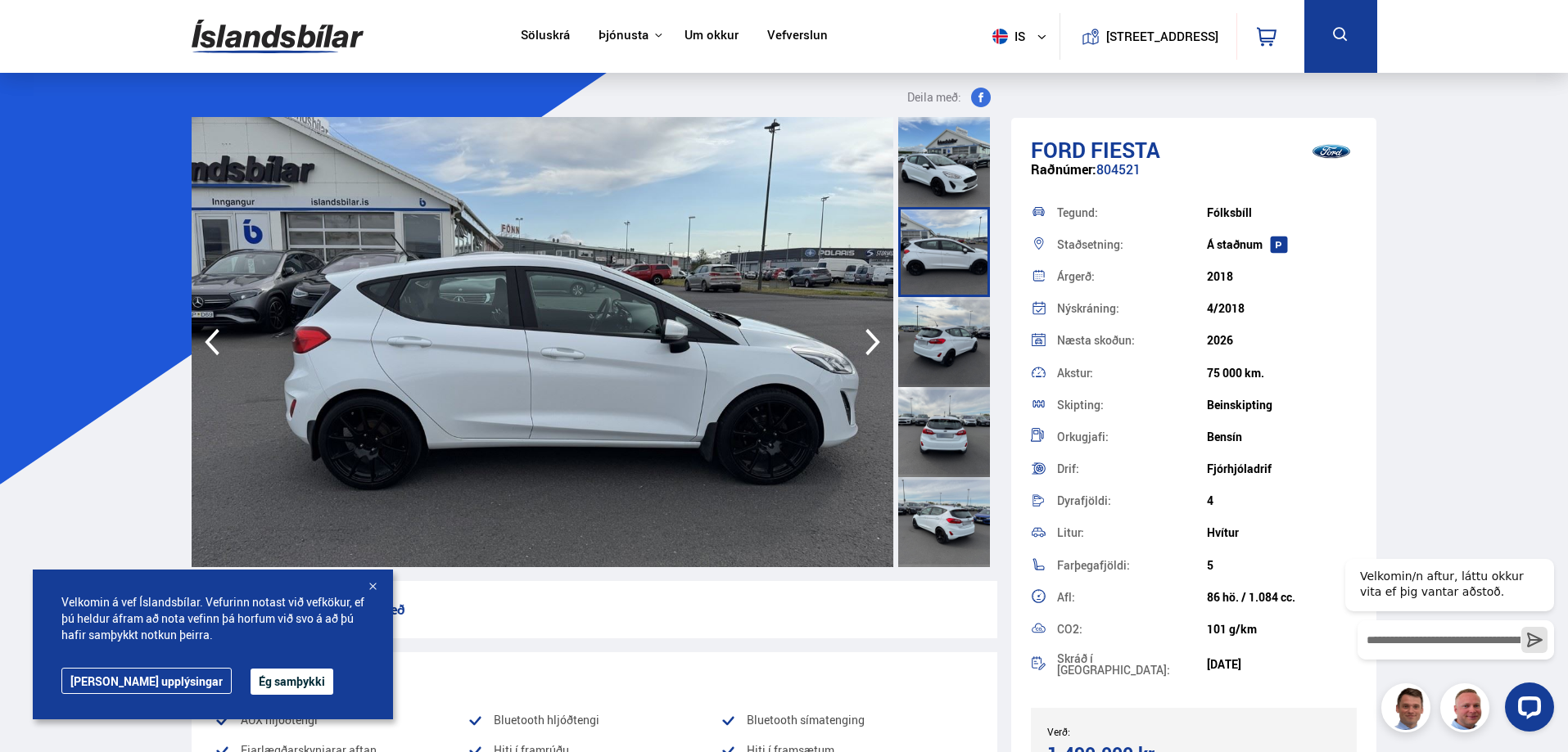
click at [859, 325] on icon "button" at bounding box center [872, 342] width 32 height 39
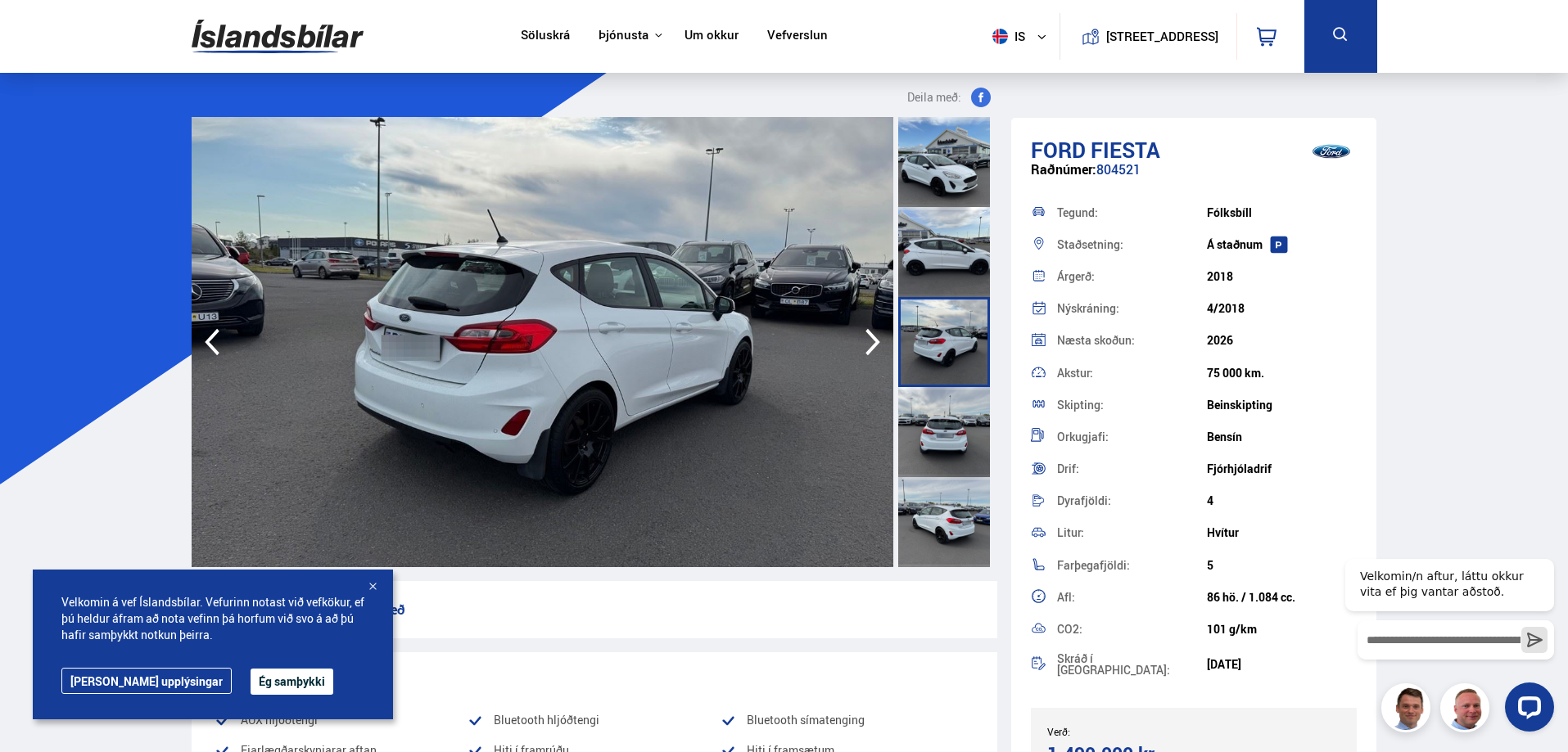
click at [859, 325] on icon "button" at bounding box center [872, 342] width 32 height 39
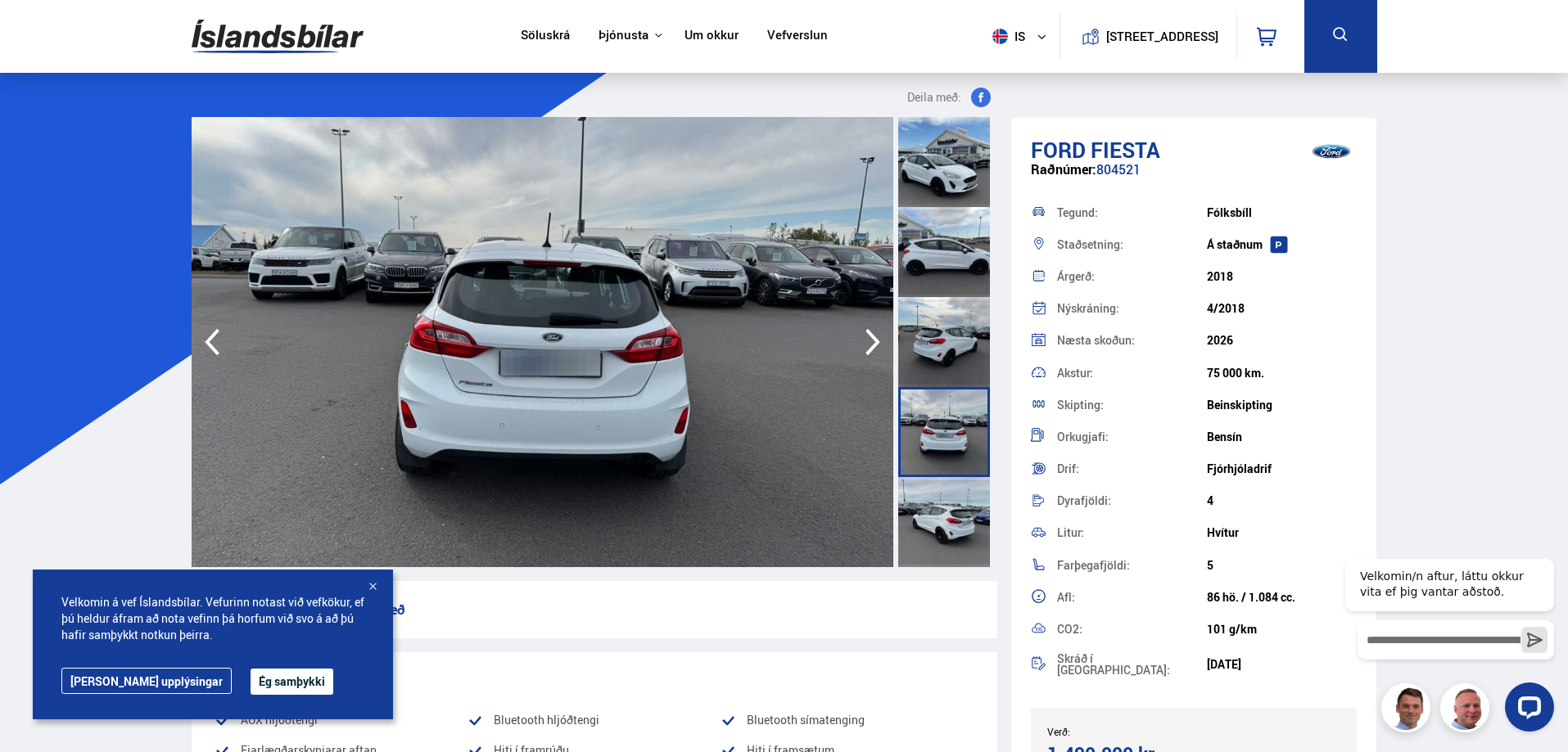
click at [859, 325] on icon "button" at bounding box center [872, 342] width 32 height 39
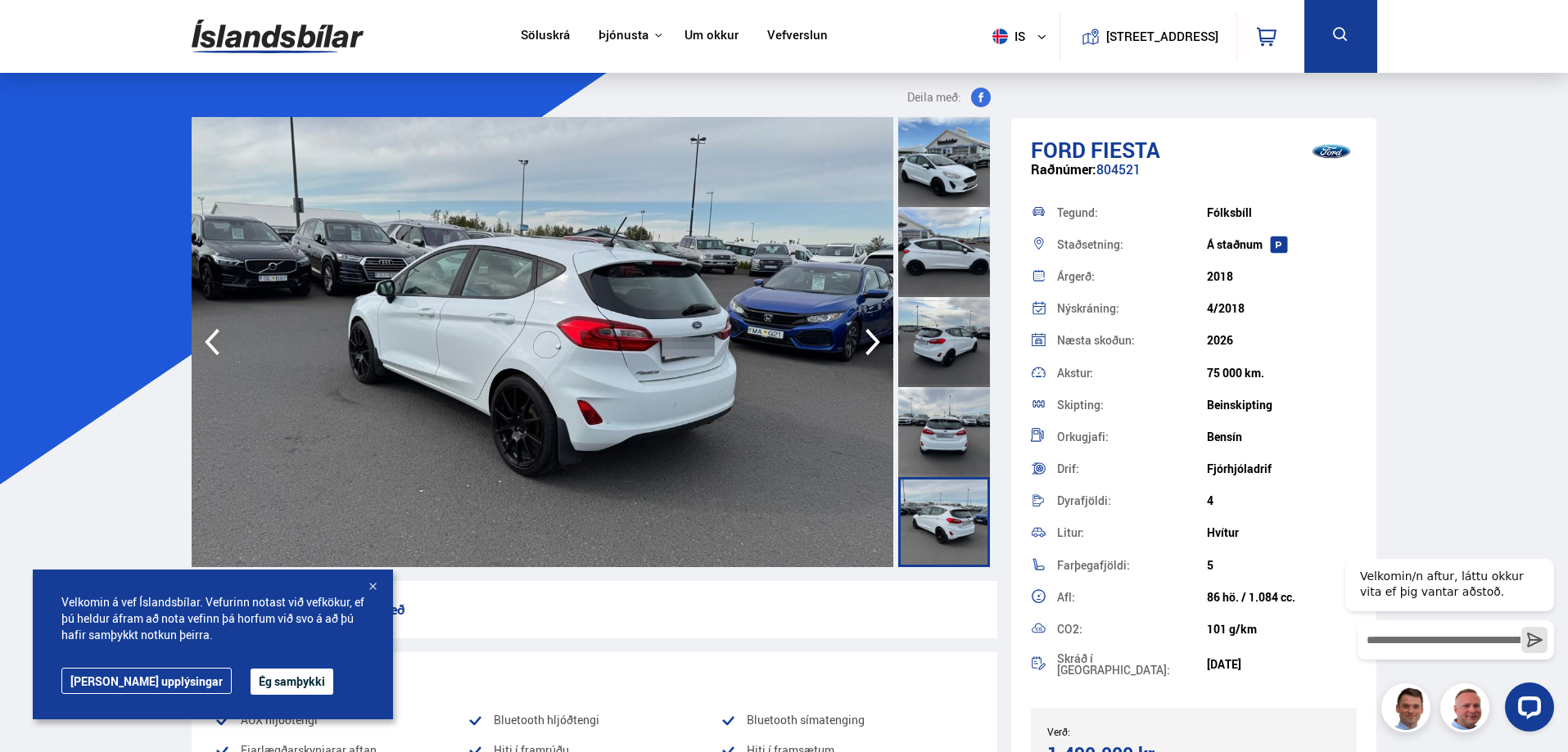
click at [859, 325] on icon "button" at bounding box center [872, 342] width 32 height 39
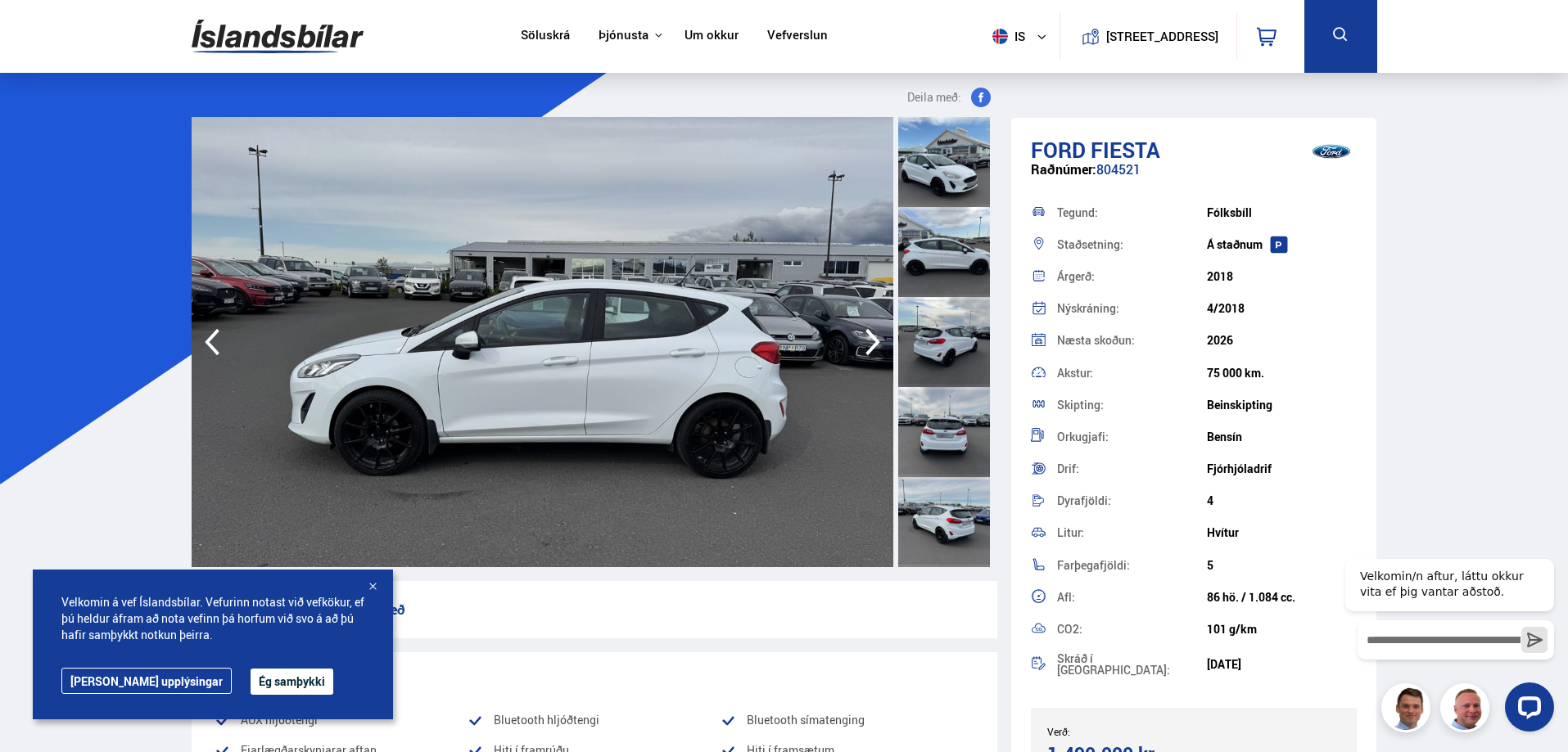
click at [859, 325] on icon "button" at bounding box center [872, 342] width 32 height 39
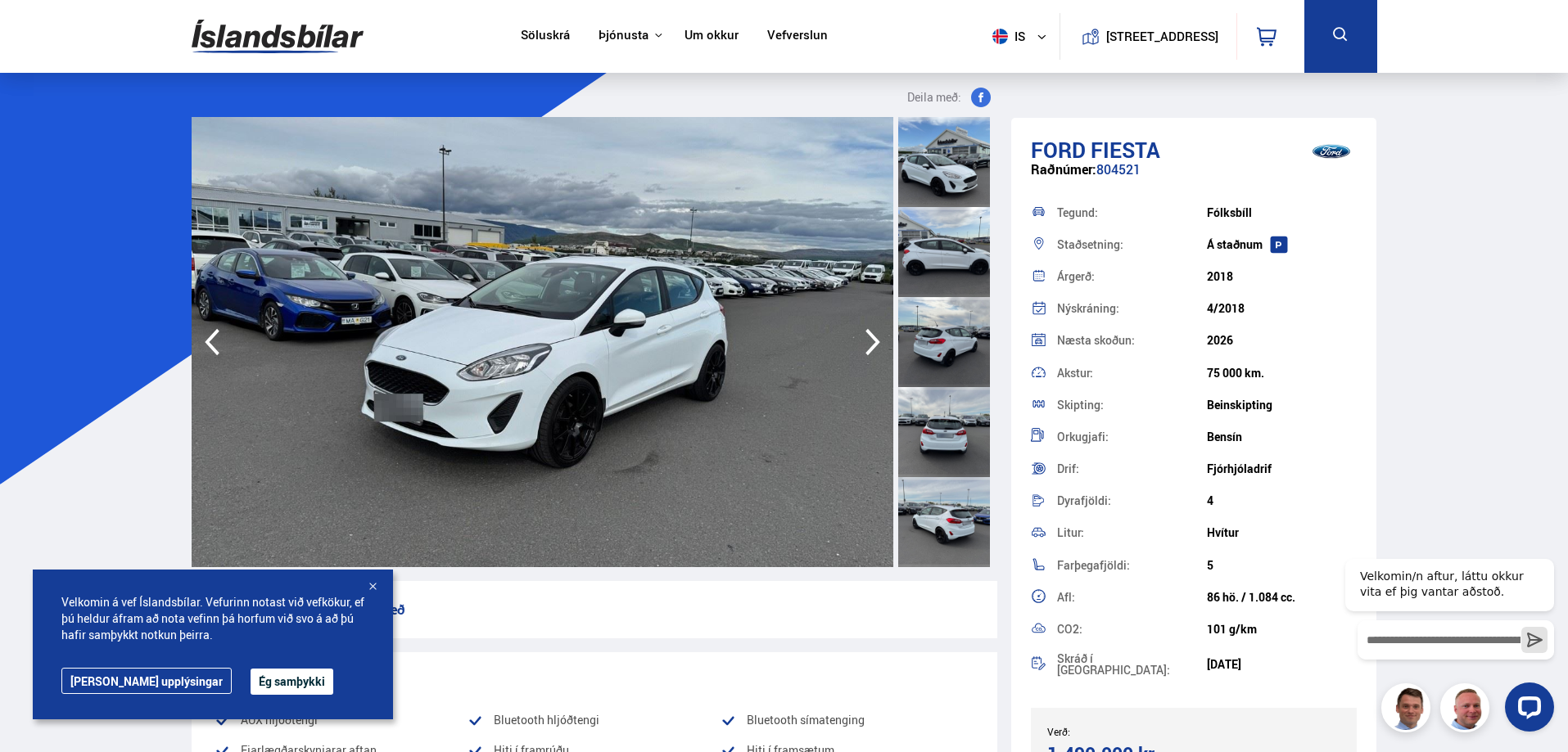
click at [198, 338] on icon "button" at bounding box center [211, 342] width 32 height 39
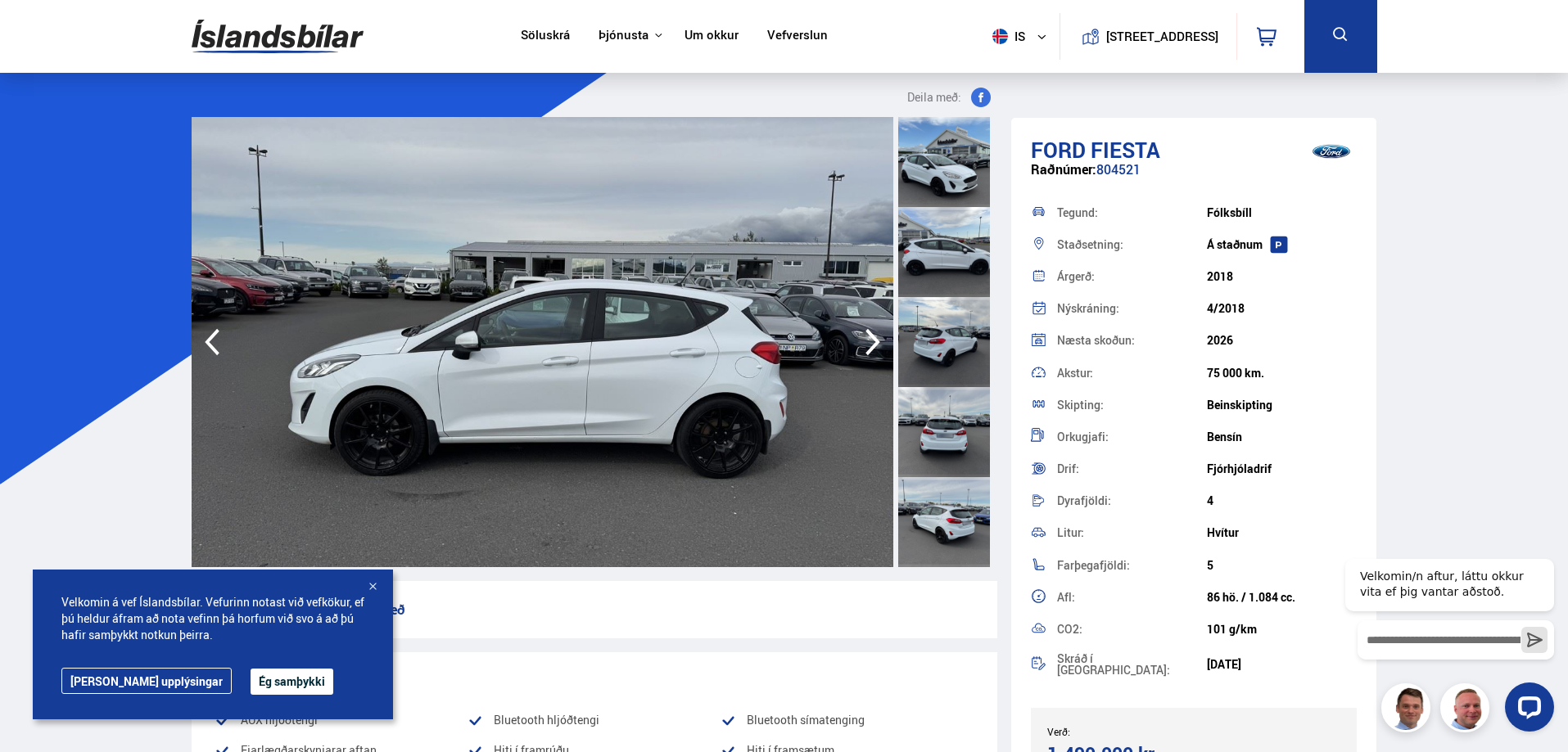
click at [866, 348] on icon "button" at bounding box center [872, 342] width 32 height 39
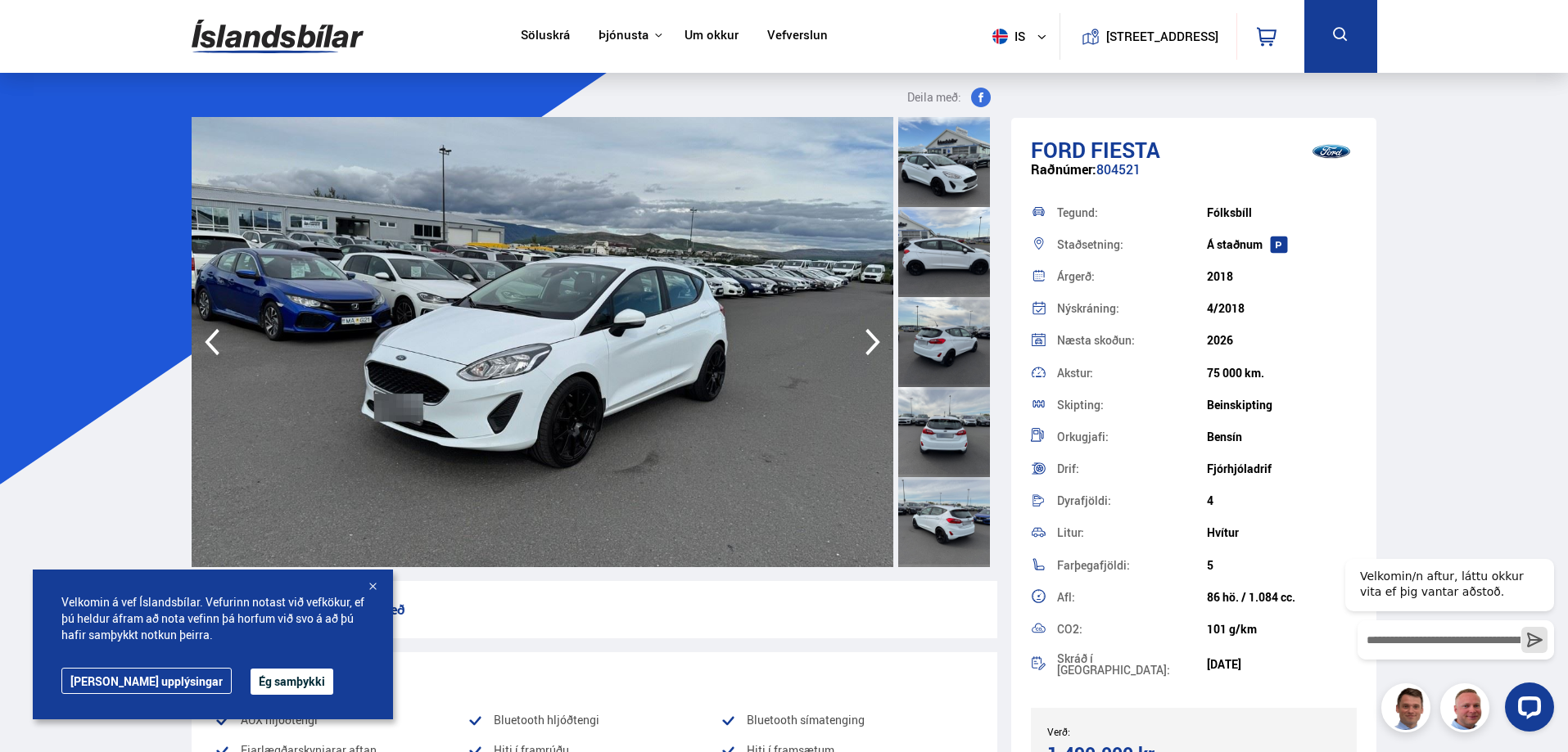
click at [866, 348] on icon "button" at bounding box center [872, 342] width 32 height 39
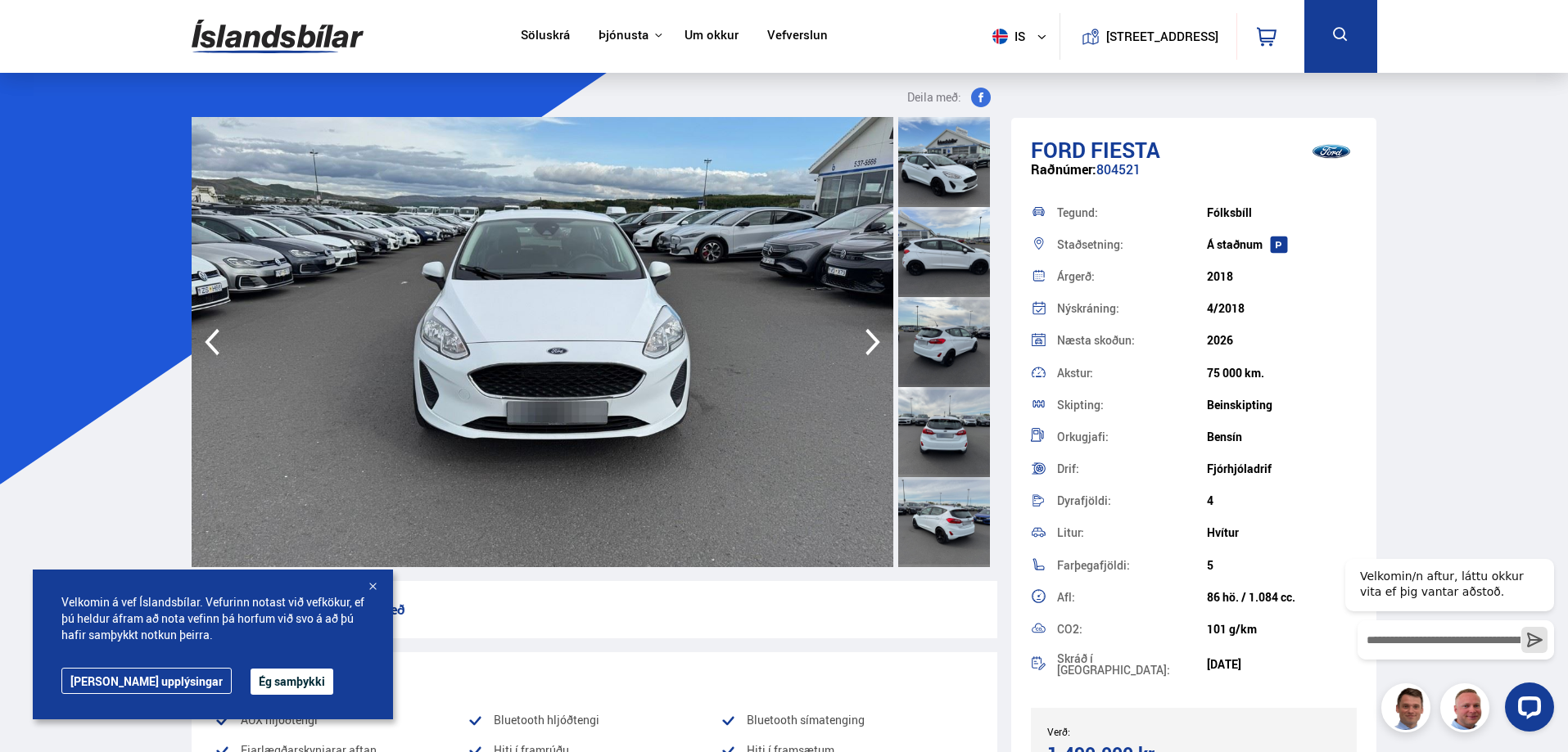
click at [866, 348] on icon "button" at bounding box center [872, 342] width 32 height 39
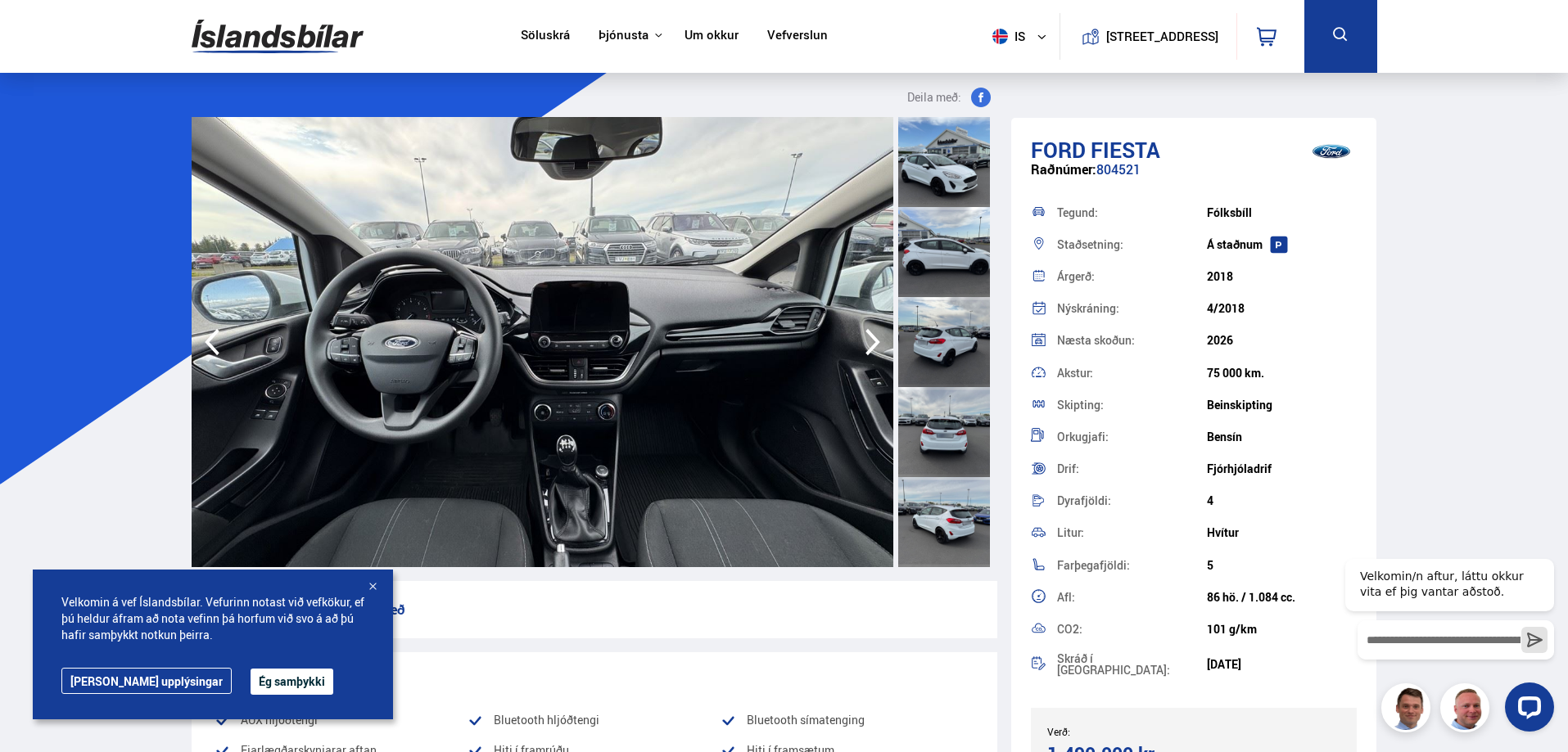
click at [866, 348] on icon "button" at bounding box center [872, 342] width 32 height 39
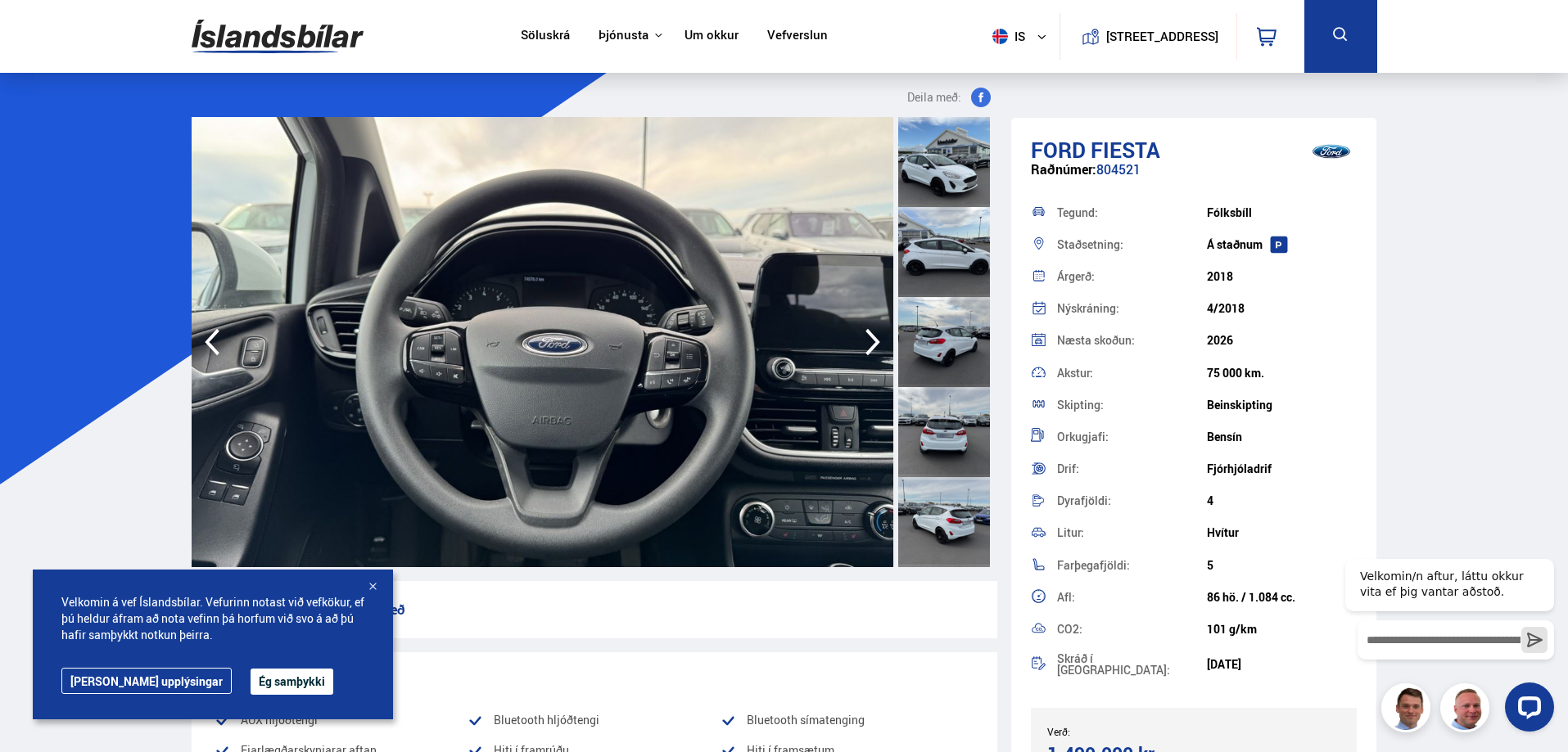
click at [866, 348] on icon "button" at bounding box center [872, 342] width 32 height 39
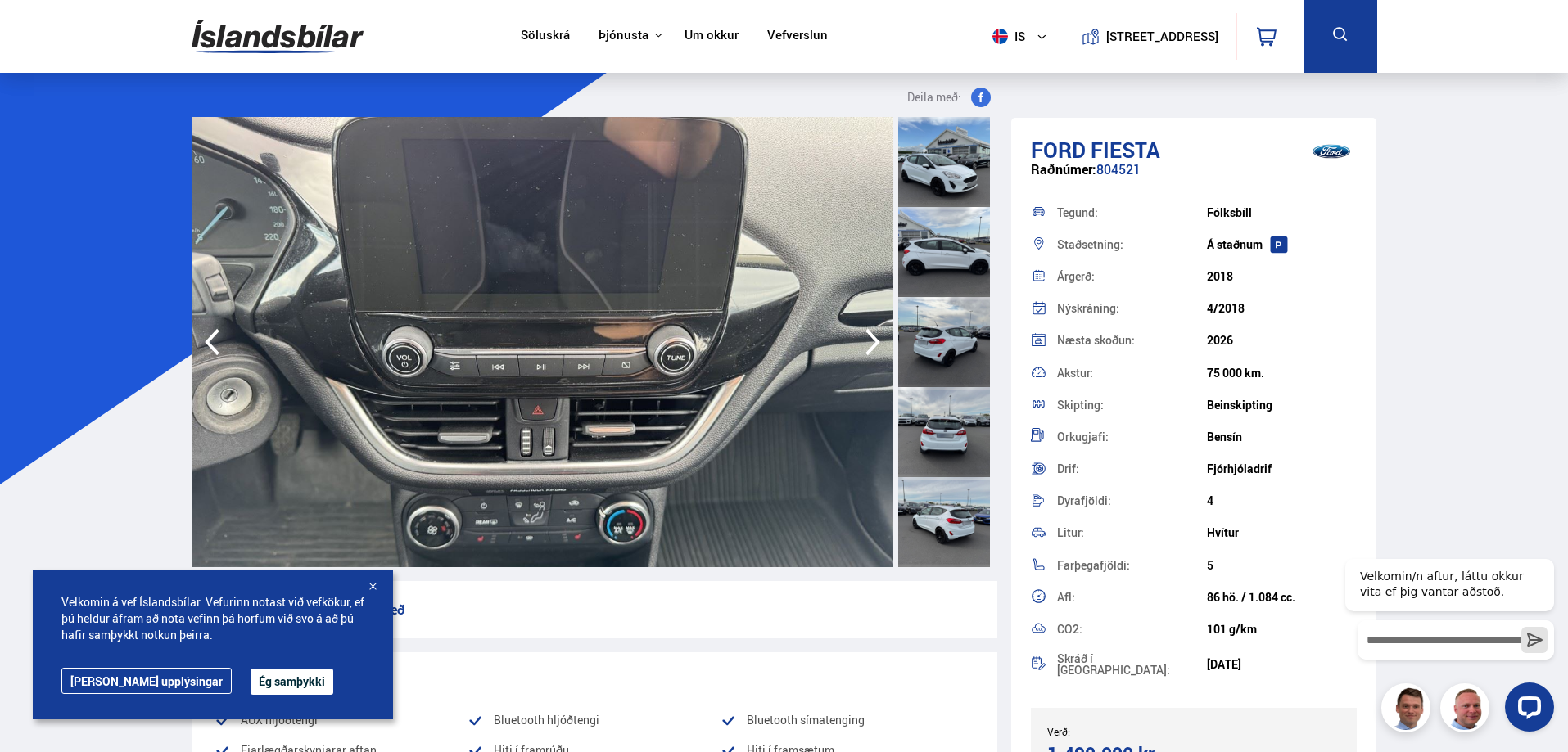
click at [866, 348] on icon "button" at bounding box center [872, 342] width 32 height 39
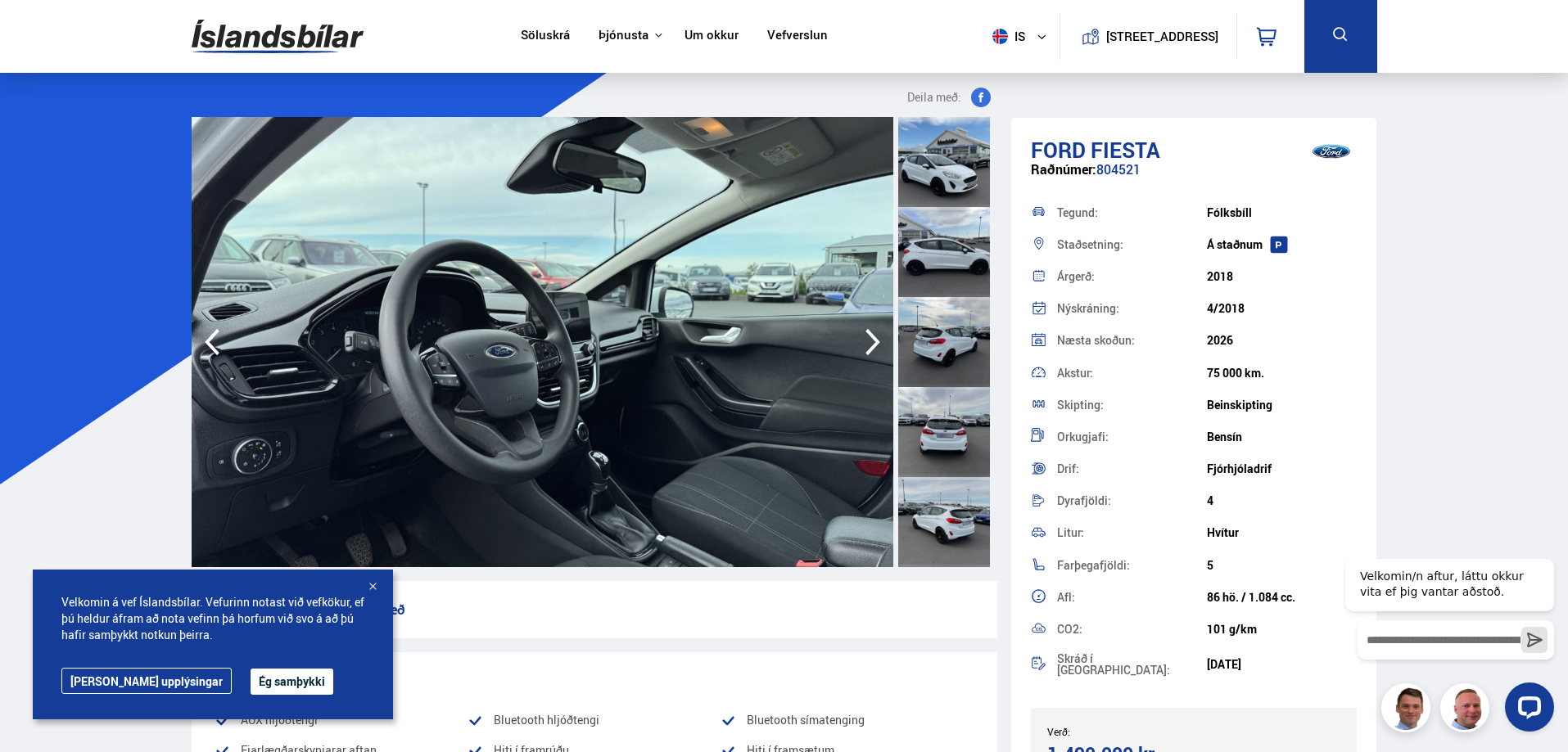
click at [866, 348] on icon "button" at bounding box center [872, 342] width 32 height 39
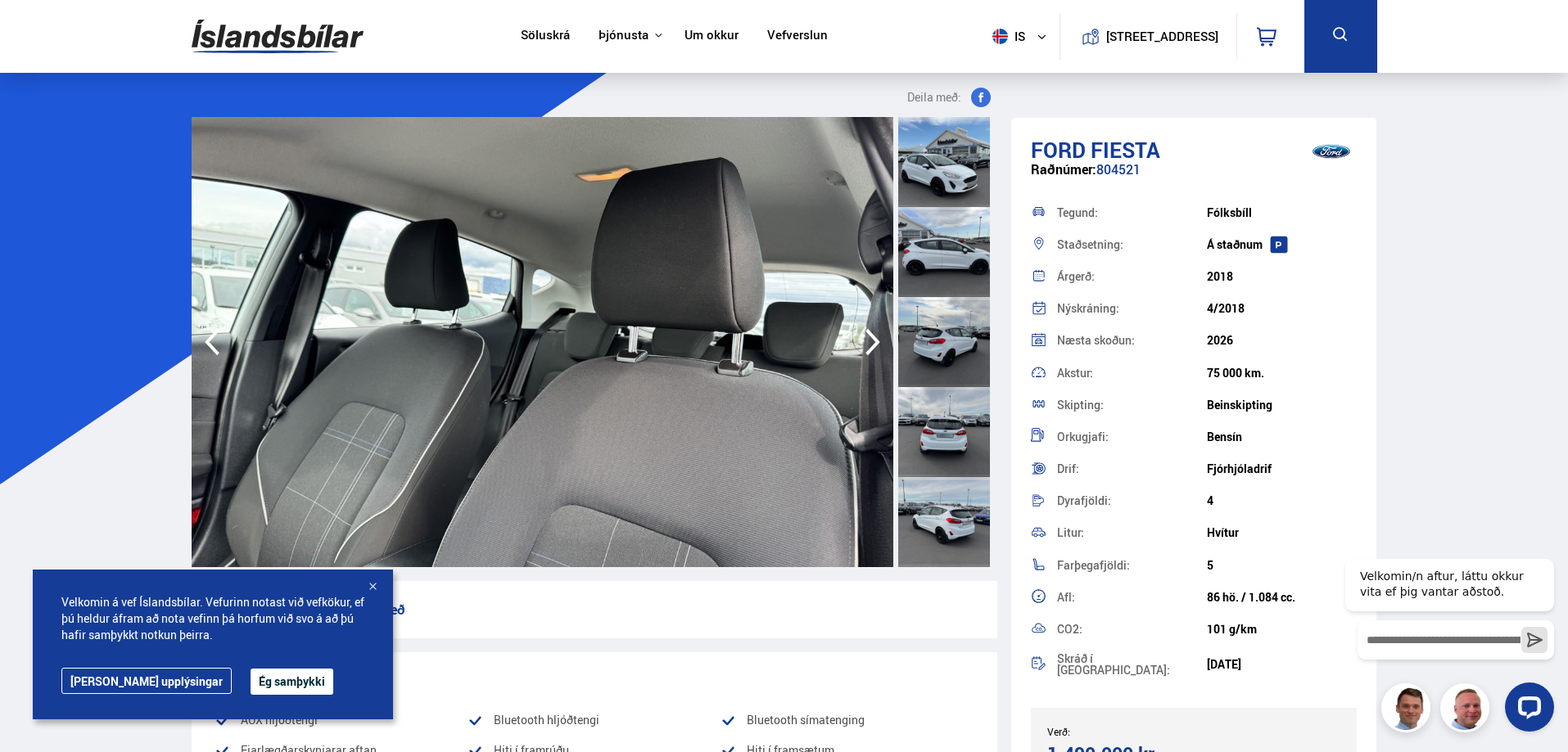
click at [866, 348] on icon "button" at bounding box center [872, 342] width 32 height 39
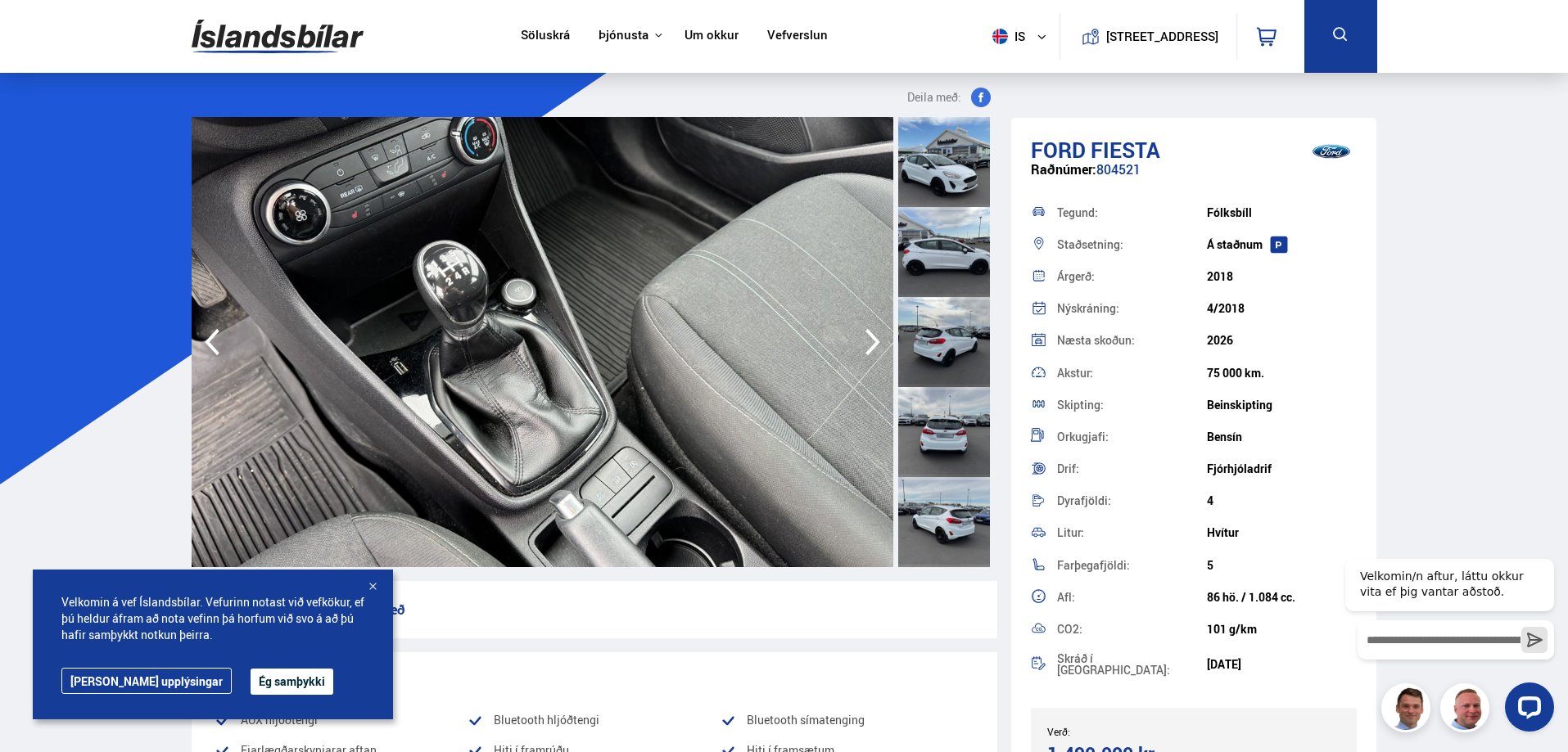
click at [866, 348] on icon "button" at bounding box center [872, 342] width 32 height 39
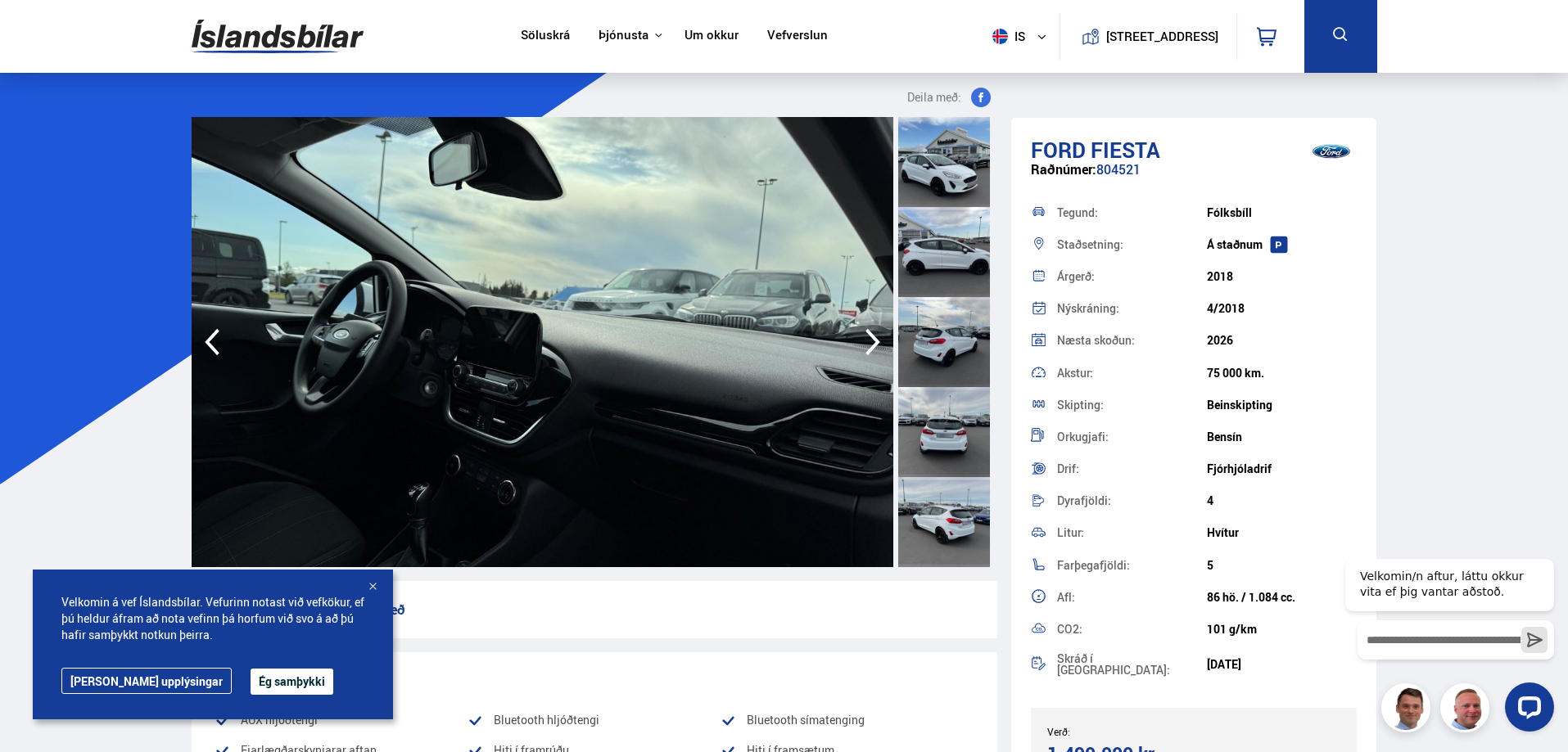
click at [866, 348] on icon "button" at bounding box center [872, 342] width 32 height 39
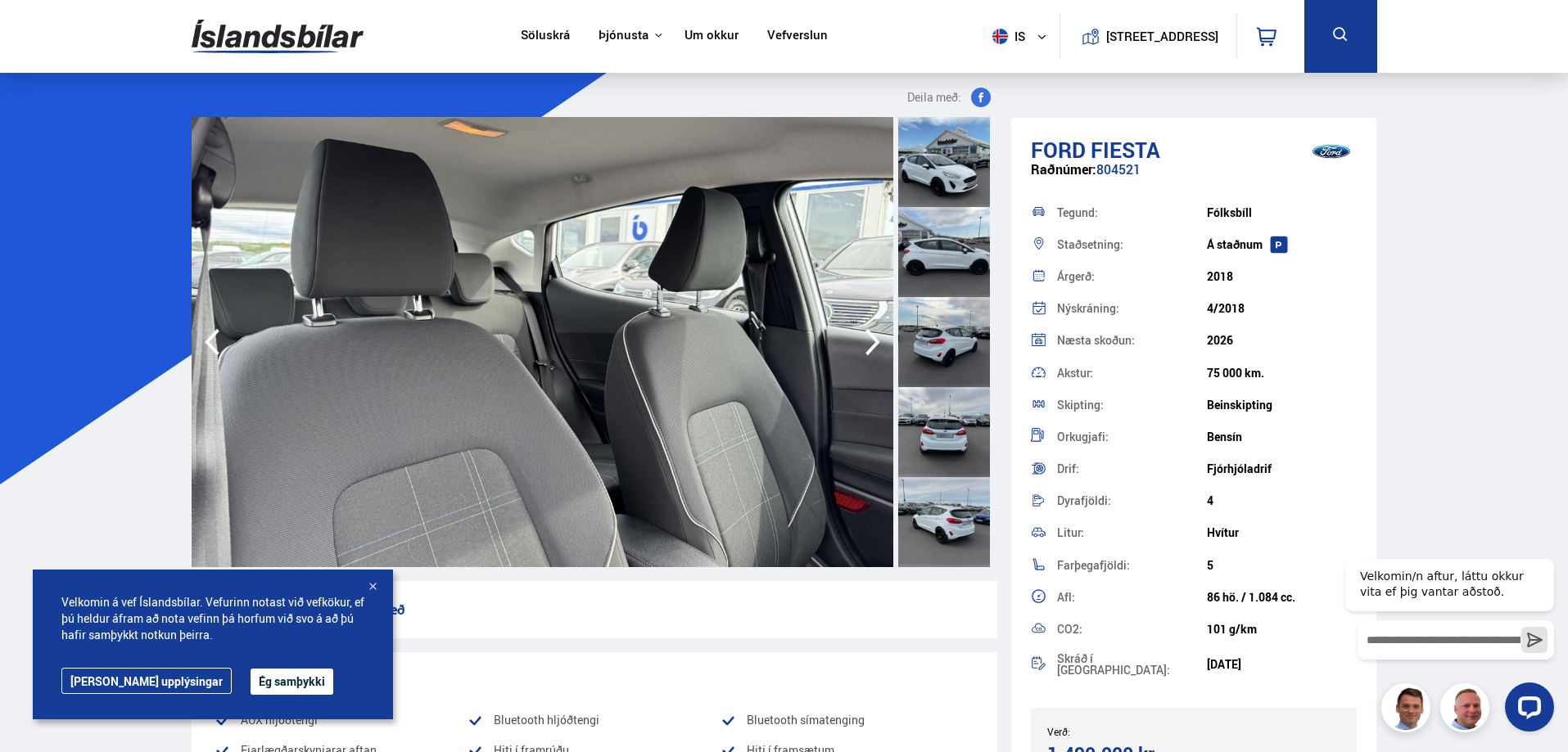
click at [866, 348] on icon "button" at bounding box center [872, 342] width 32 height 39
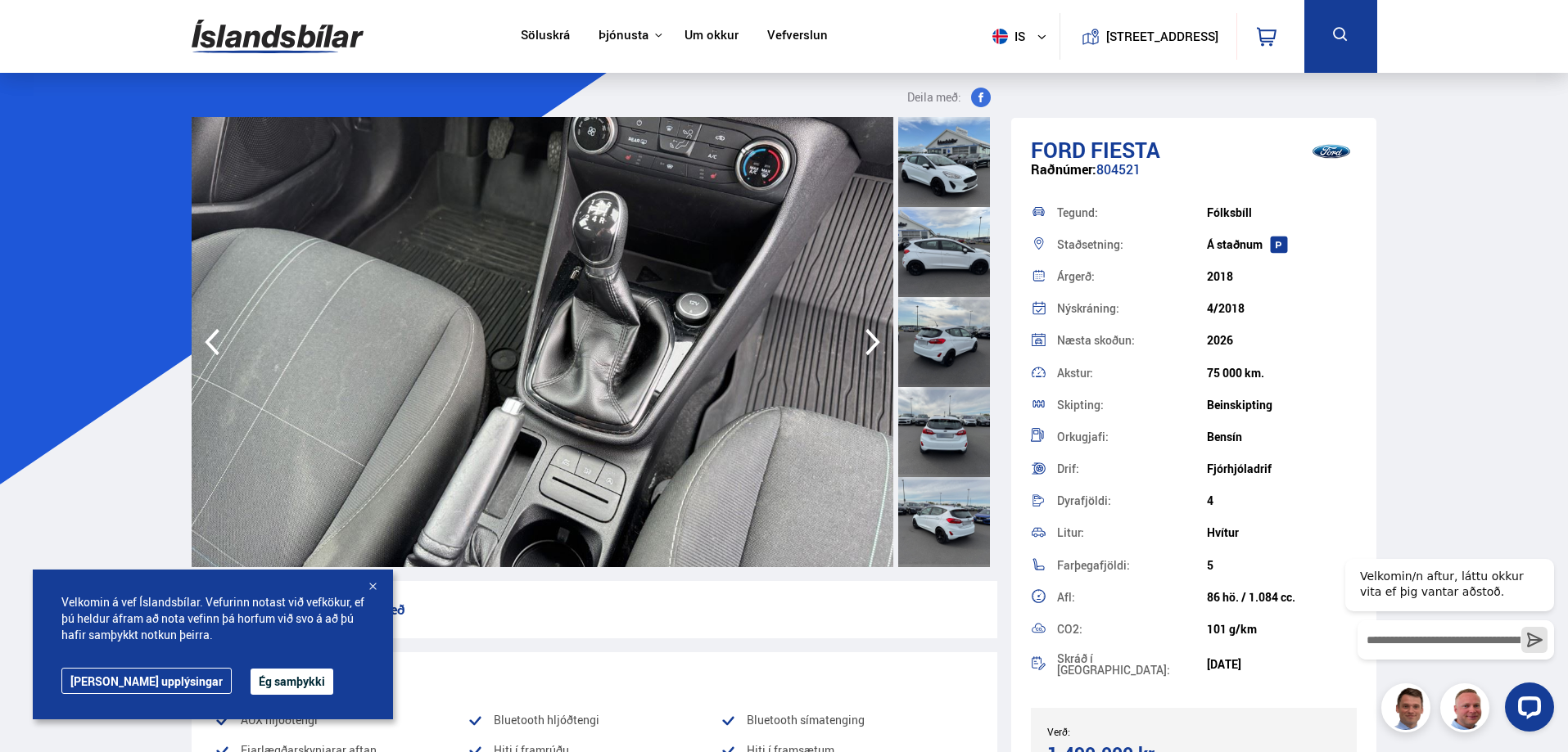
click at [866, 348] on icon "button" at bounding box center [872, 342] width 32 height 39
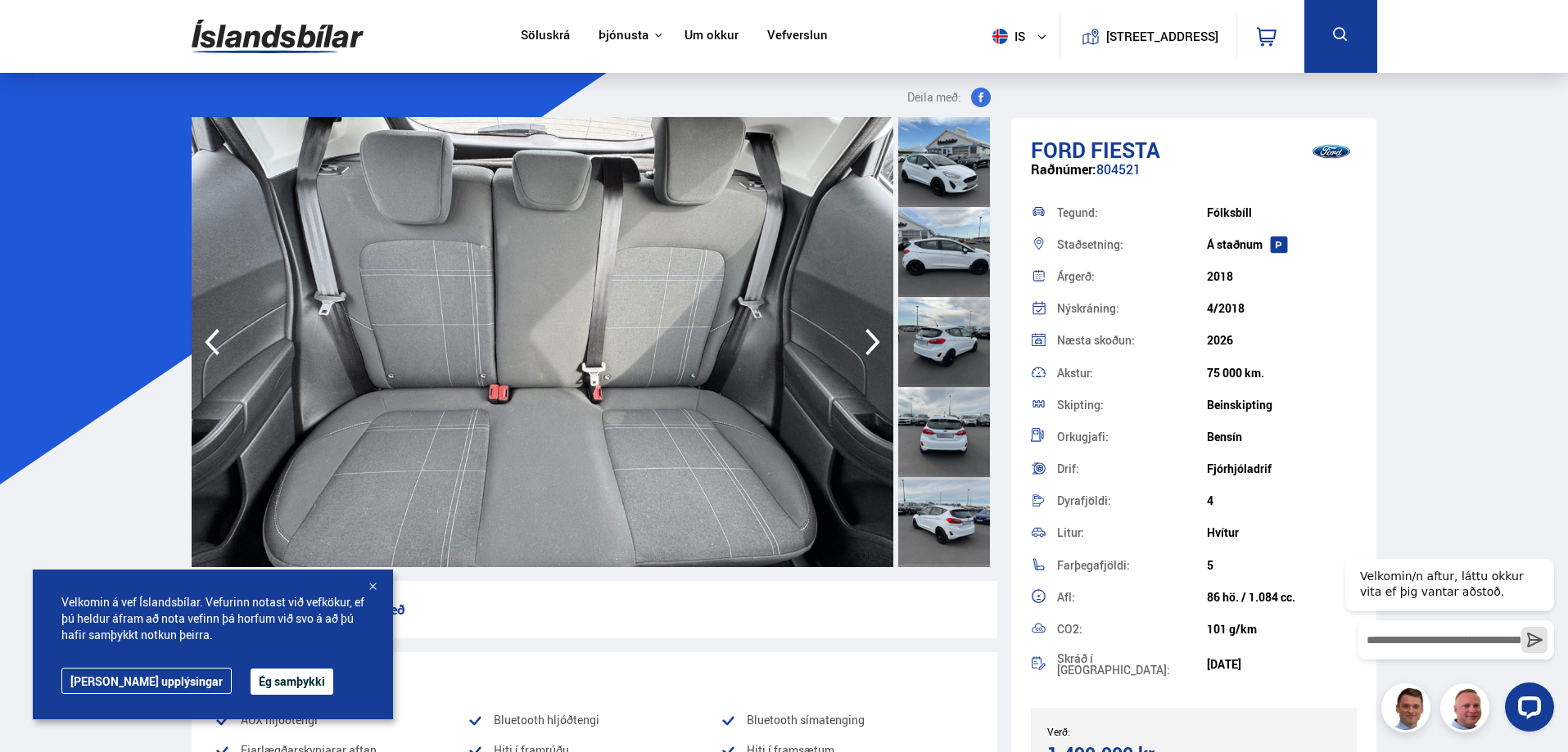
click at [866, 348] on icon "button" at bounding box center [872, 342] width 32 height 39
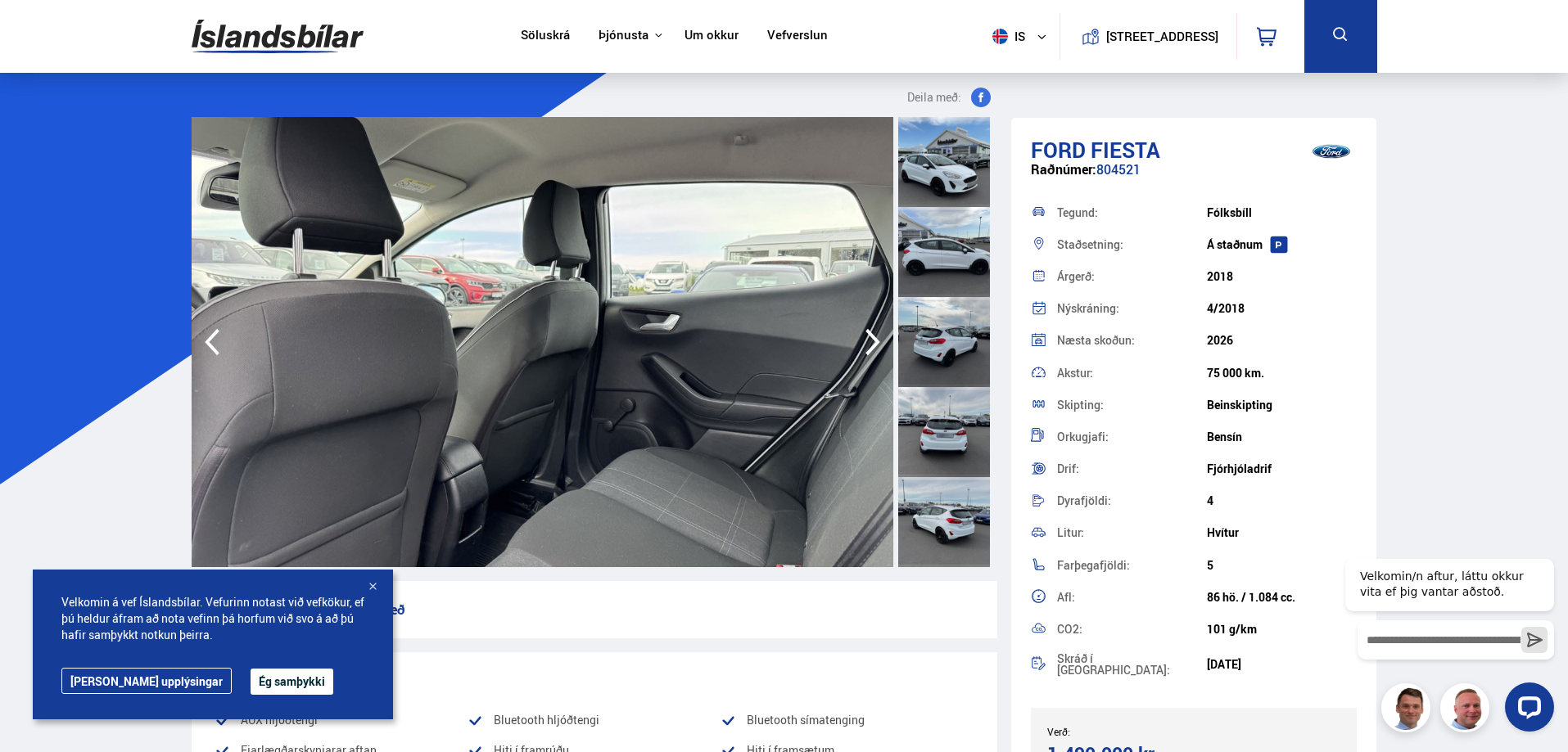
click at [866, 348] on icon "button" at bounding box center [872, 342] width 32 height 39
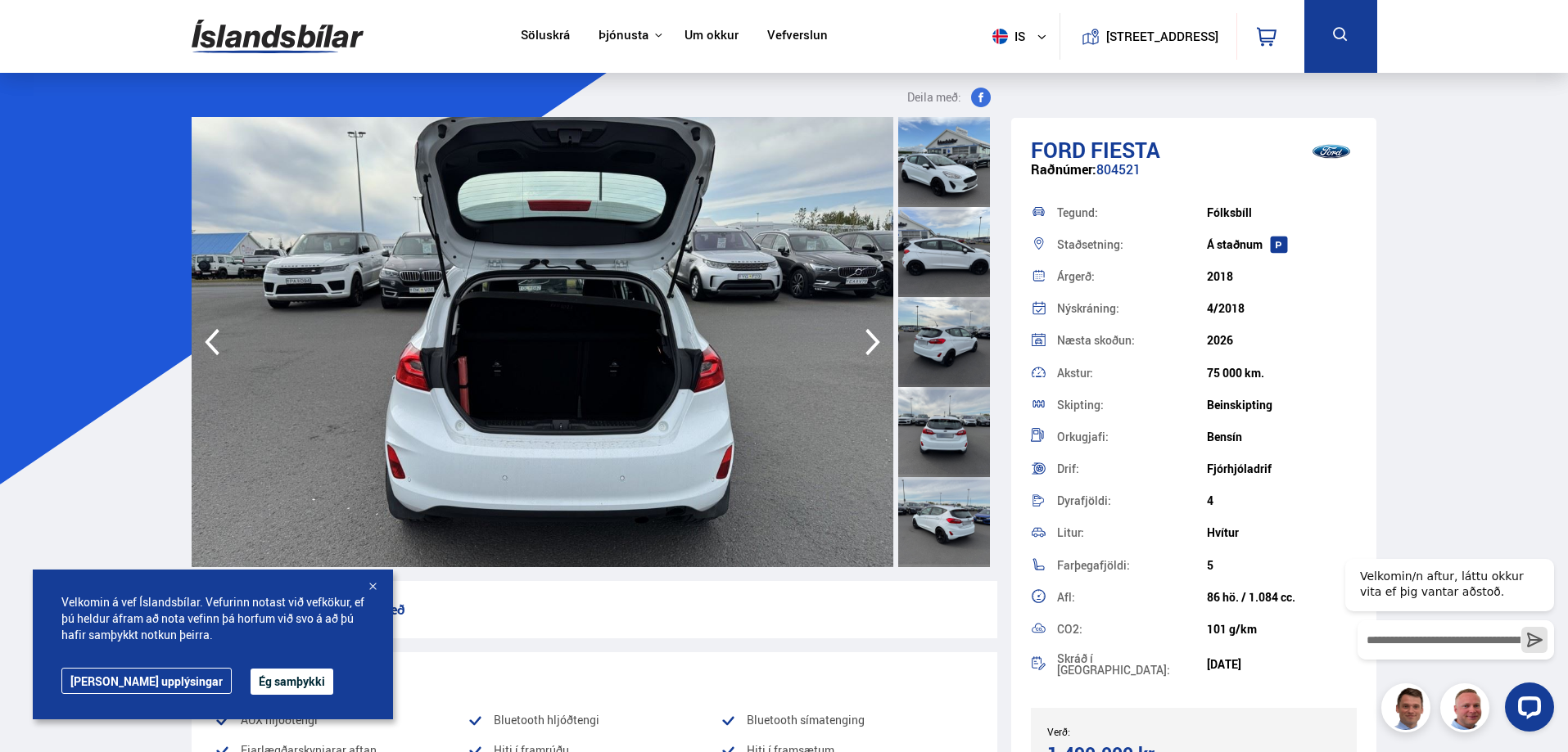
click at [866, 348] on icon "button" at bounding box center [872, 342] width 32 height 39
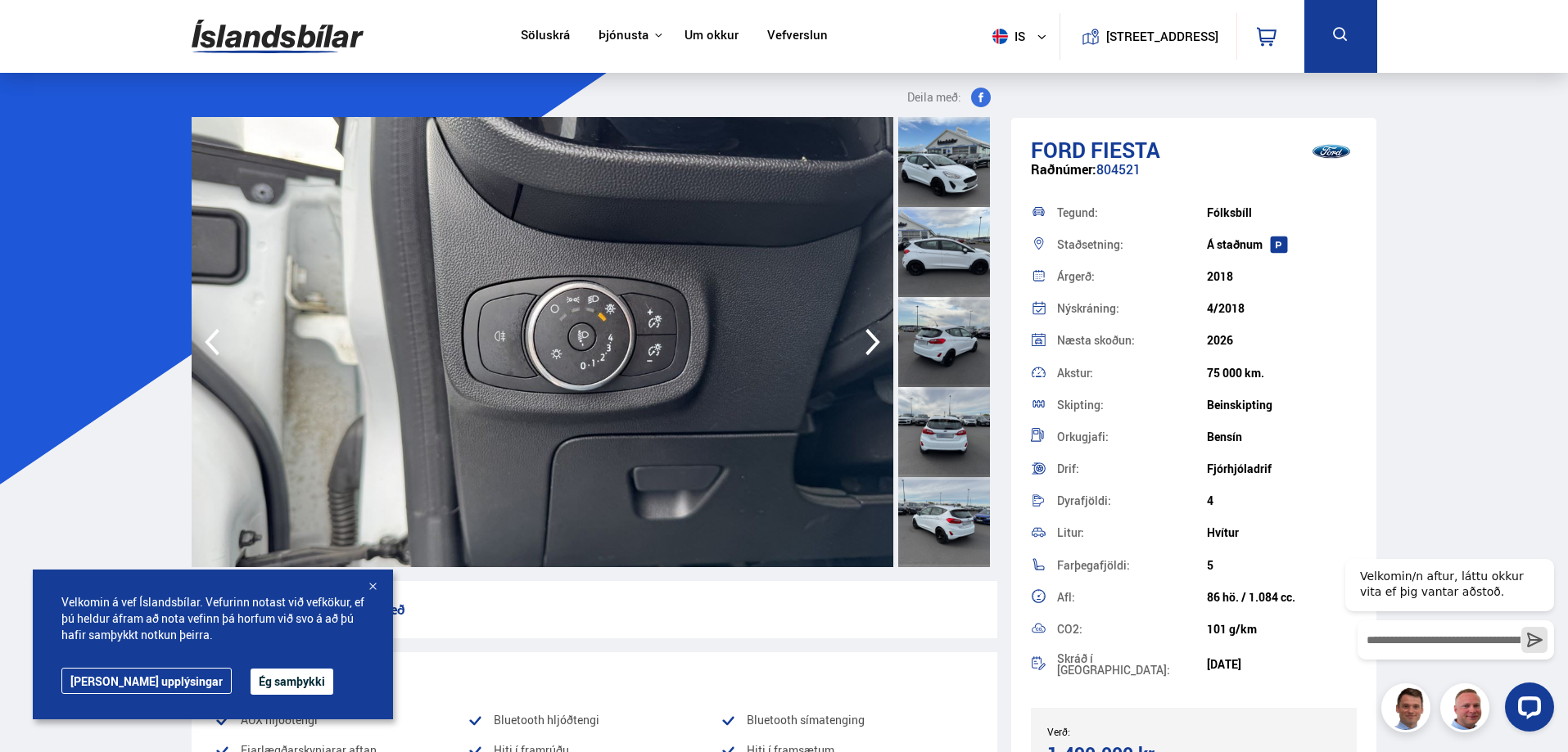
click at [866, 348] on icon "button" at bounding box center [872, 342] width 32 height 39
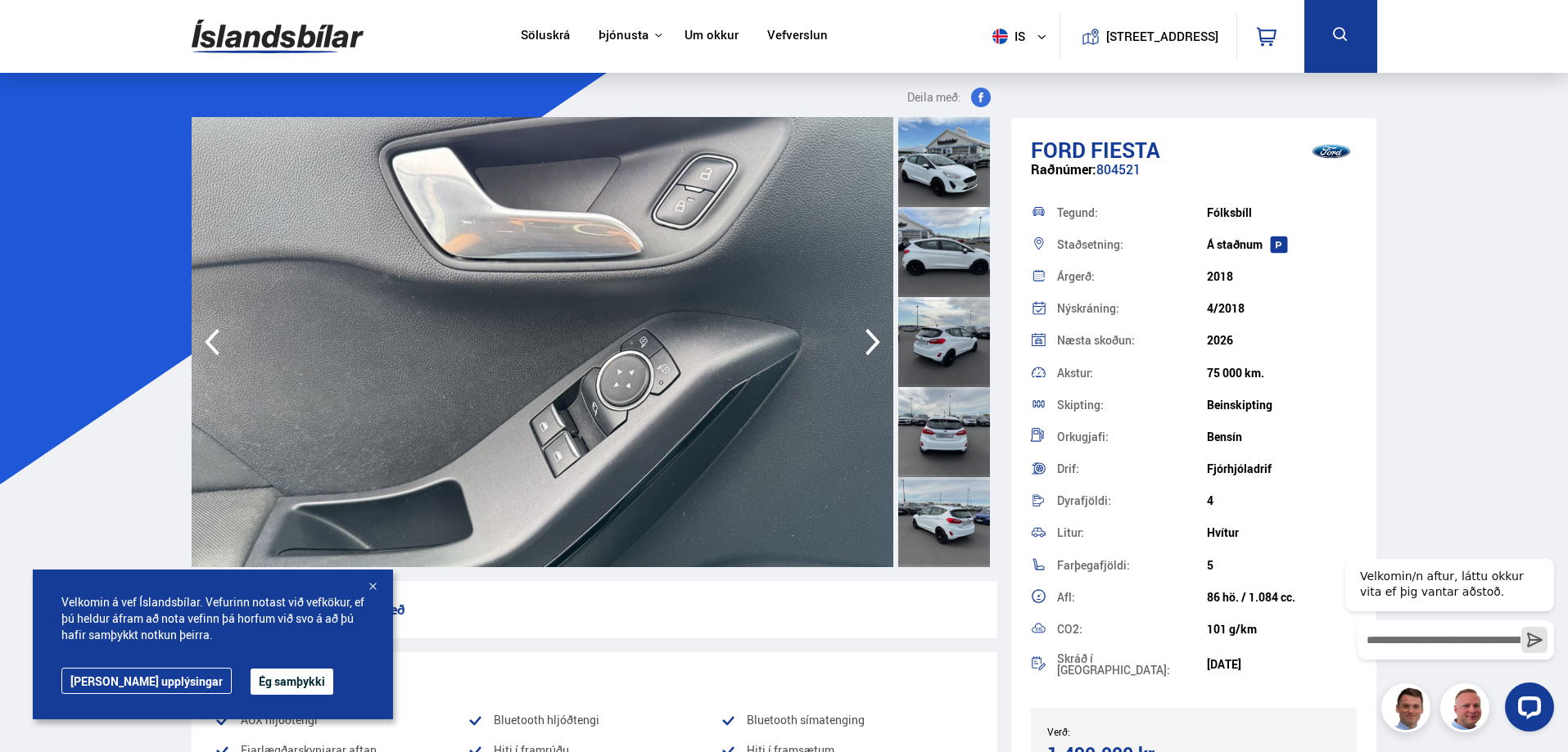
click at [866, 348] on icon "button" at bounding box center [872, 342] width 32 height 39
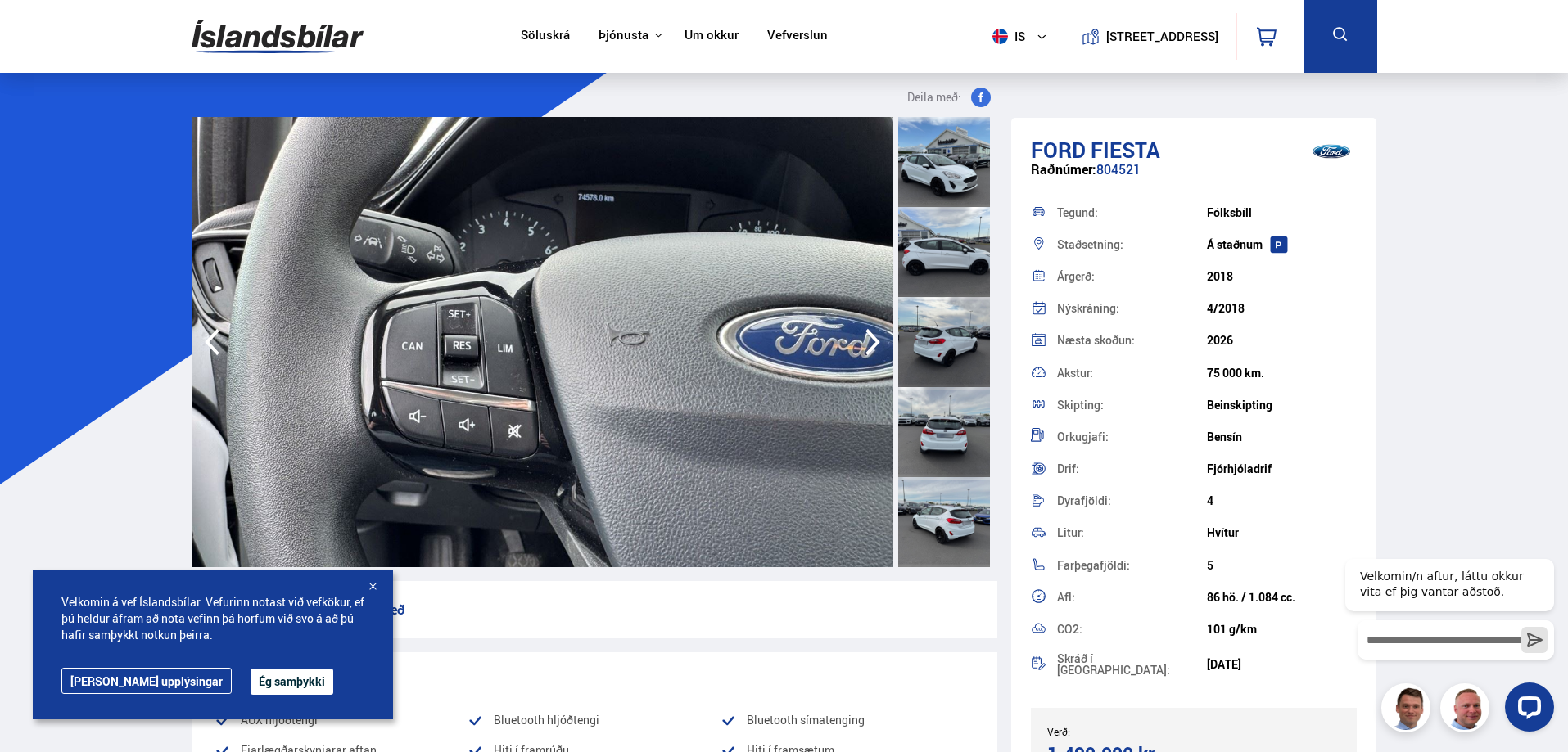
click at [866, 348] on icon "button" at bounding box center [872, 342] width 32 height 39
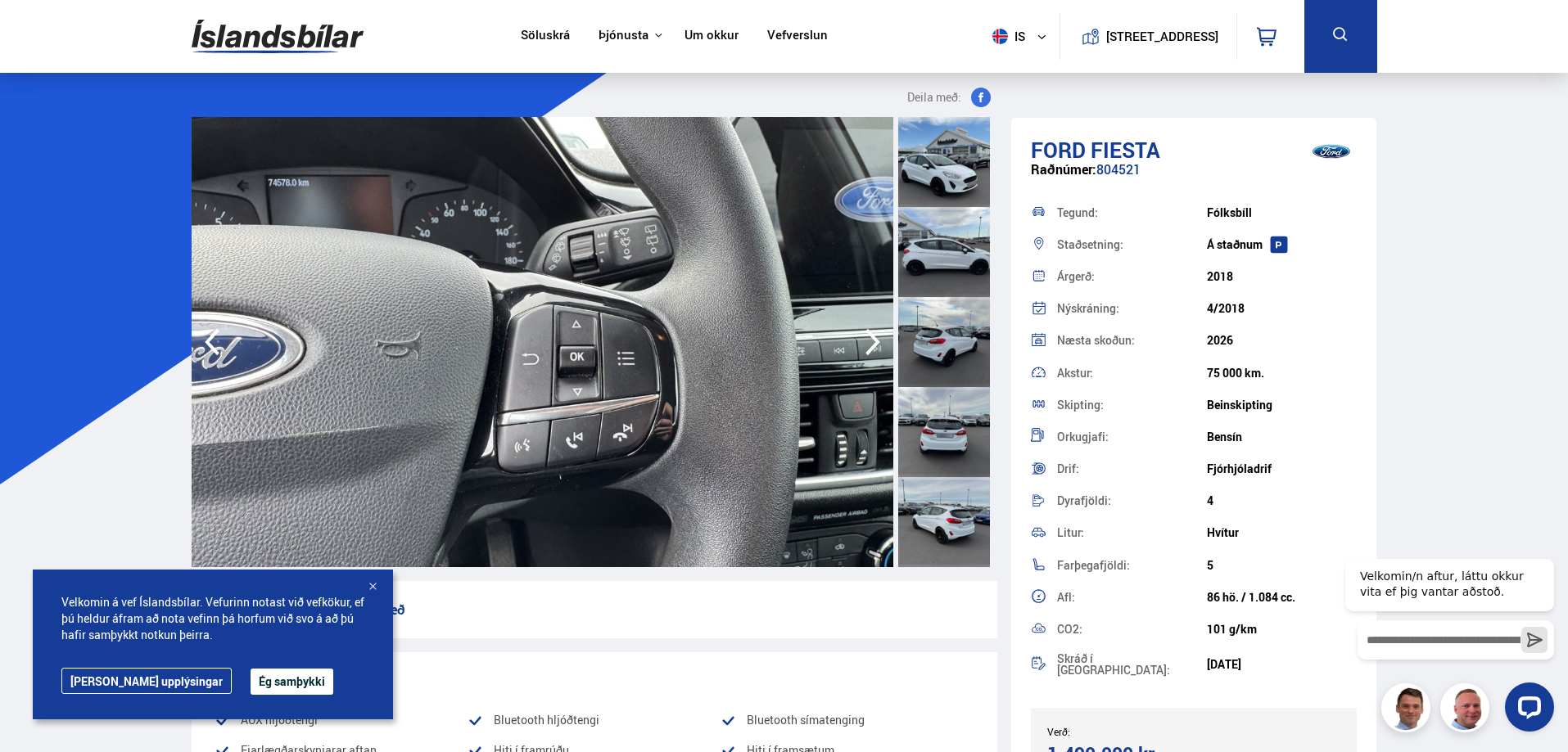
click at [866, 348] on icon "button" at bounding box center [872, 342] width 32 height 39
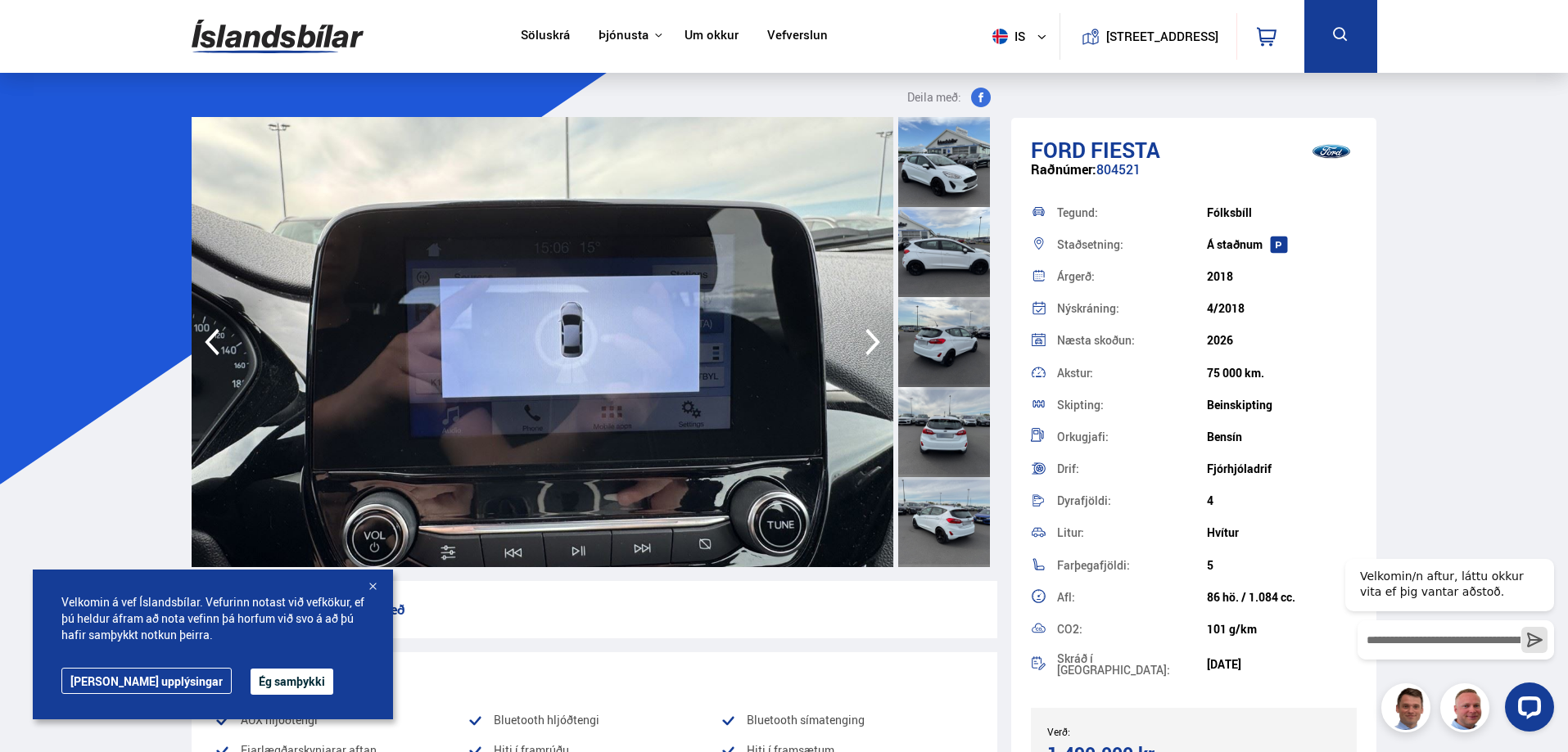
click at [866, 348] on icon "button" at bounding box center [872, 342] width 32 height 39
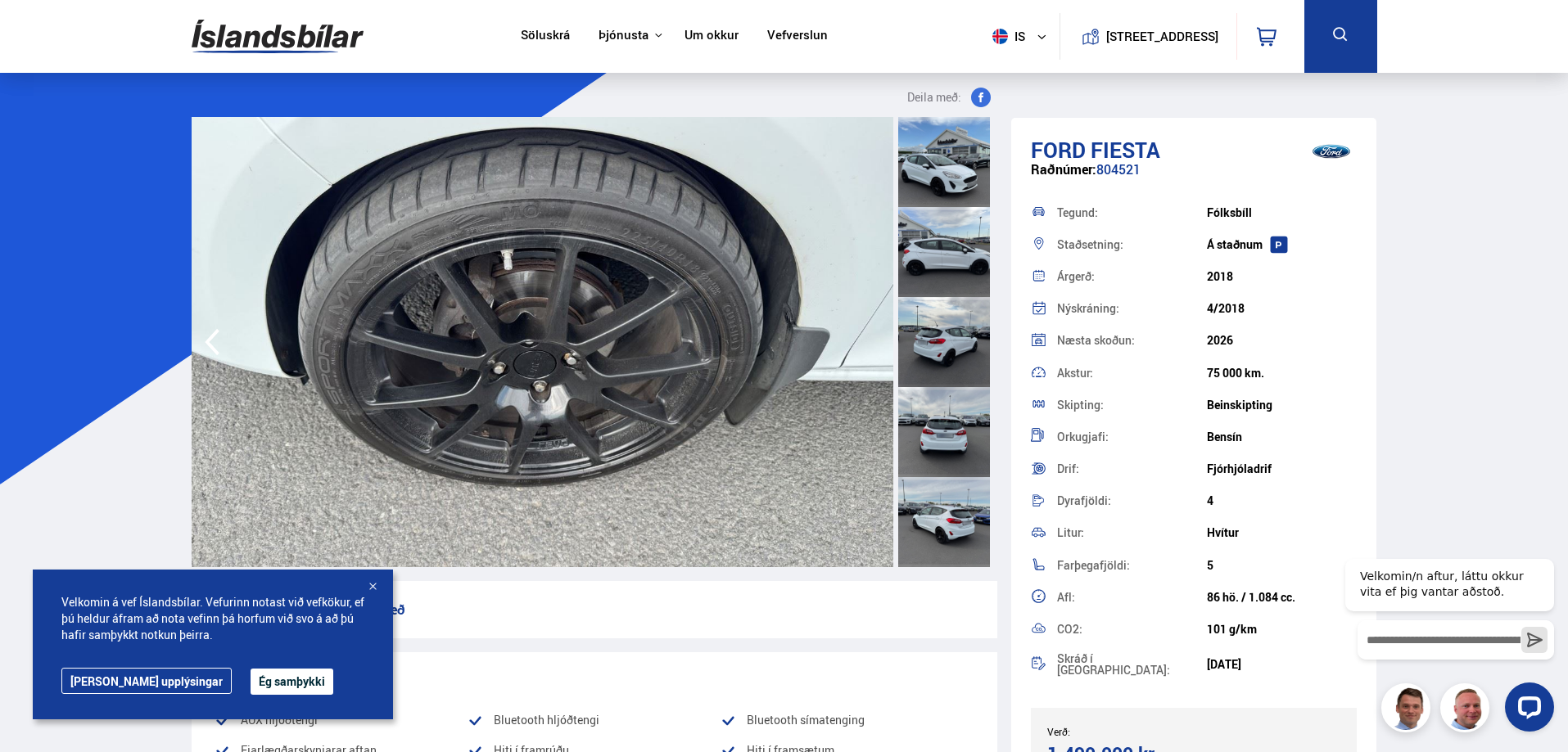
click at [866, 348] on img at bounding box center [543, 342] width 702 height 450
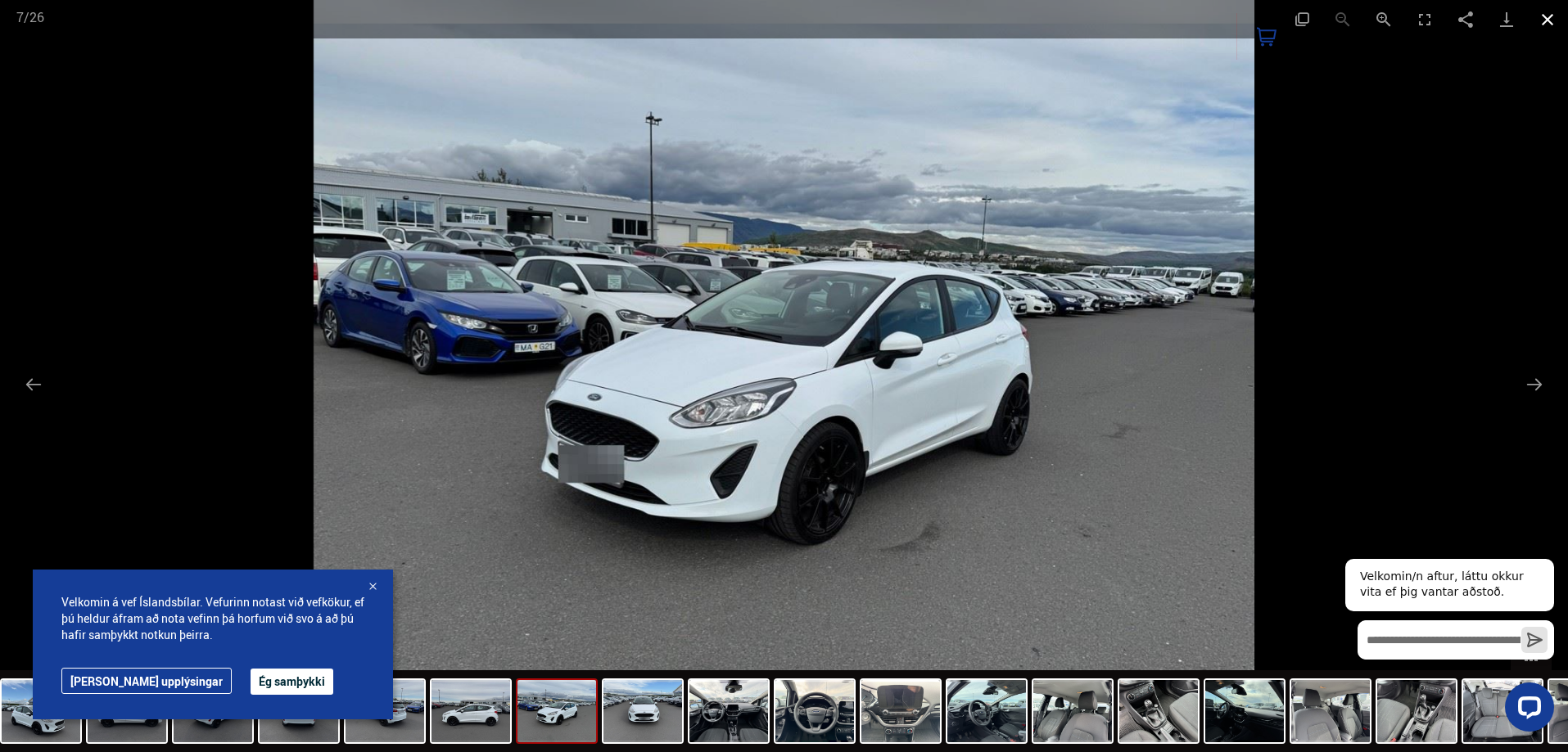
click at [1548, 12] on button "Close gallery" at bounding box center [1547, 19] width 41 height 38
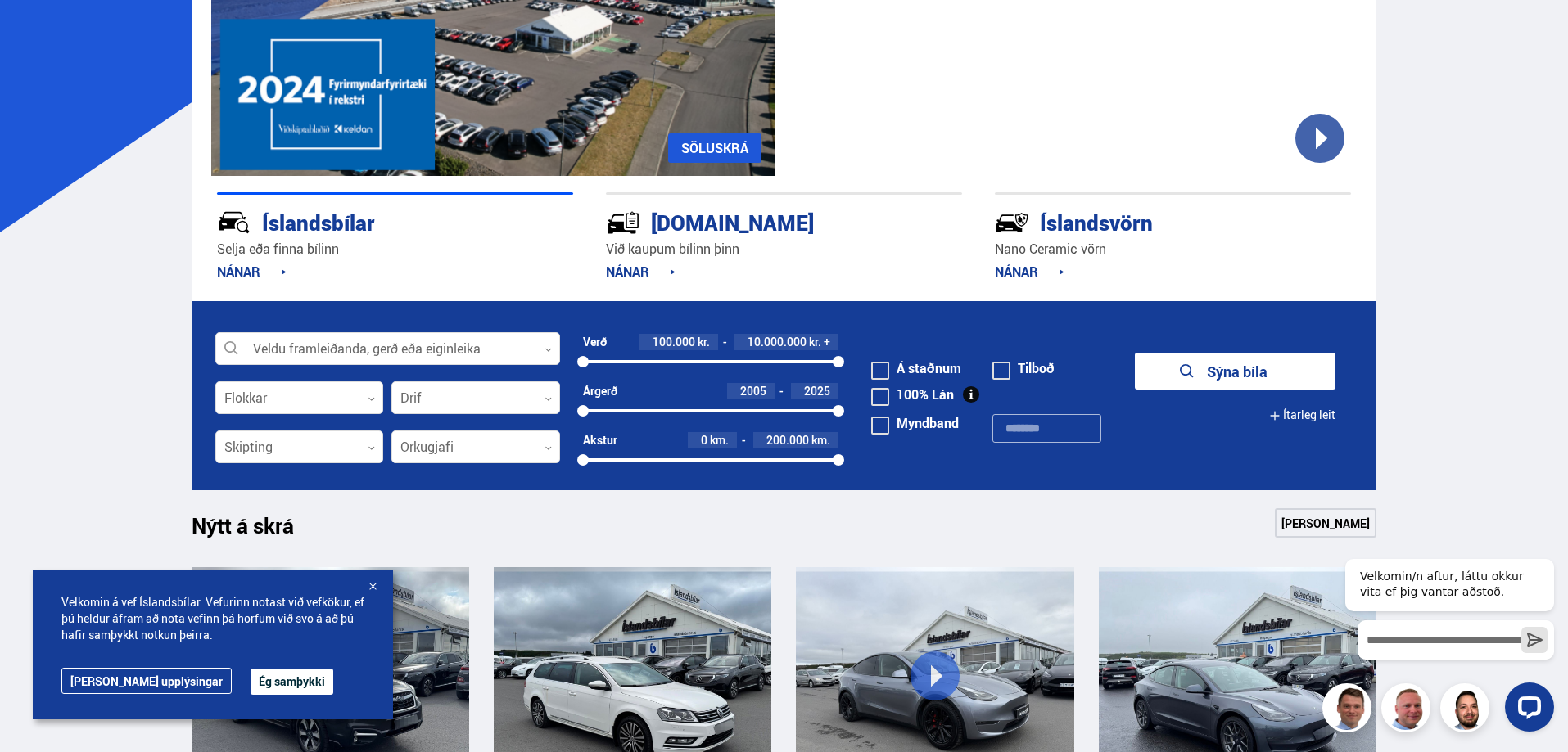
scroll to position [245, 0]
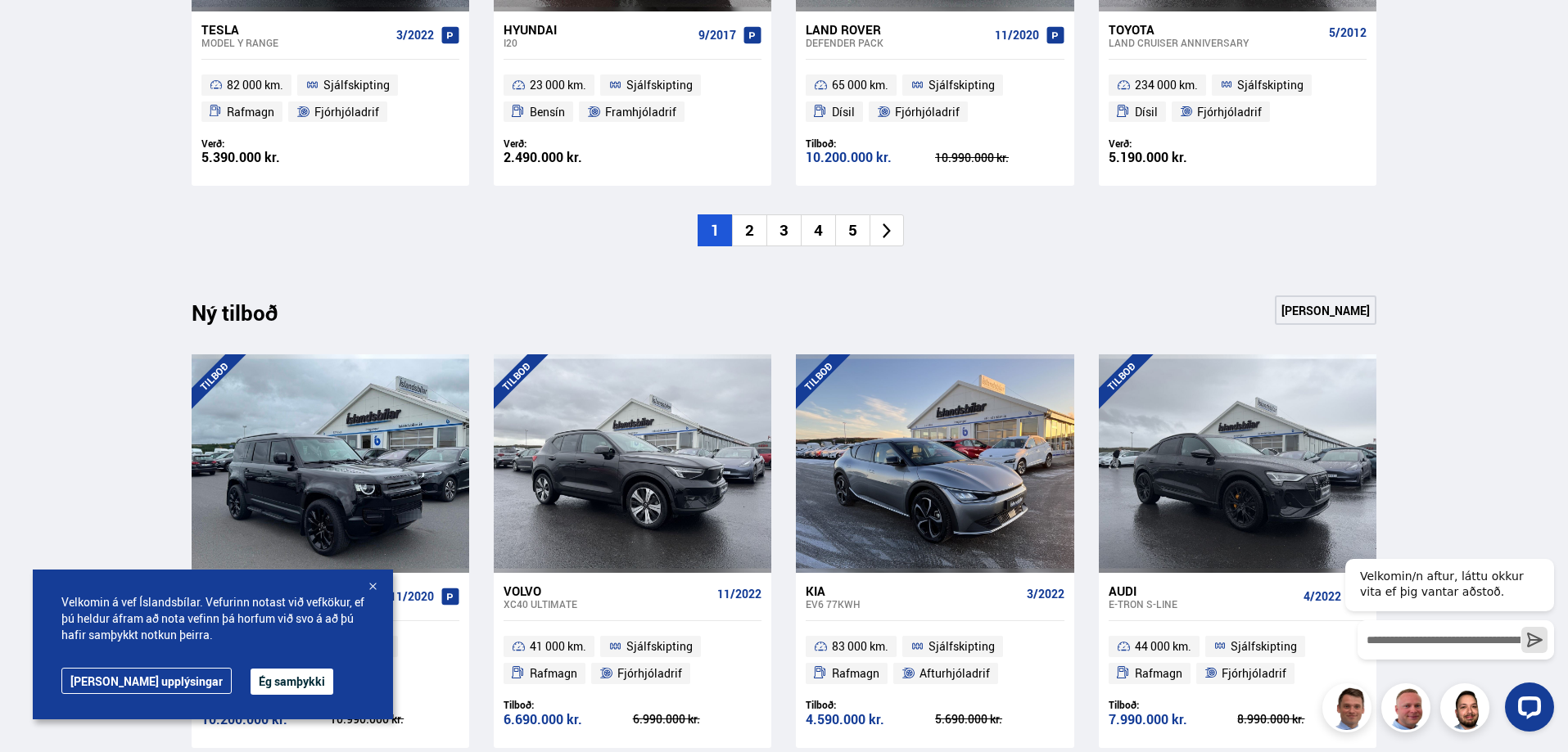
scroll to position [1473, 0]
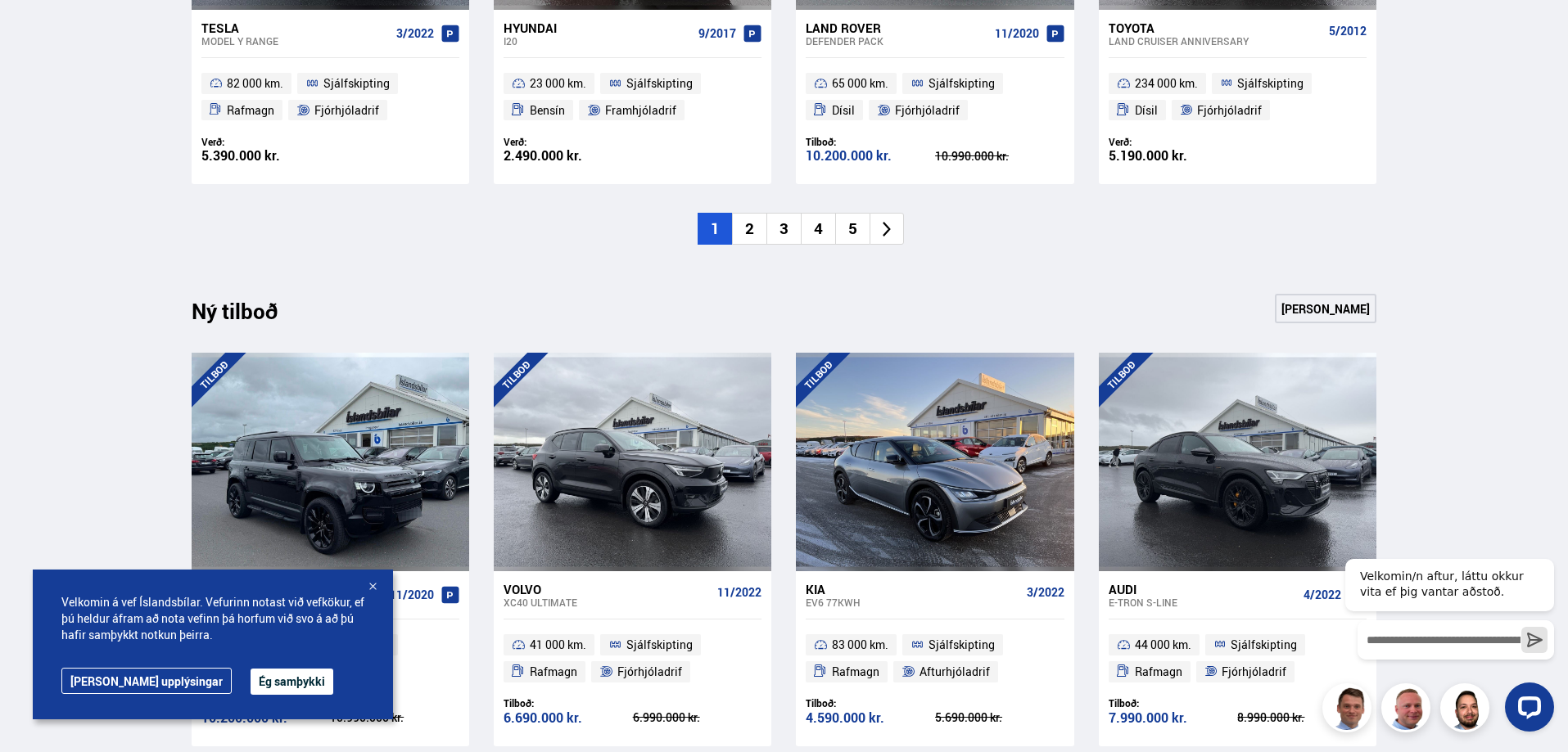
click at [749, 213] on li "2" at bounding box center [748, 229] width 34 height 31
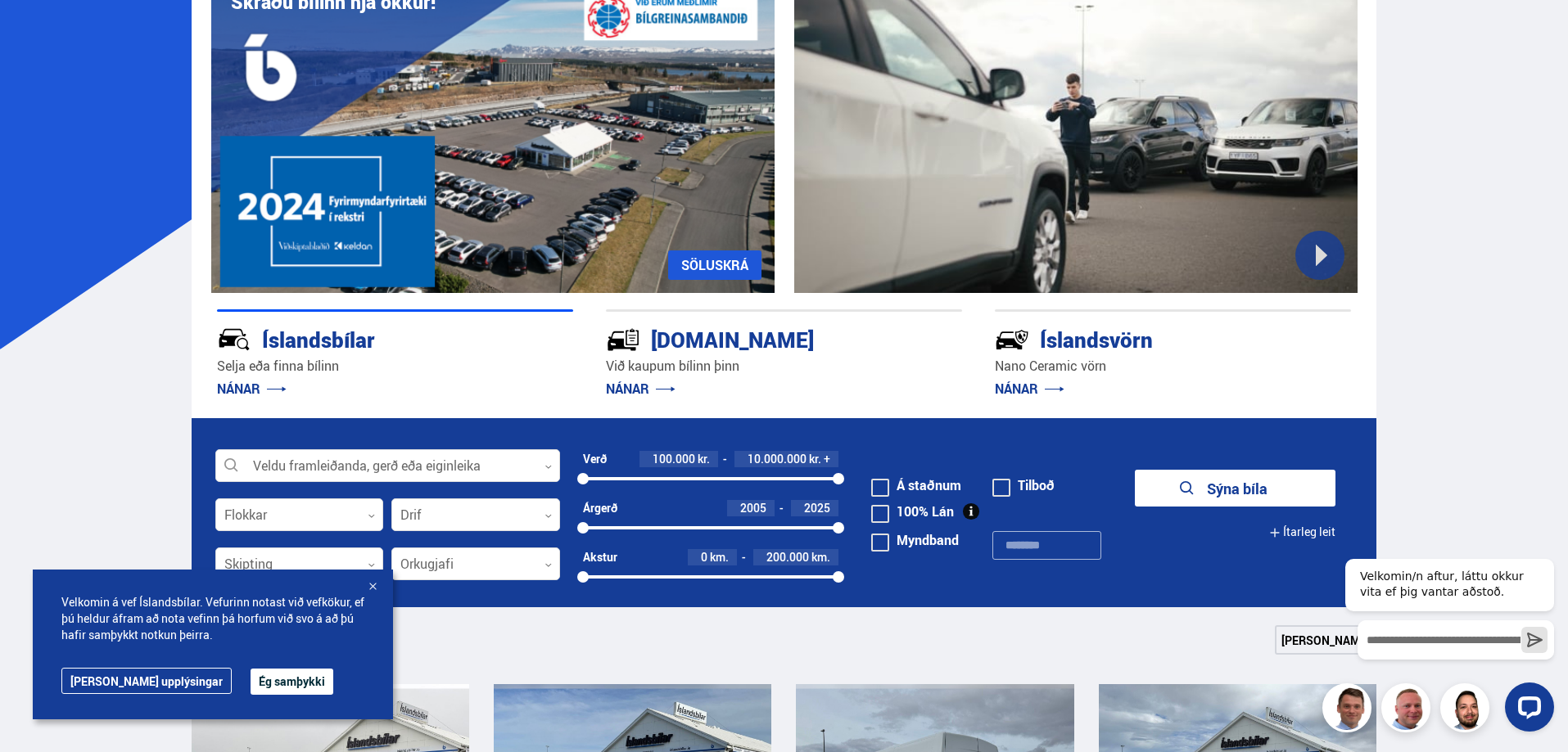
scroll to position [246, 0]
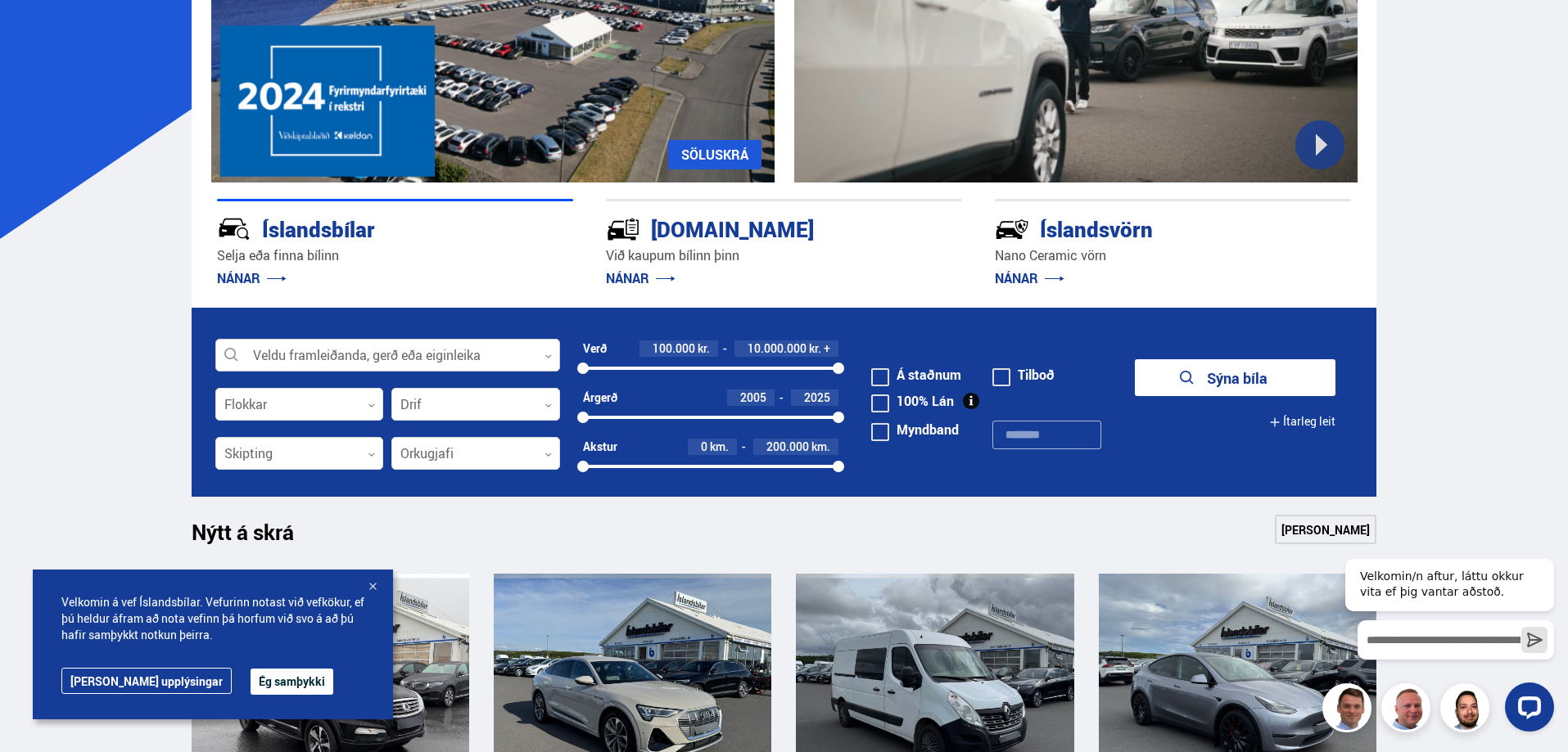
click at [310, 355] on div at bounding box center [387, 356] width 345 height 32
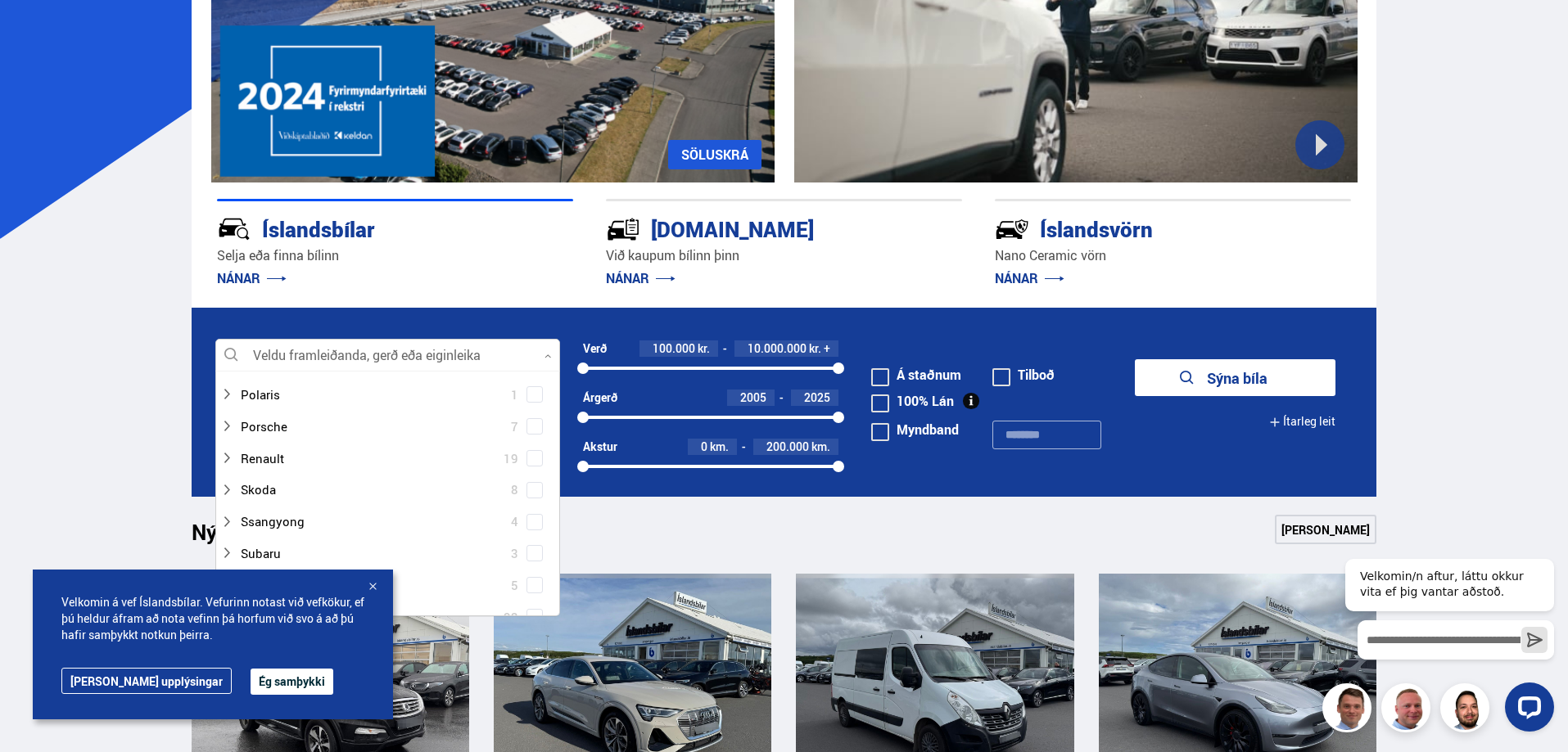
scroll to position [982, 0]
click at [526, 511] on span at bounding box center [534, 513] width 17 height 17
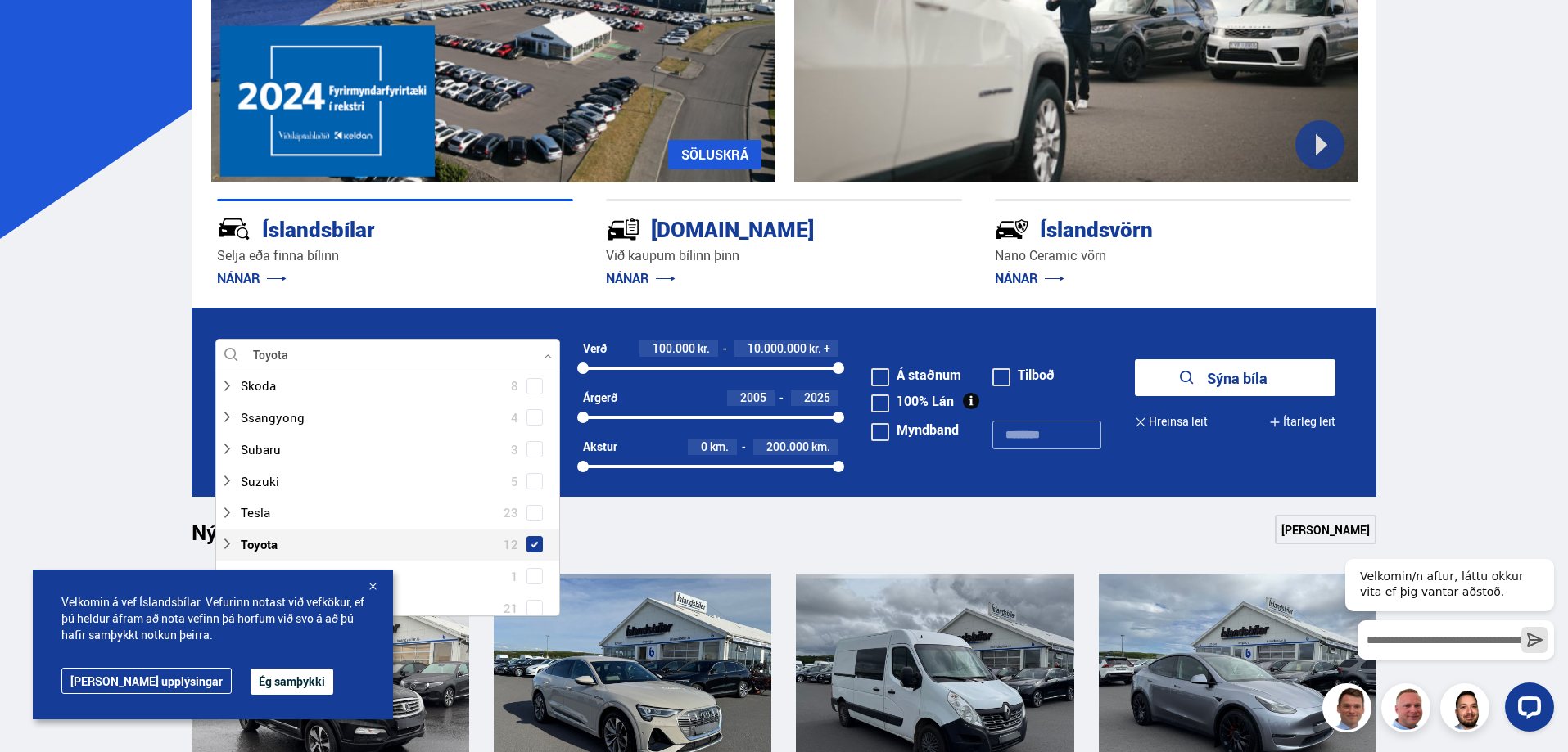
scroll to position [1014, 0]
click at [234, 512] on div at bounding box center [371, 513] width 302 height 24
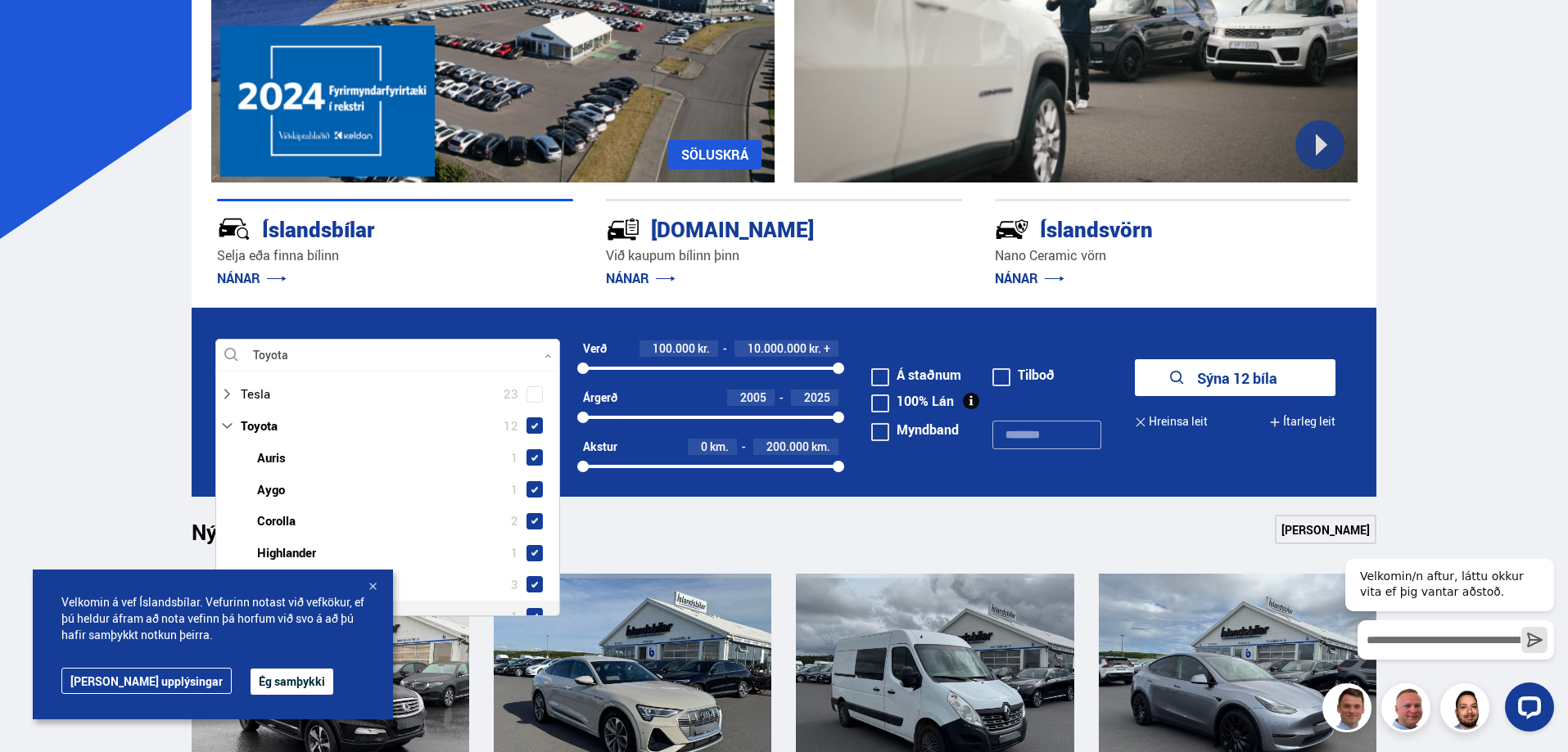
scroll to position [1096, 0]
click at [531, 432] on span at bounding box center [534, 431] width 7 height 7
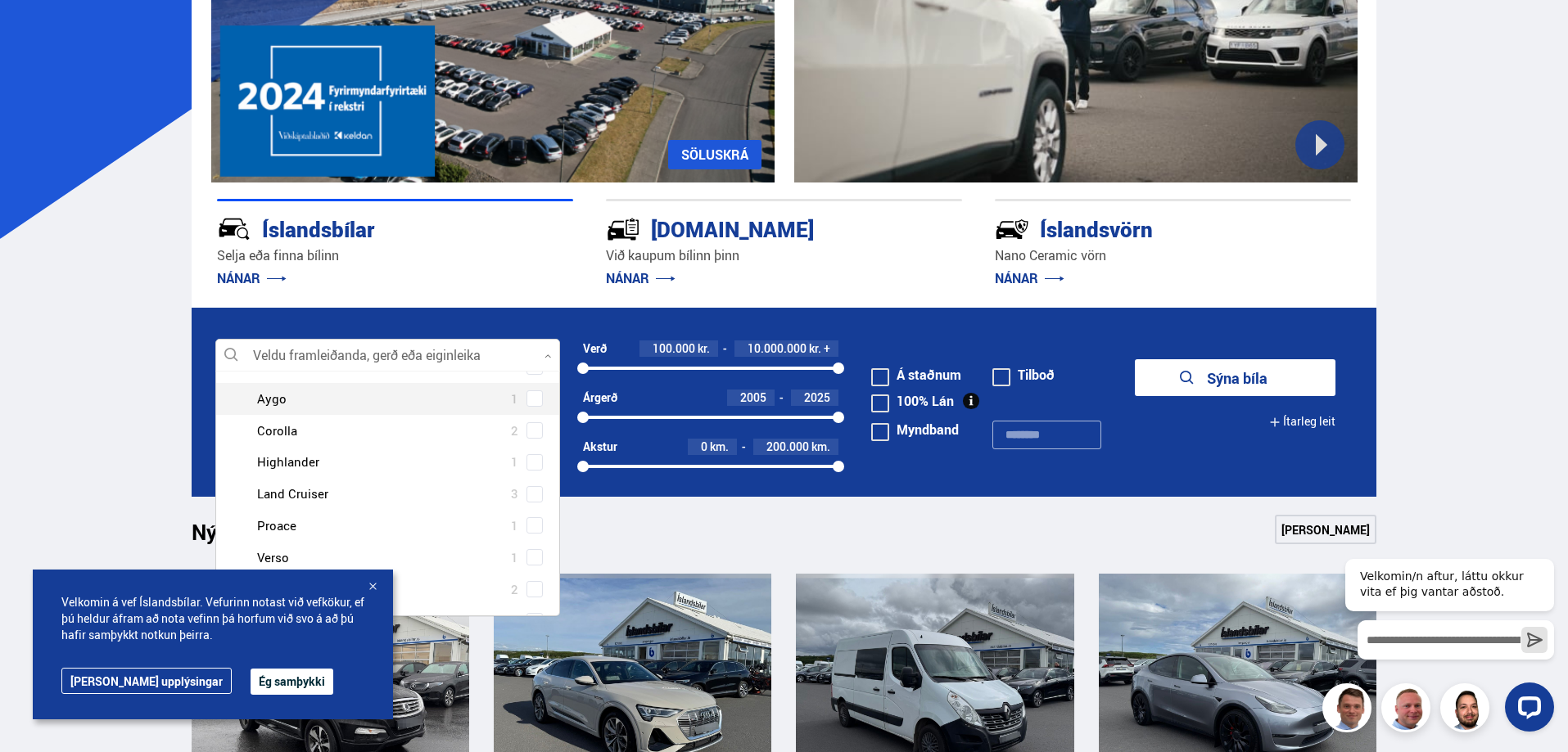
scroll to position [1309, 0]
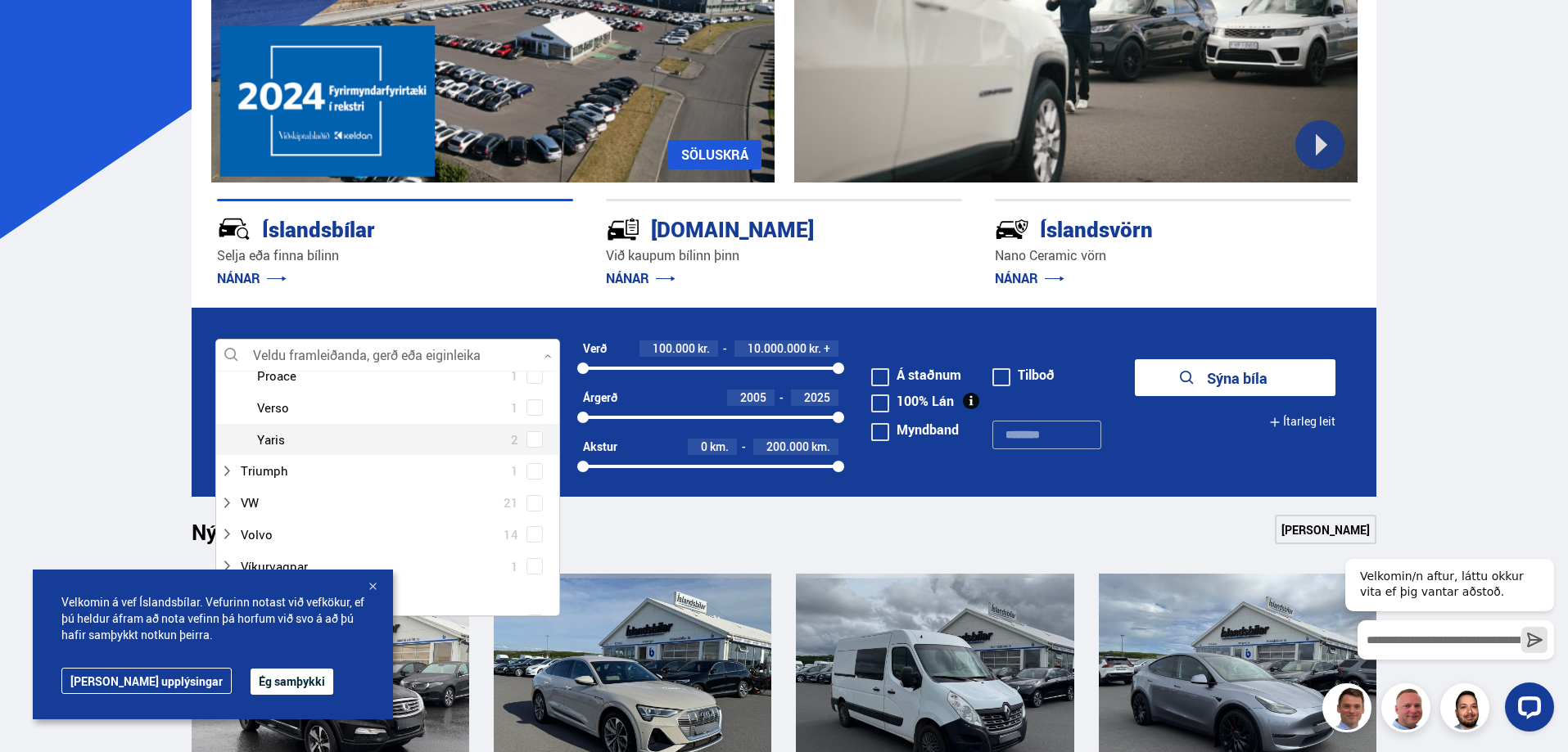
click at [530, 443] on span at bounding box center [534, 439] width 17 height 17
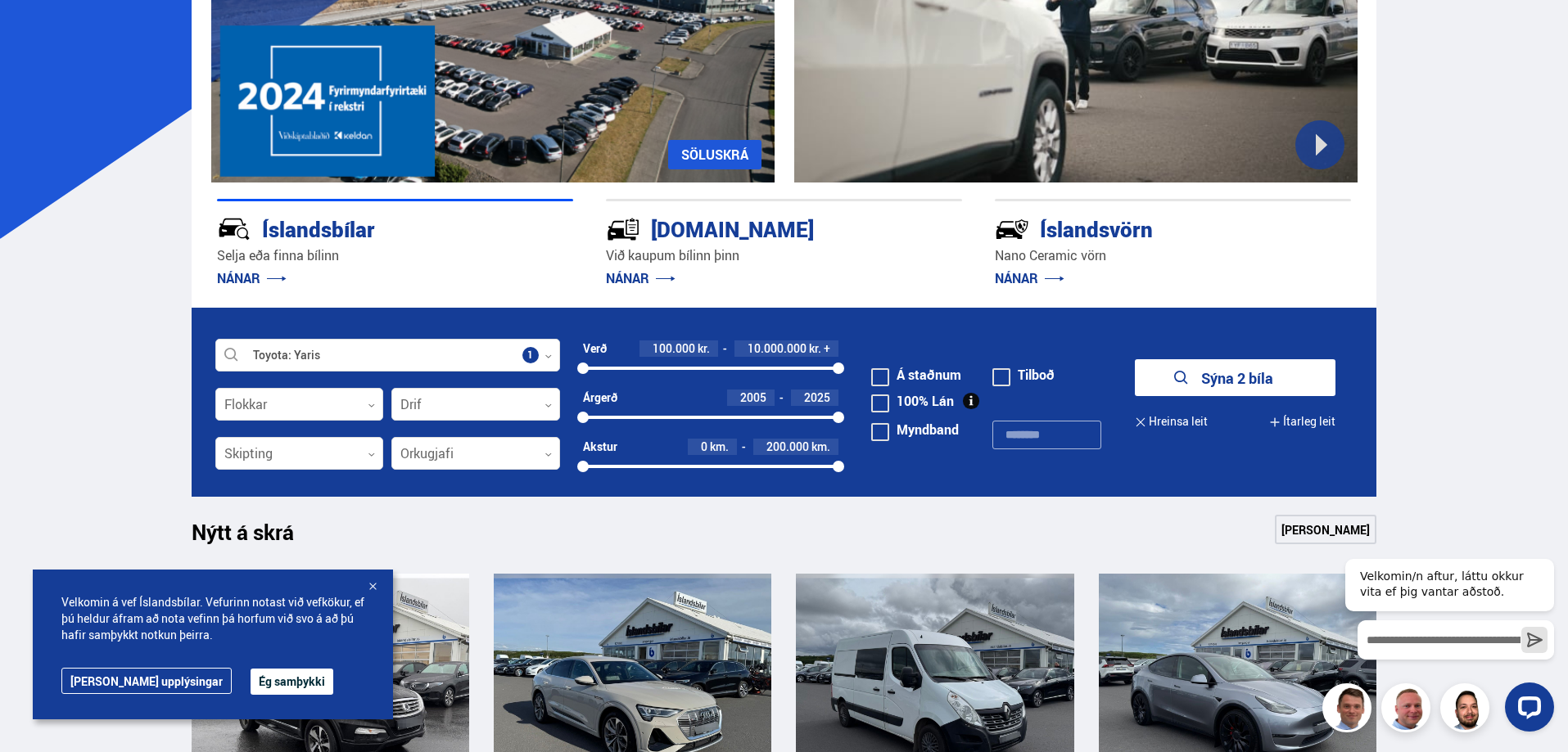
click at [1184, 376] on icon "submit" at bounding box center [1181, 377] width 14 height 14
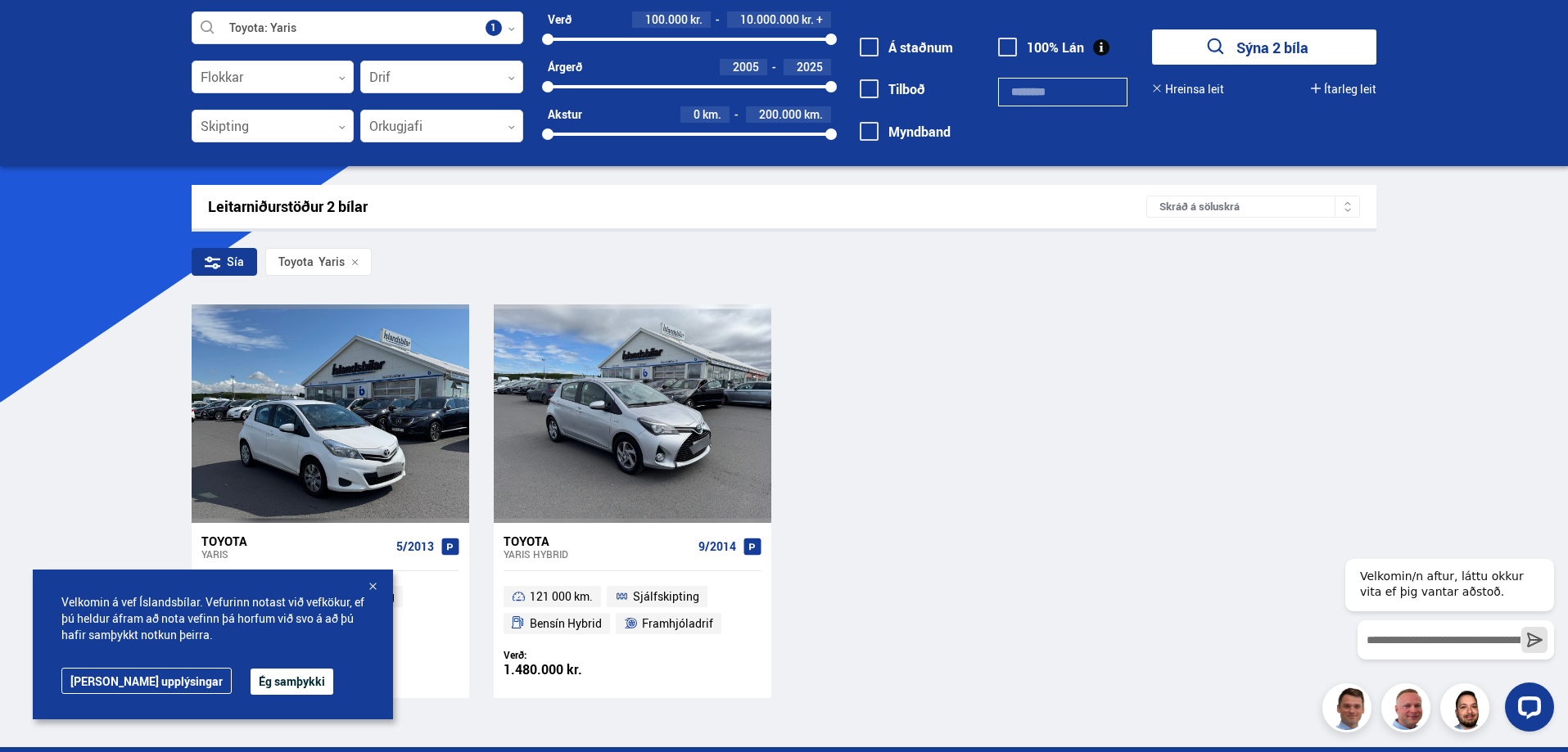
scroll to position [246, 0]
